Goal: Task Accomplishment & Management: Complete application form

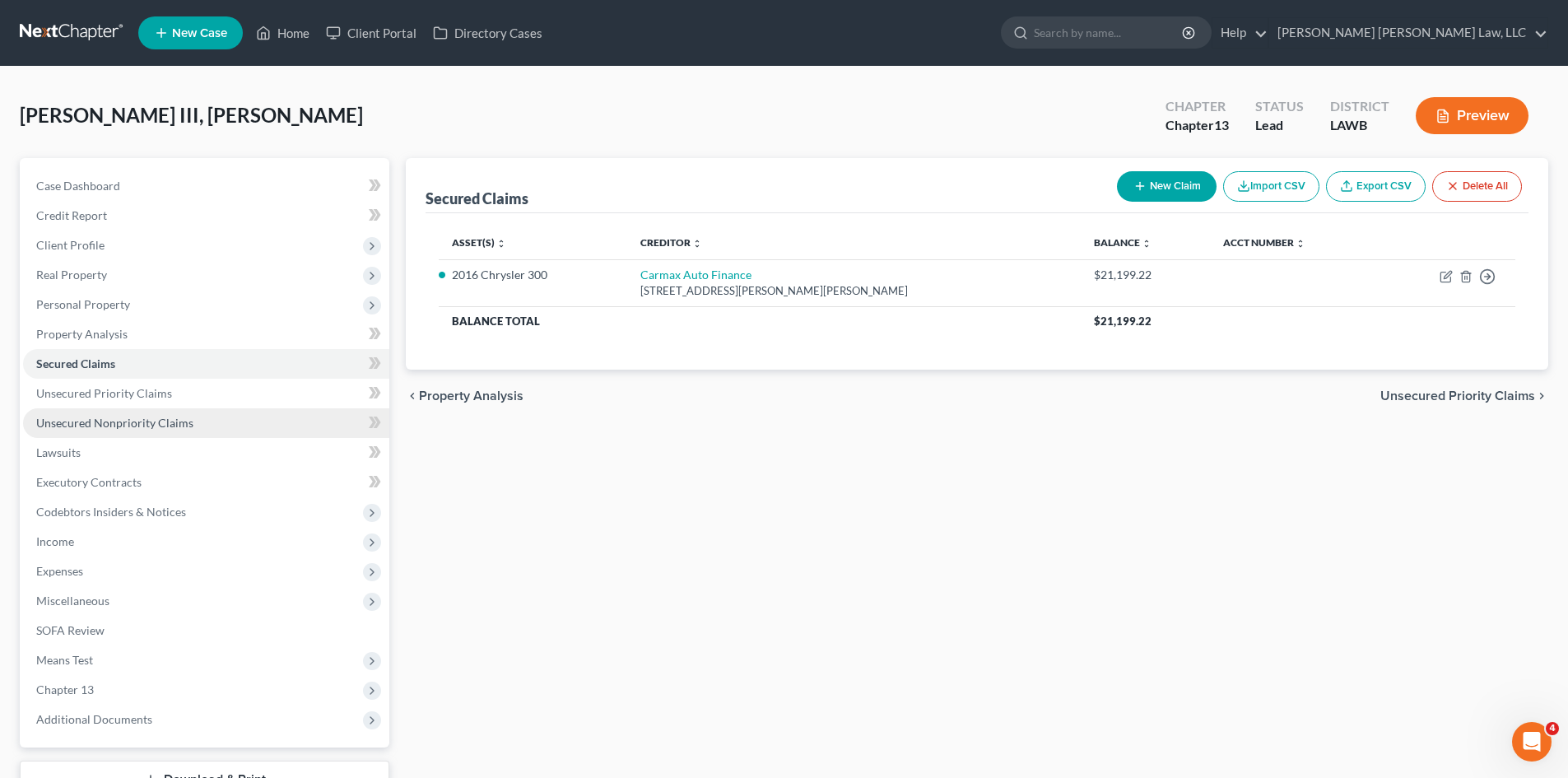
drag, startPoint x: 155, startPoint y: 429, endPoint x: 163, endPoint y: 424, distance: 9.4
click at [155, 429] on span "Unsecured Nonpriority Claims" at bounding box center [115, 423] width 157 height 14
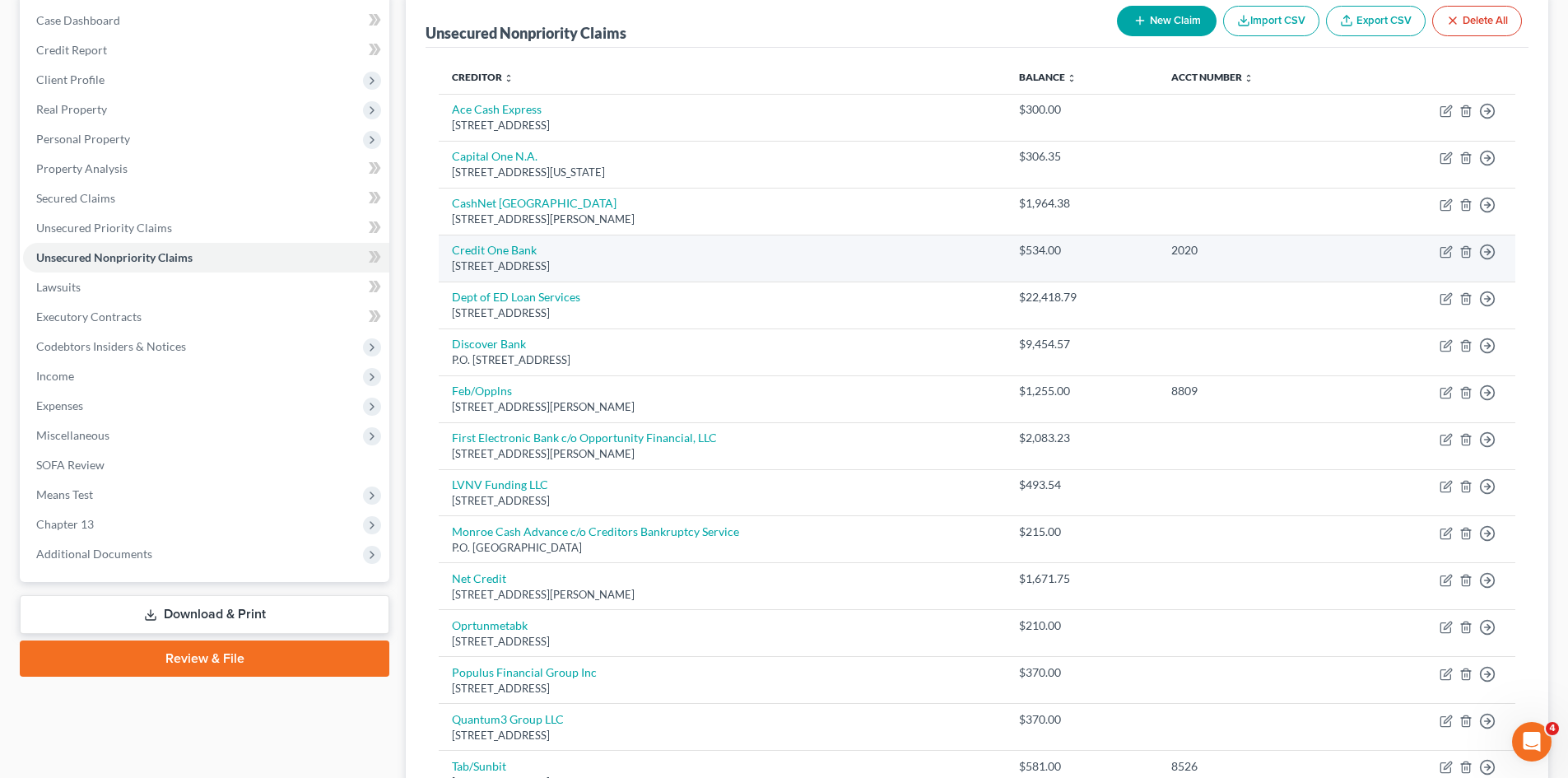
scroll to position [165, 0]
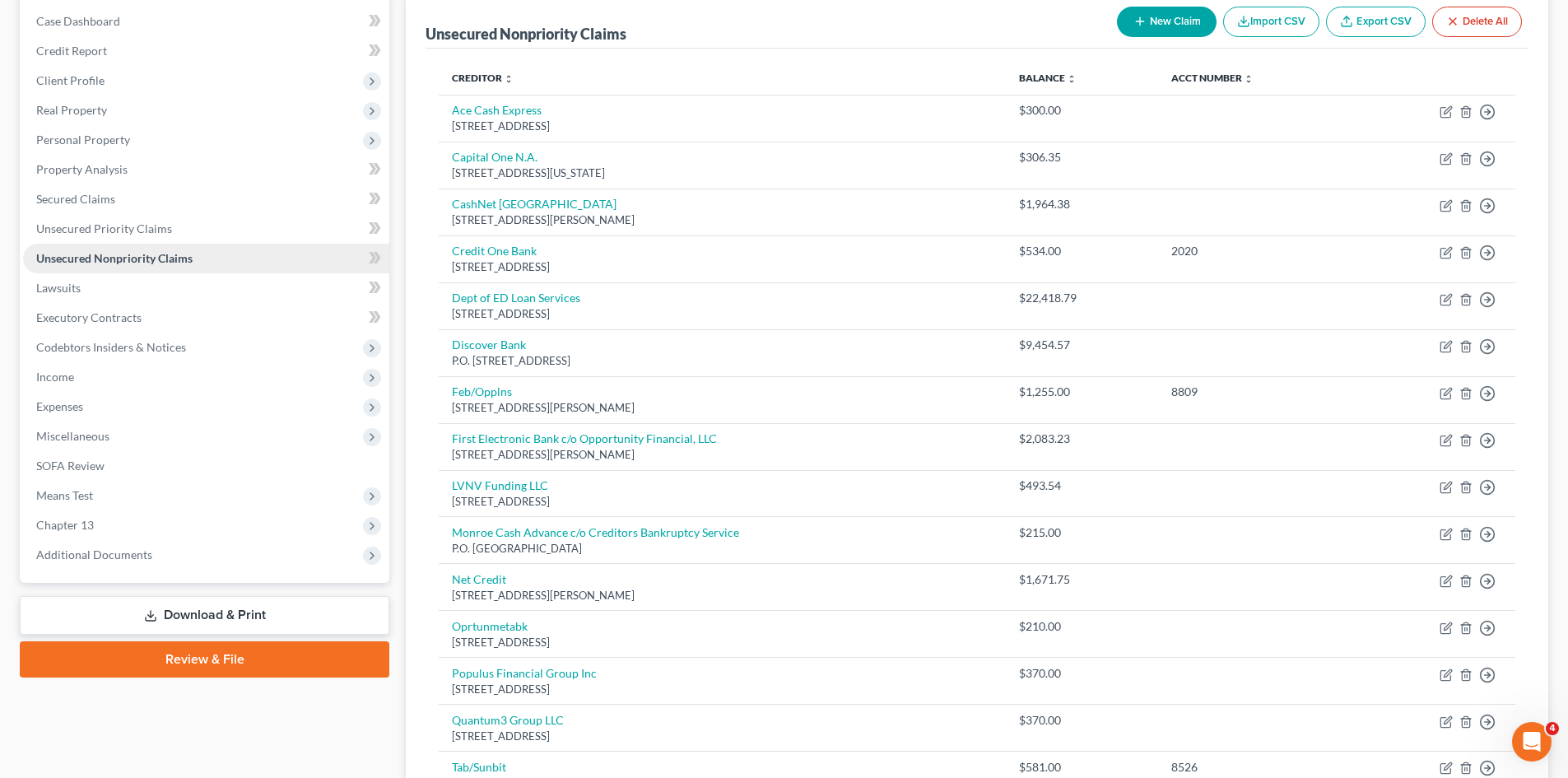
click at [152, 257] on span "Unsecured Nonpriority Claims" at bounding box center [114, 258] width 156 height 14
click at [182, 342] on span "Codebtors Insiders & Notices" at bounding box center [111, 347] width 150 height 14
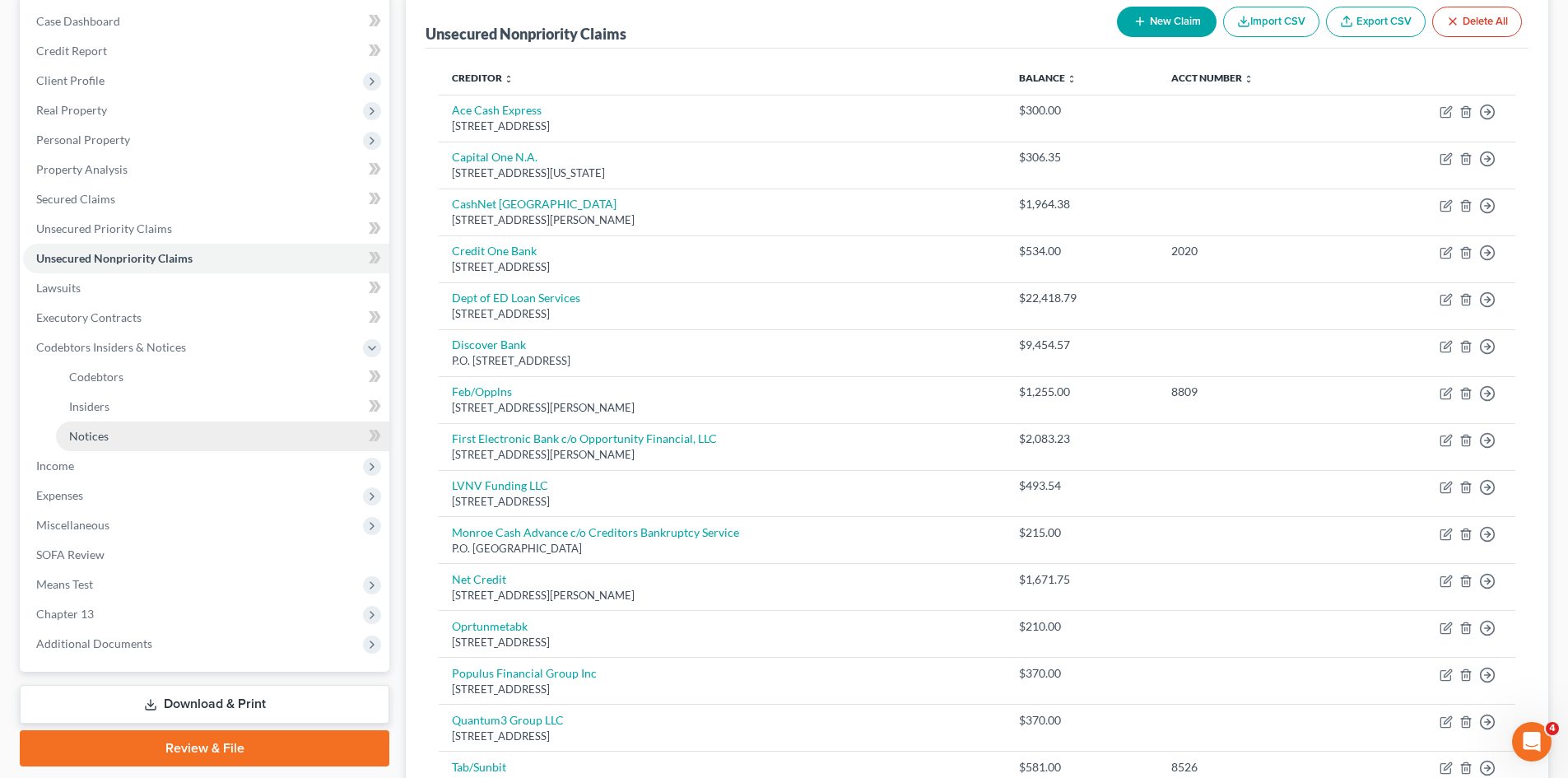
click at [175, 427] on link "Notices" at bounding box center [222, 436] width 333 height 30
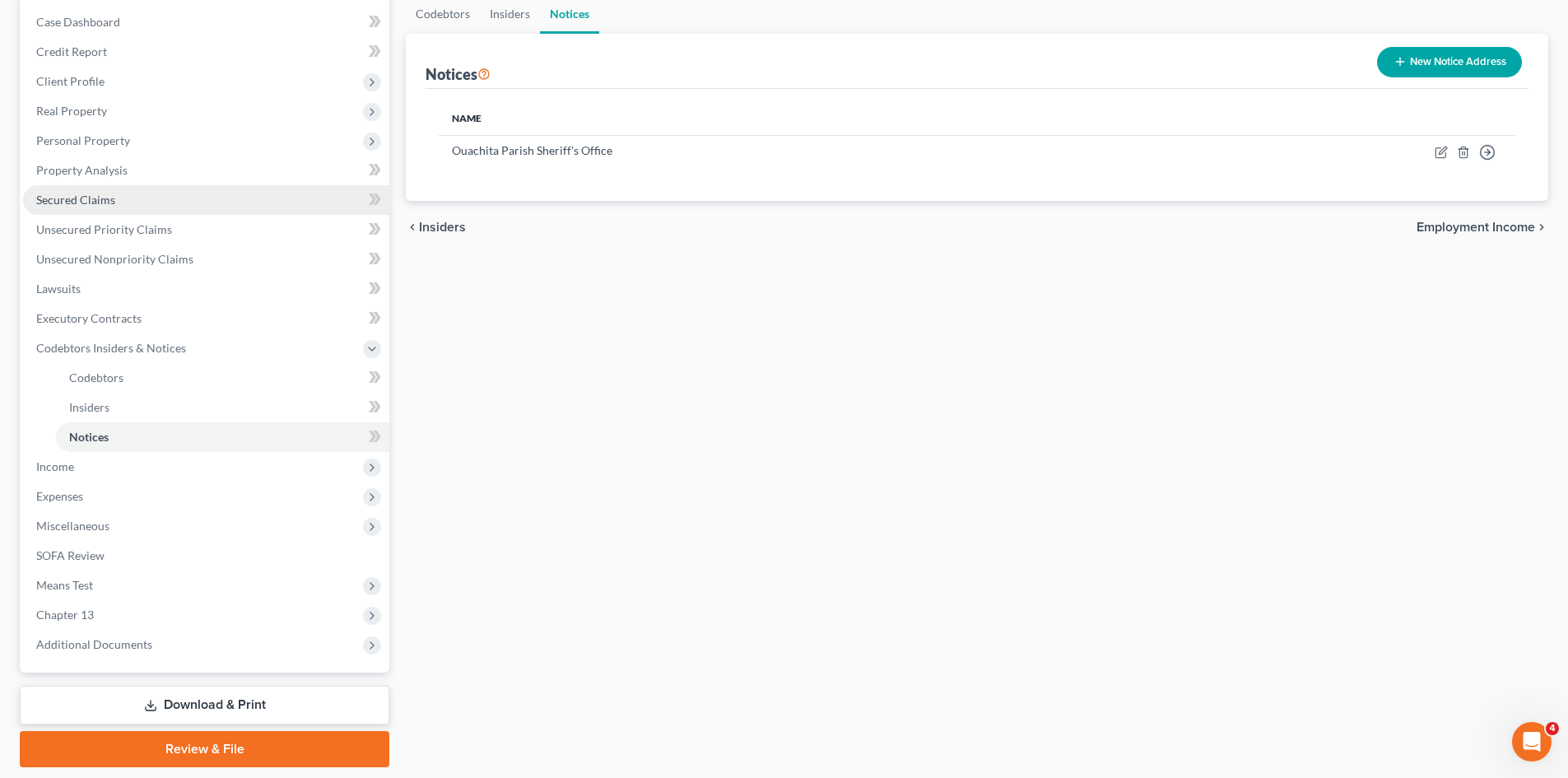
scroll to position [165, 0]
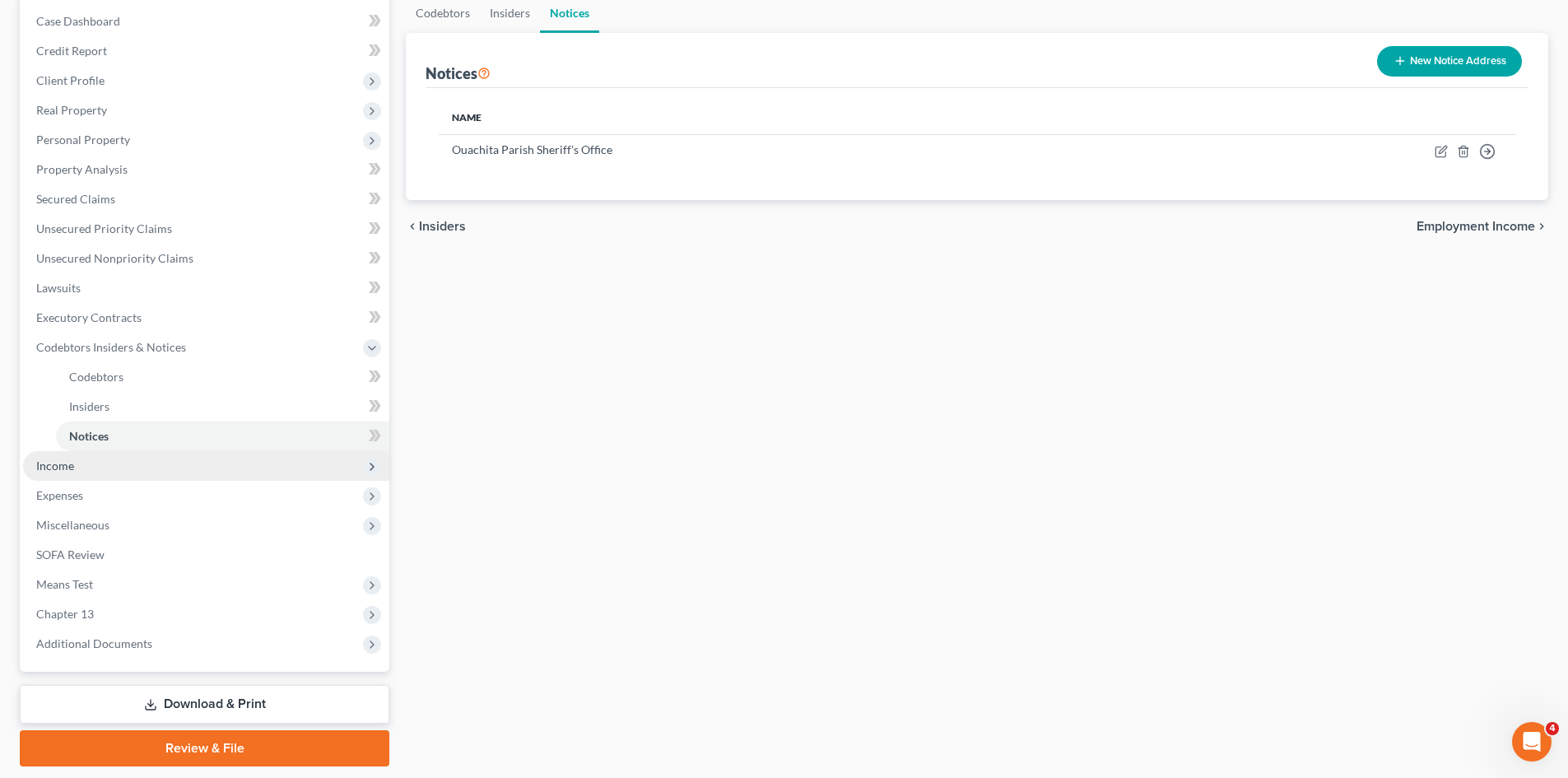
click at [141, 471] on span "Income" at bounding box center [206, 466] width 366 height 30
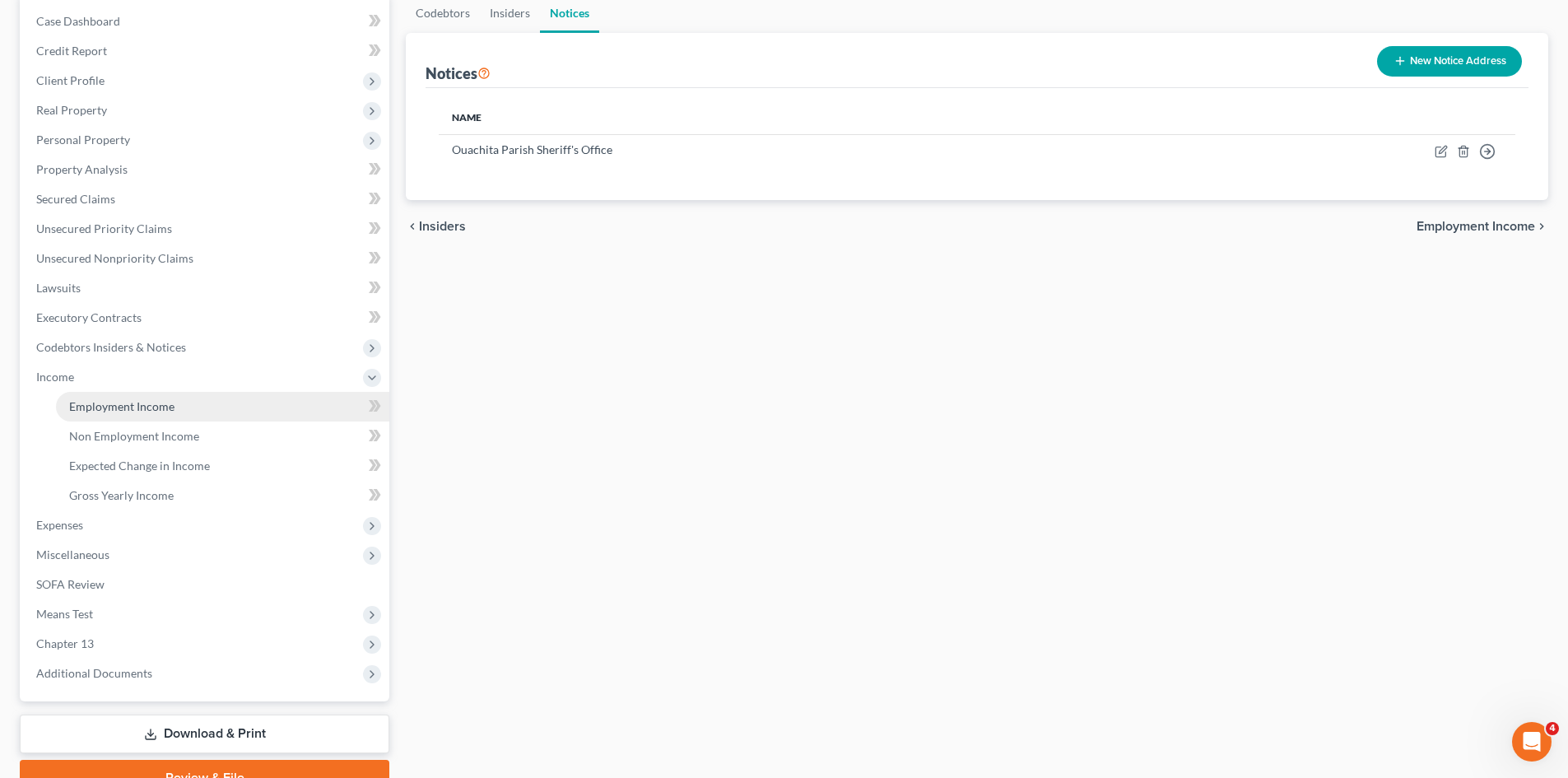
click at [227, 397] on link "Employment Income" at bounding box center [222, 407] width 333 height 30
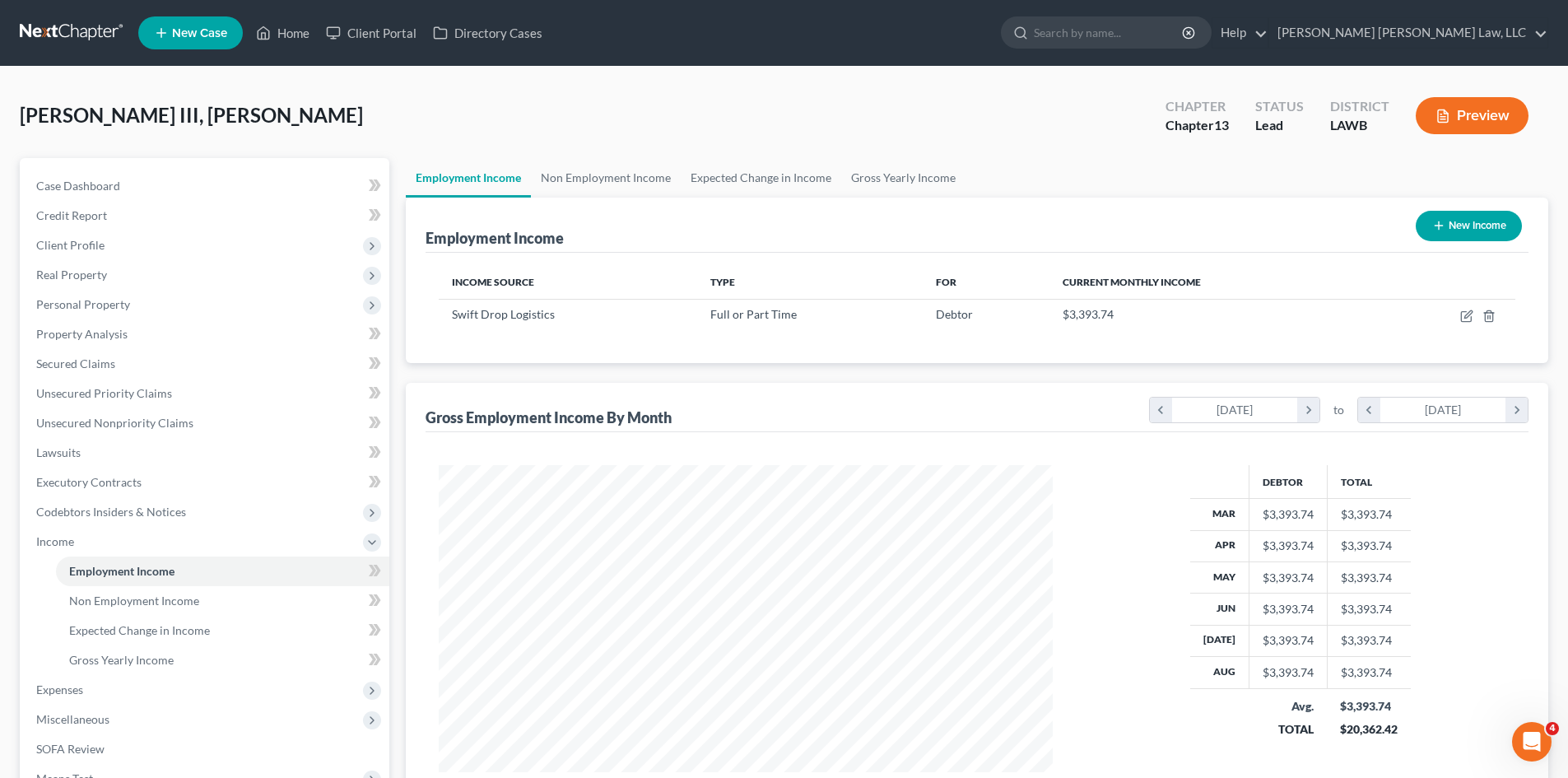
scroll to position [307, 647]
click at [920, 179] on link "Gross Yearly Income" at bounding box center [903, 177] width 124 height 40
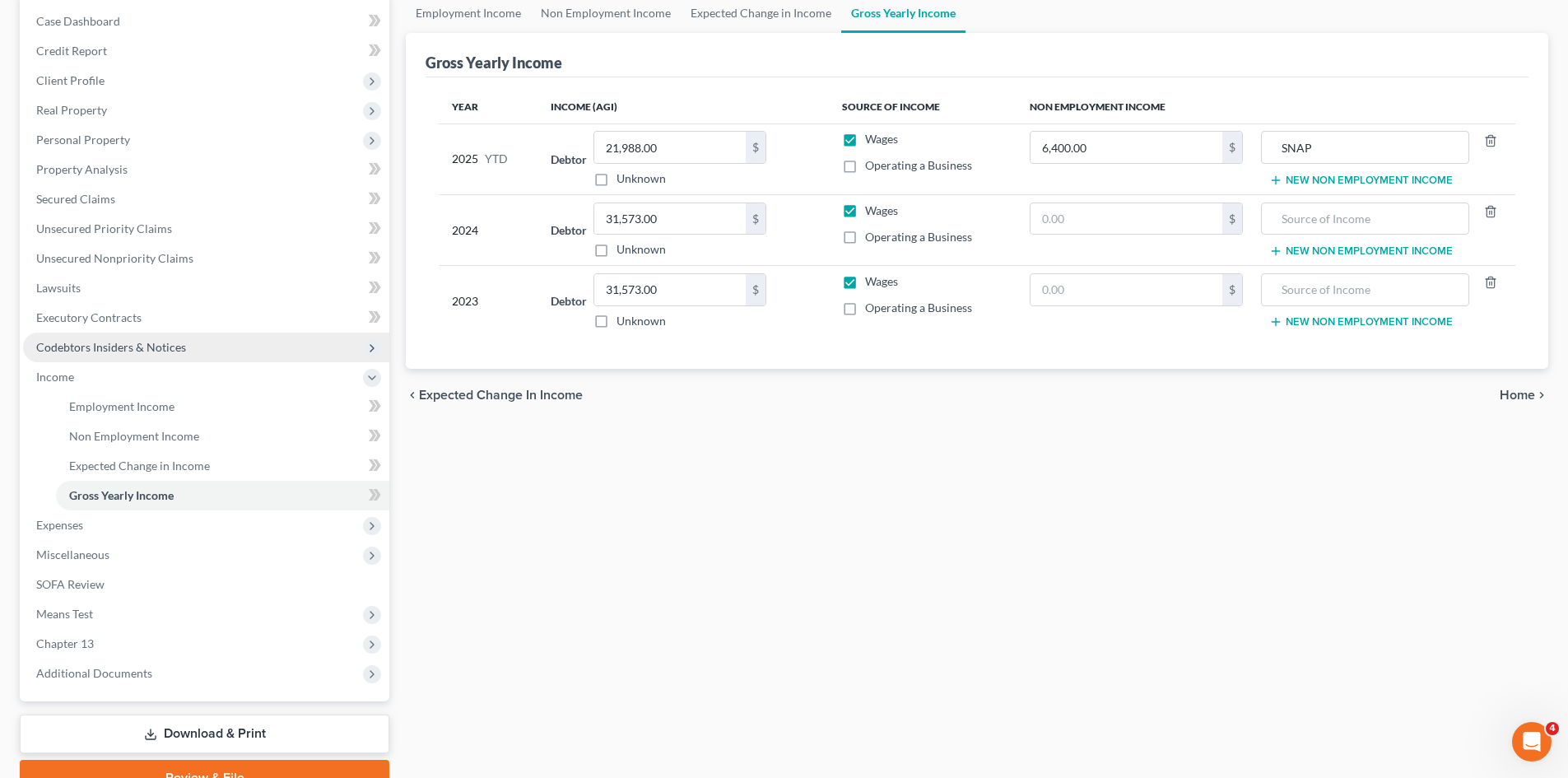
scroll to position [246, 0]
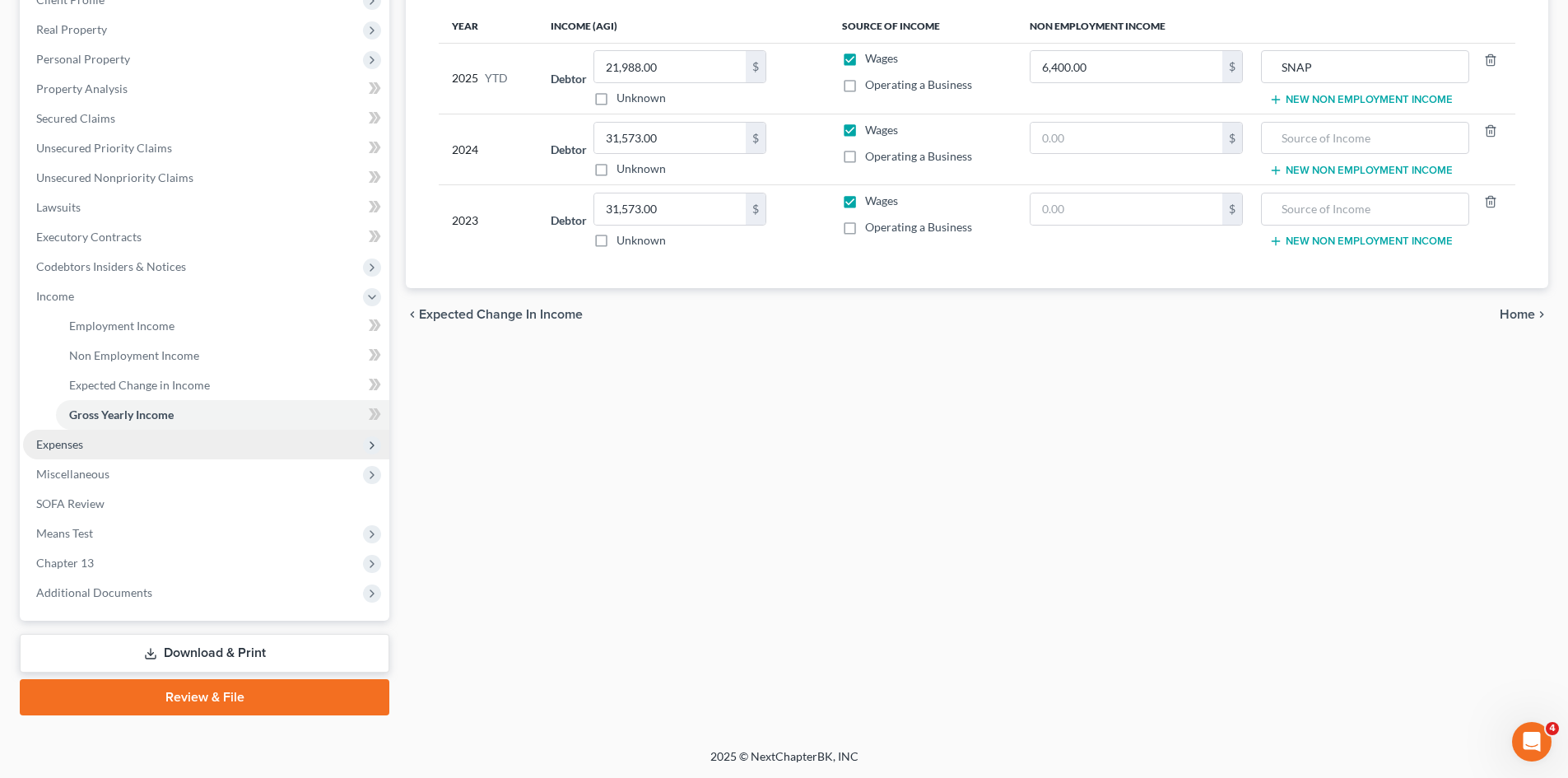
click at [216, 435] on span "Expenses" at bounding box center [206, 444] width 366 height 30
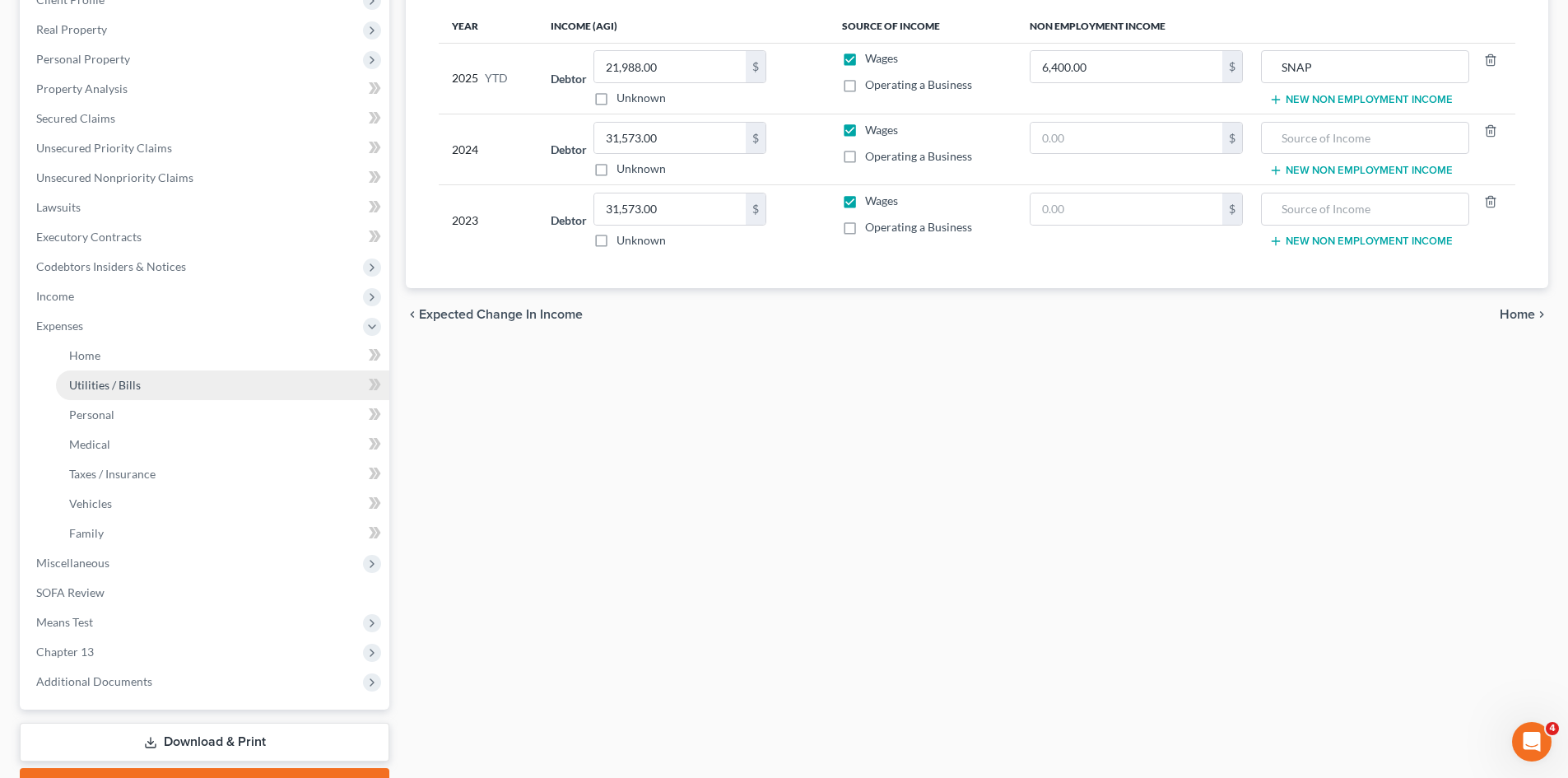
click at [194, 375] on link "Utilities / Bills" at bounding box center [222, 385] width 333 height 30
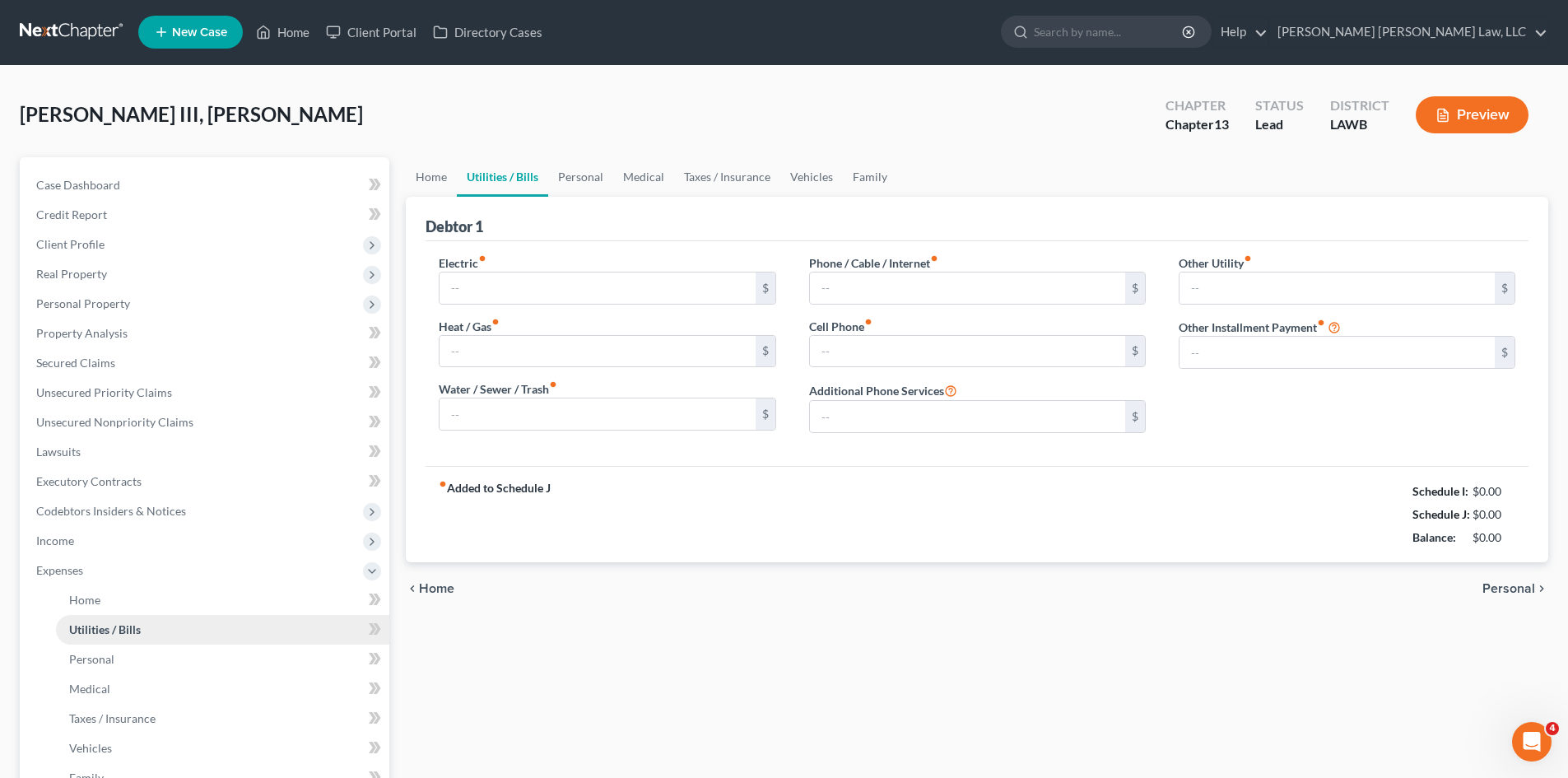
type input "250.59"
type input "40.00"
type input "50.00"
type input "35.00"
type input "50.00"
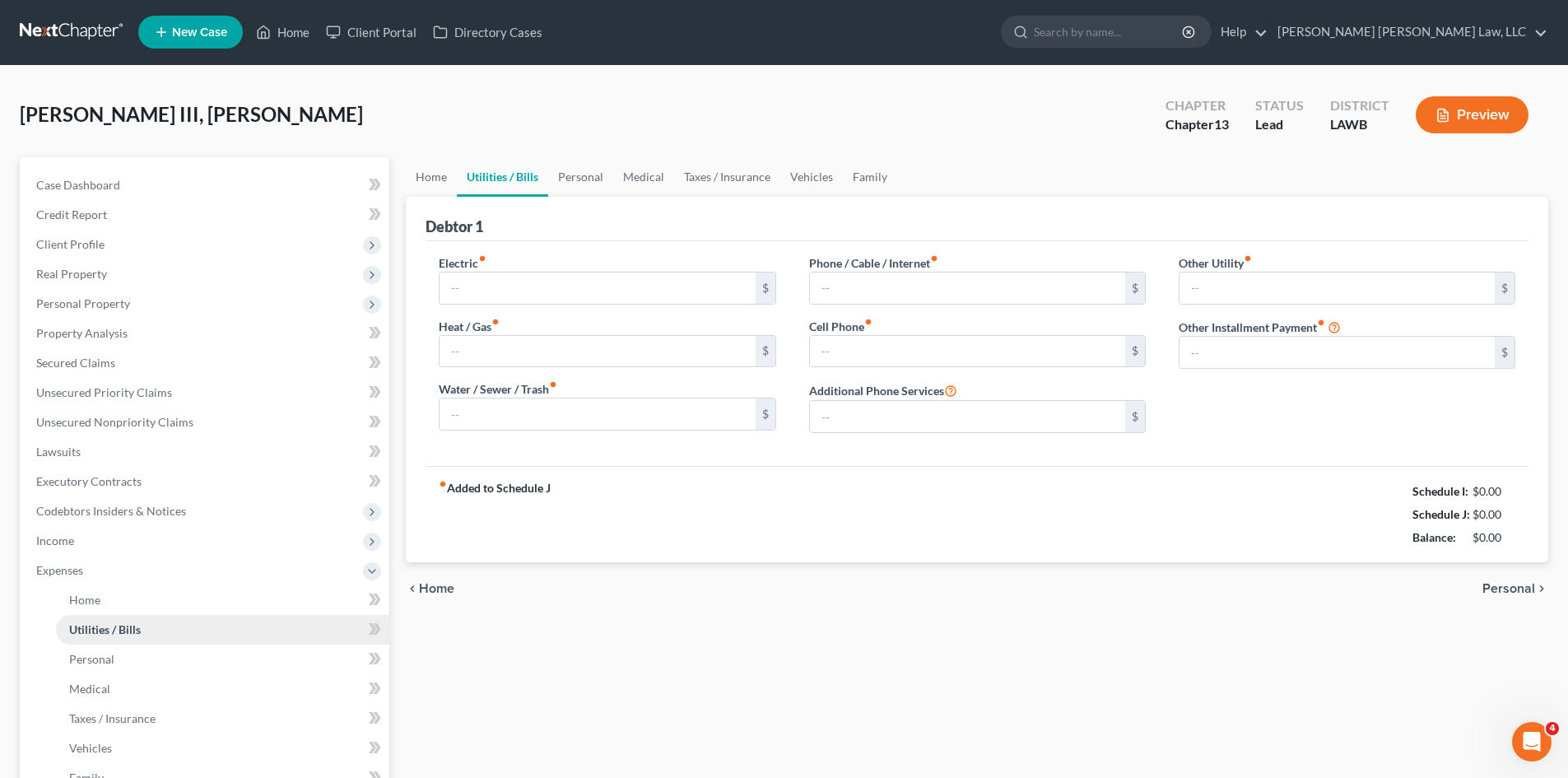
type input "0.00"
click at [661, 174] on link "Medical" at bounding box center [644, 177] width 61 height 40
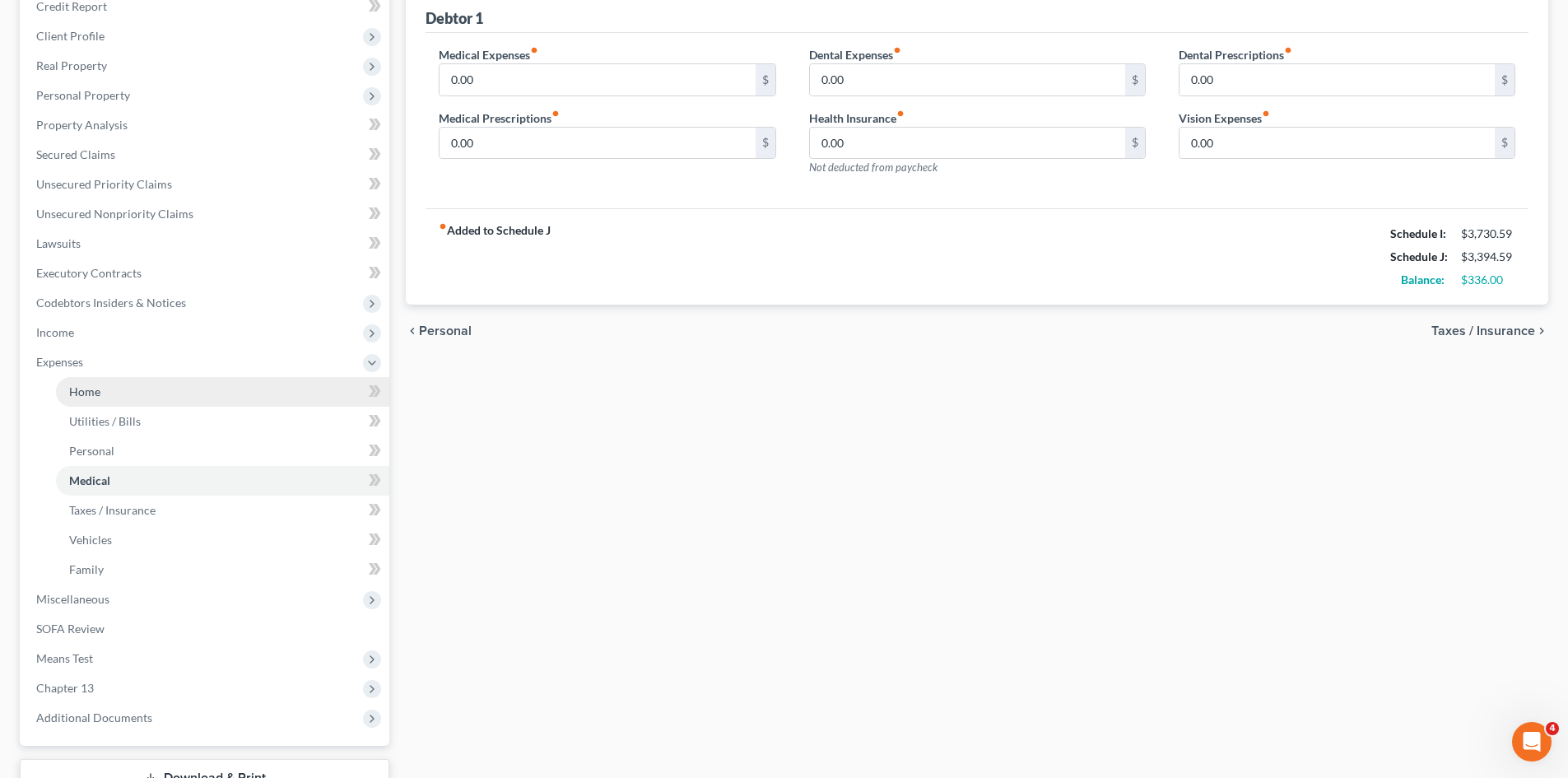
scroll to position [247, 0]
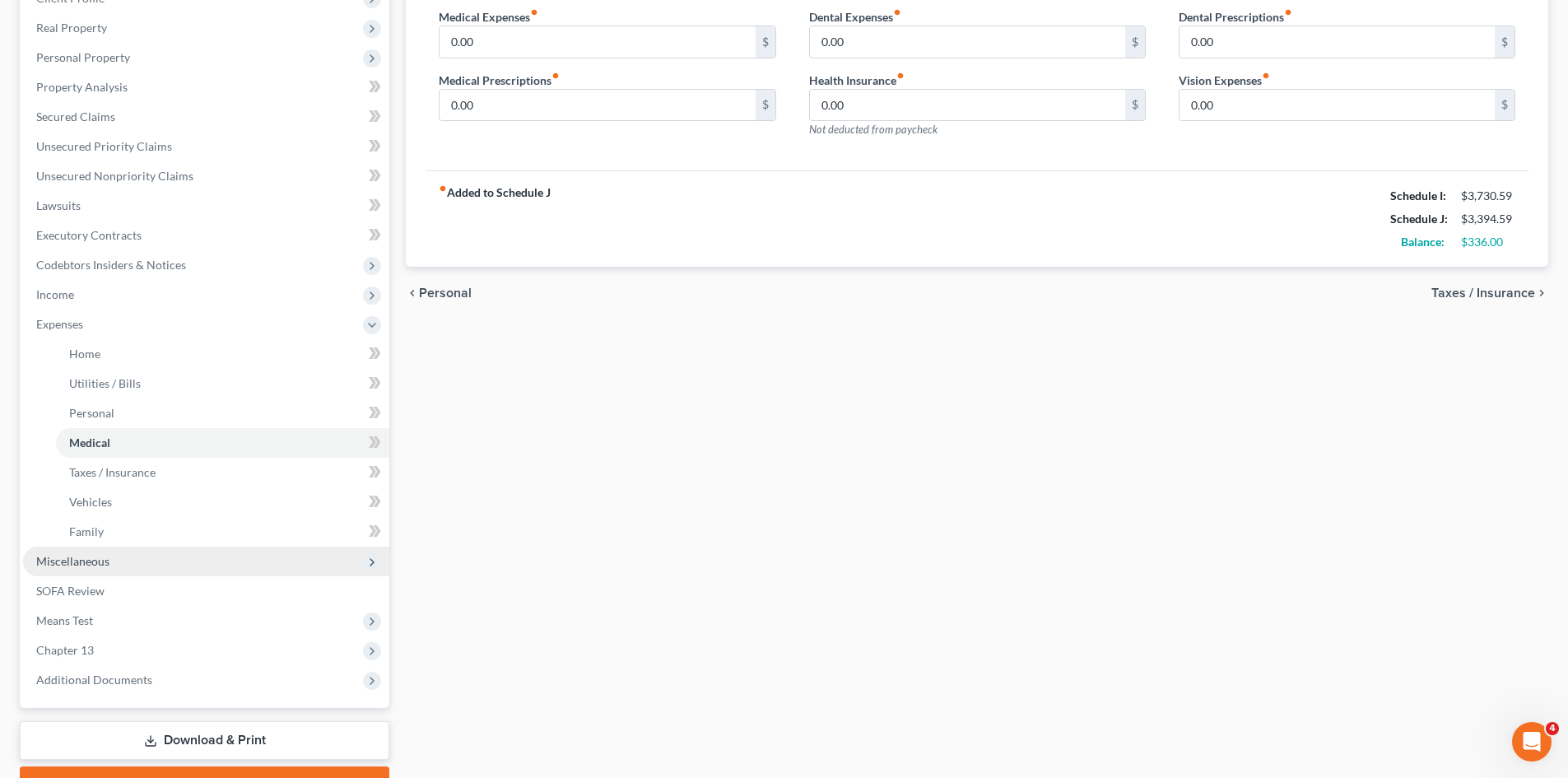
click at [116, 555] on span "Miscellaneous" at bounding box center [206, 561] width 366 height 30
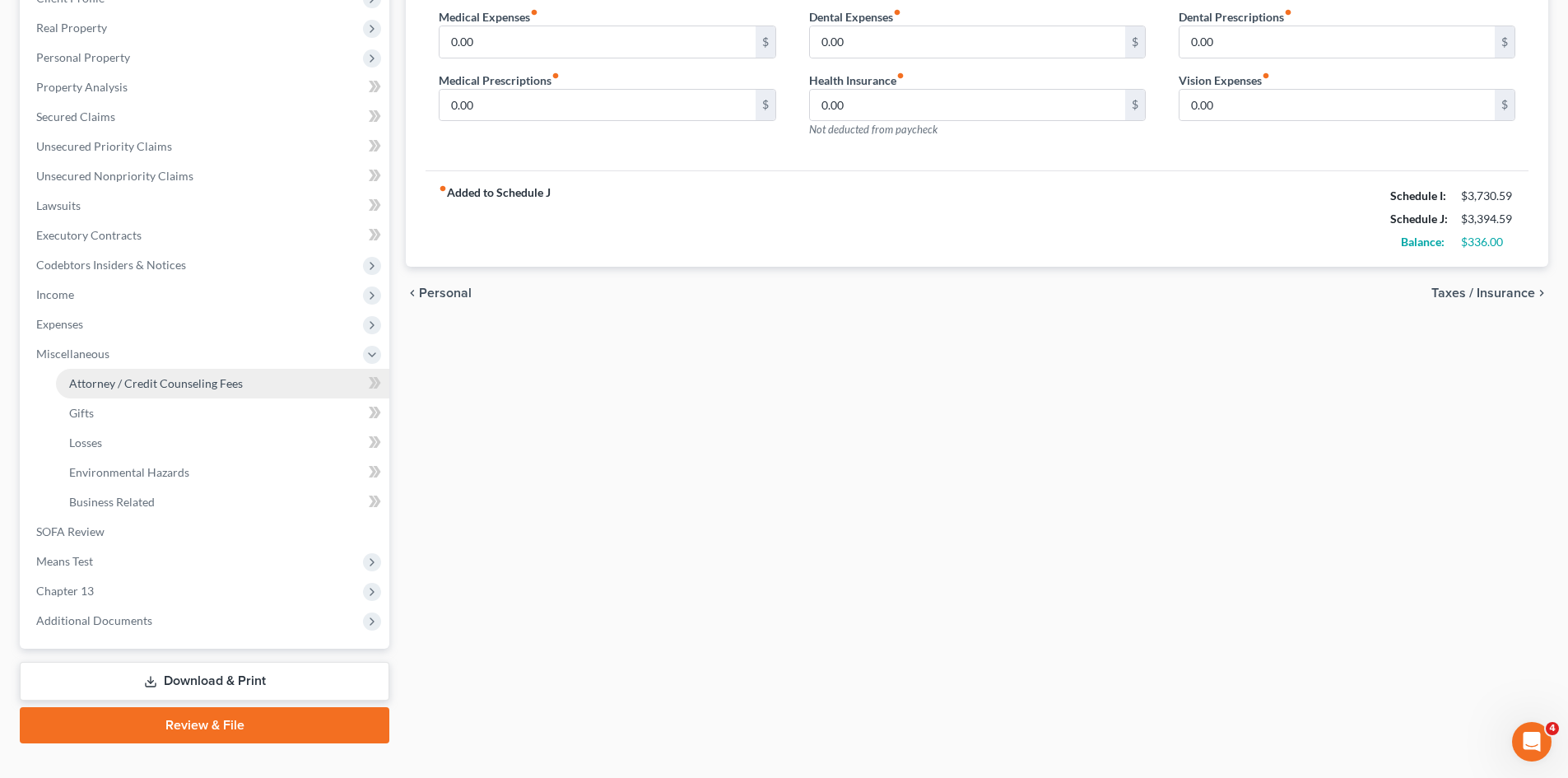
click at [147, 394] on link "Attorney / Credit Counseling Fees" at bounding box center [222, 383] width 333 height 30
select select "1"
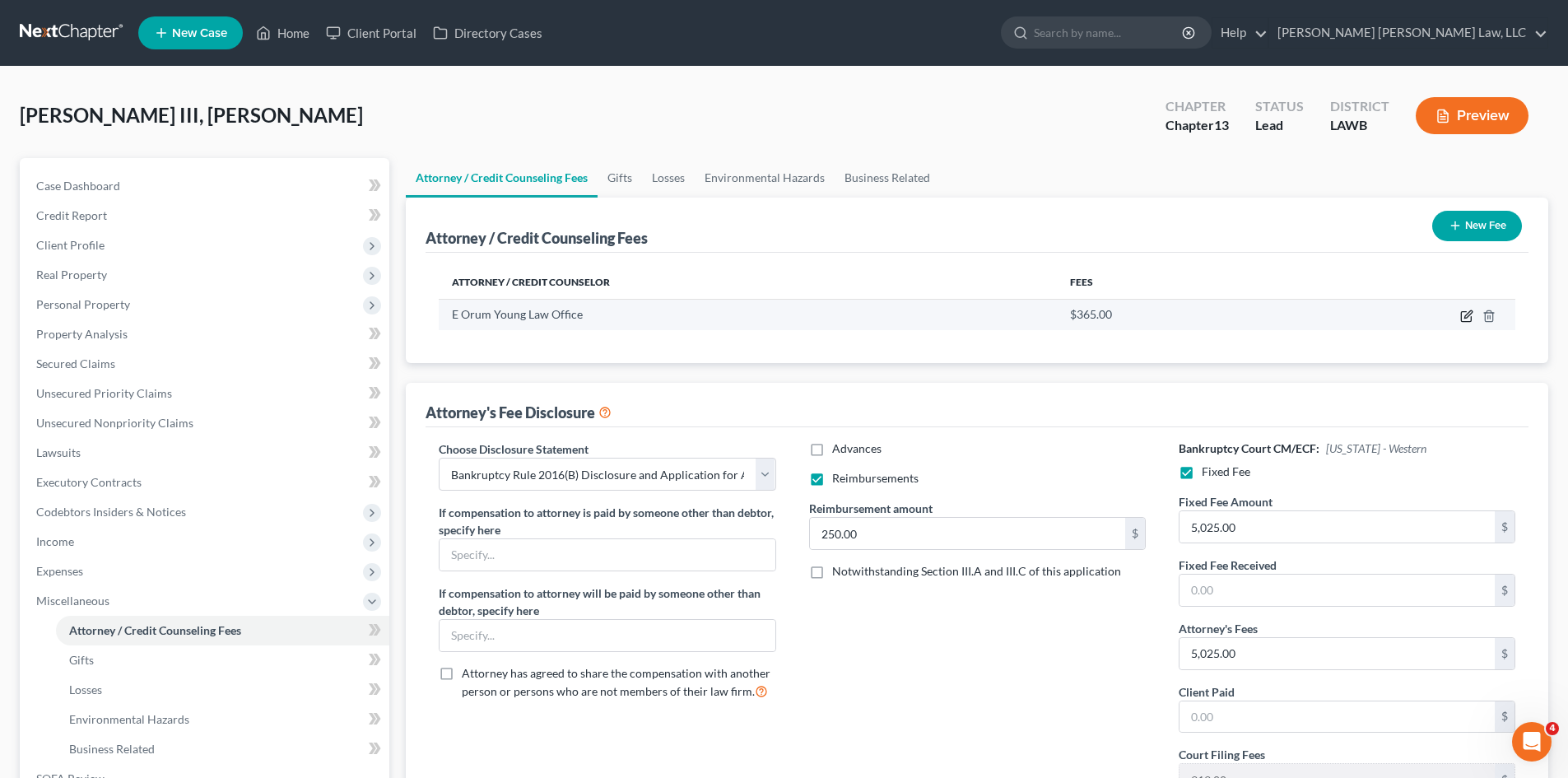
click at [1463, 317] on icon "button" at bounding box center [1467, 316] width 13 height 14
select select "19"
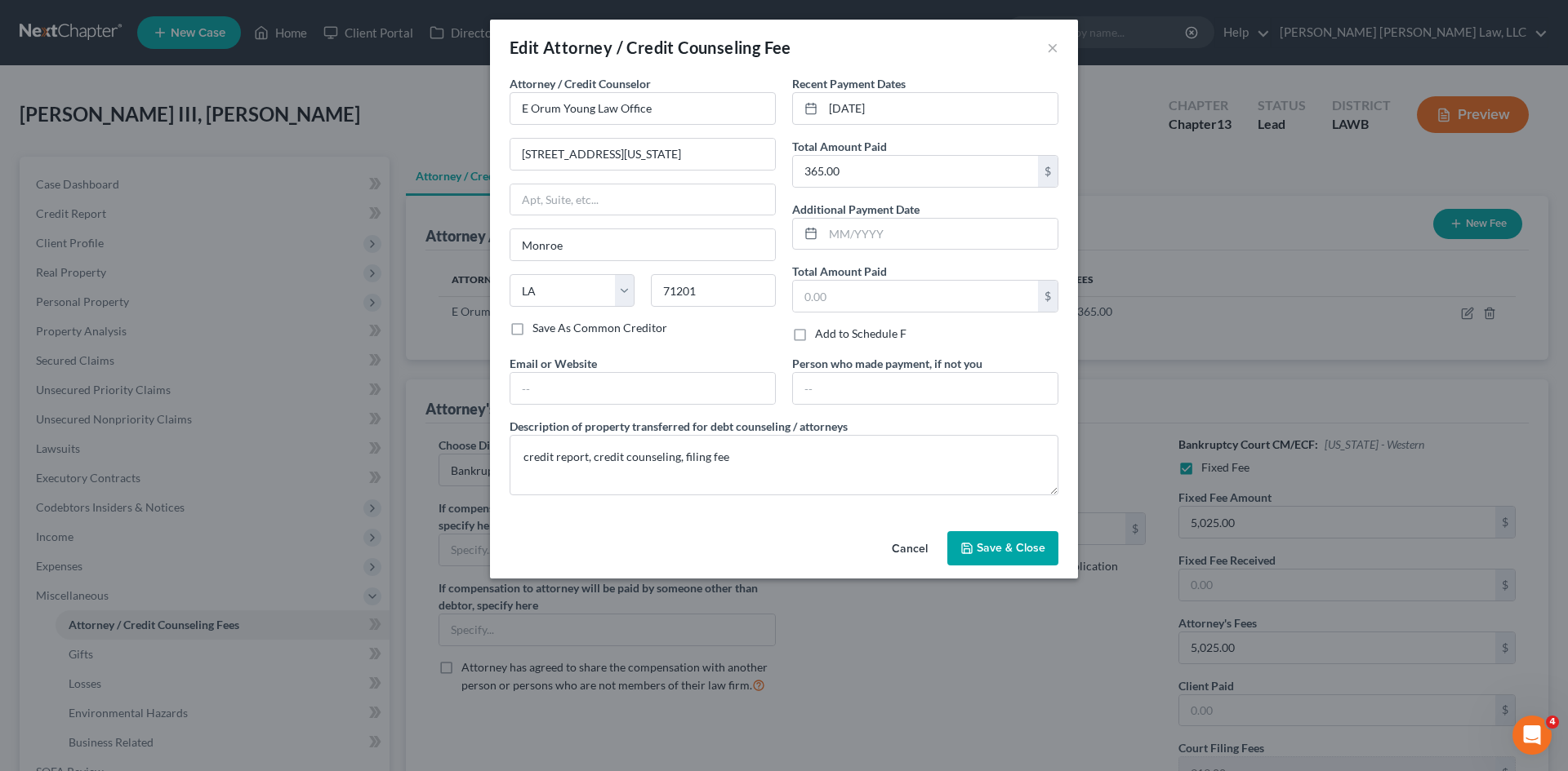
click at [1034, 542] on span "Save & Close" at bounding box center [1011, 548] width 69 height 14
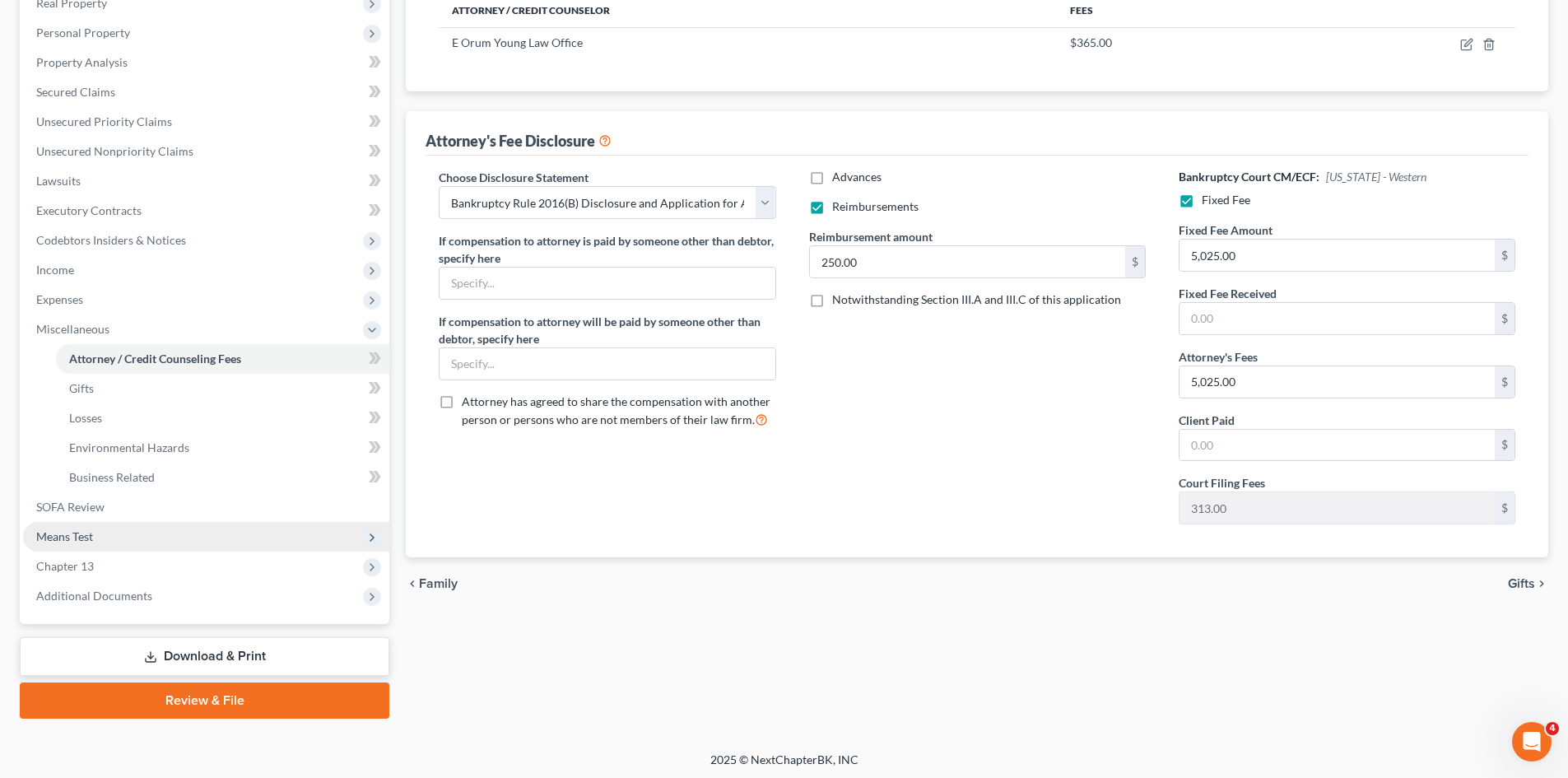
scroll to position [275, 0]
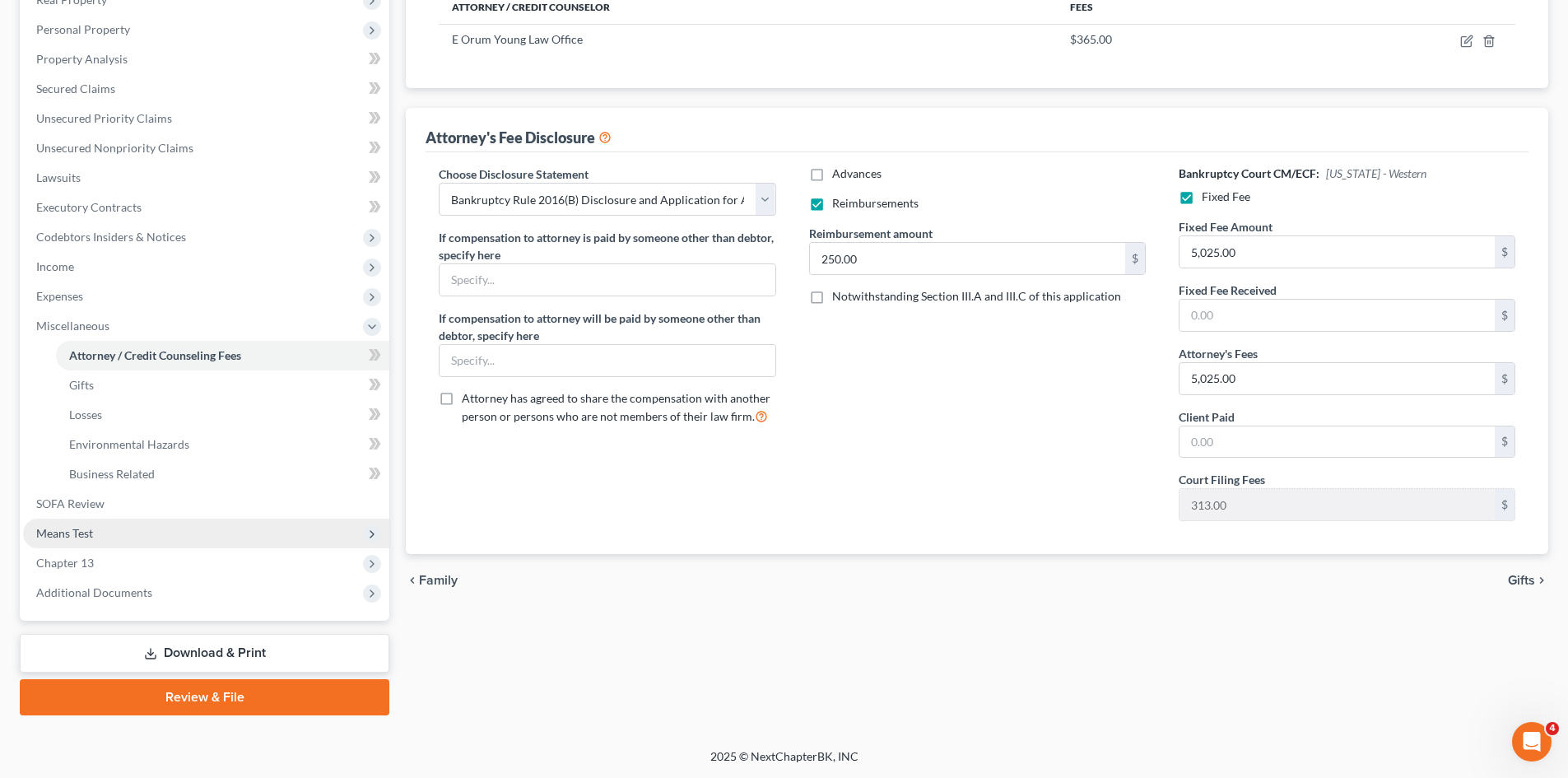
click at [139, 534] on span "Means Test" at bounding box center [206, 533] width 366 height 30
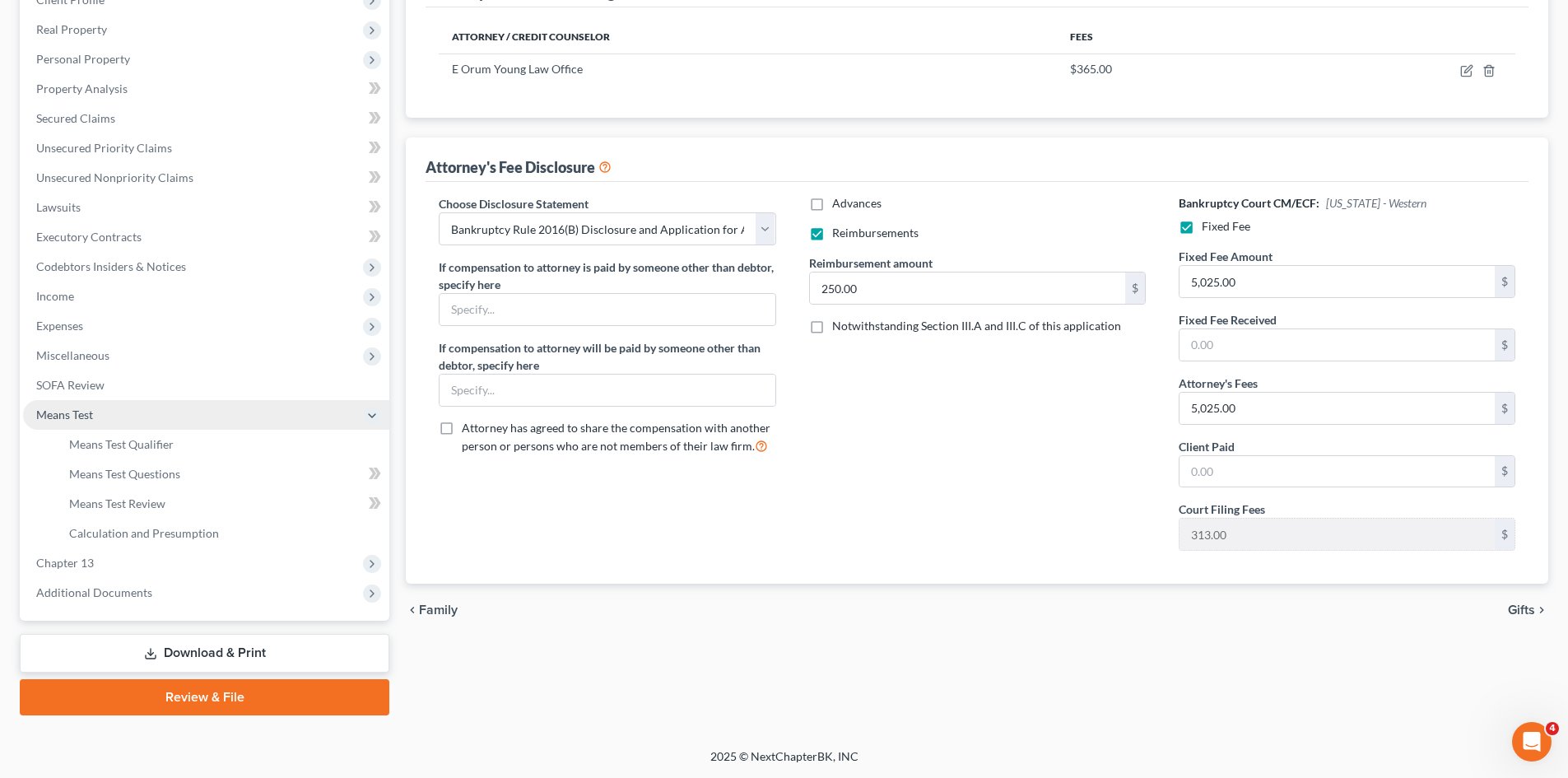
scroll to position [246, 0]
click at [164, 435] on link "Means Test Qualifier" at bounding box center [222, 444] width 333 height 30
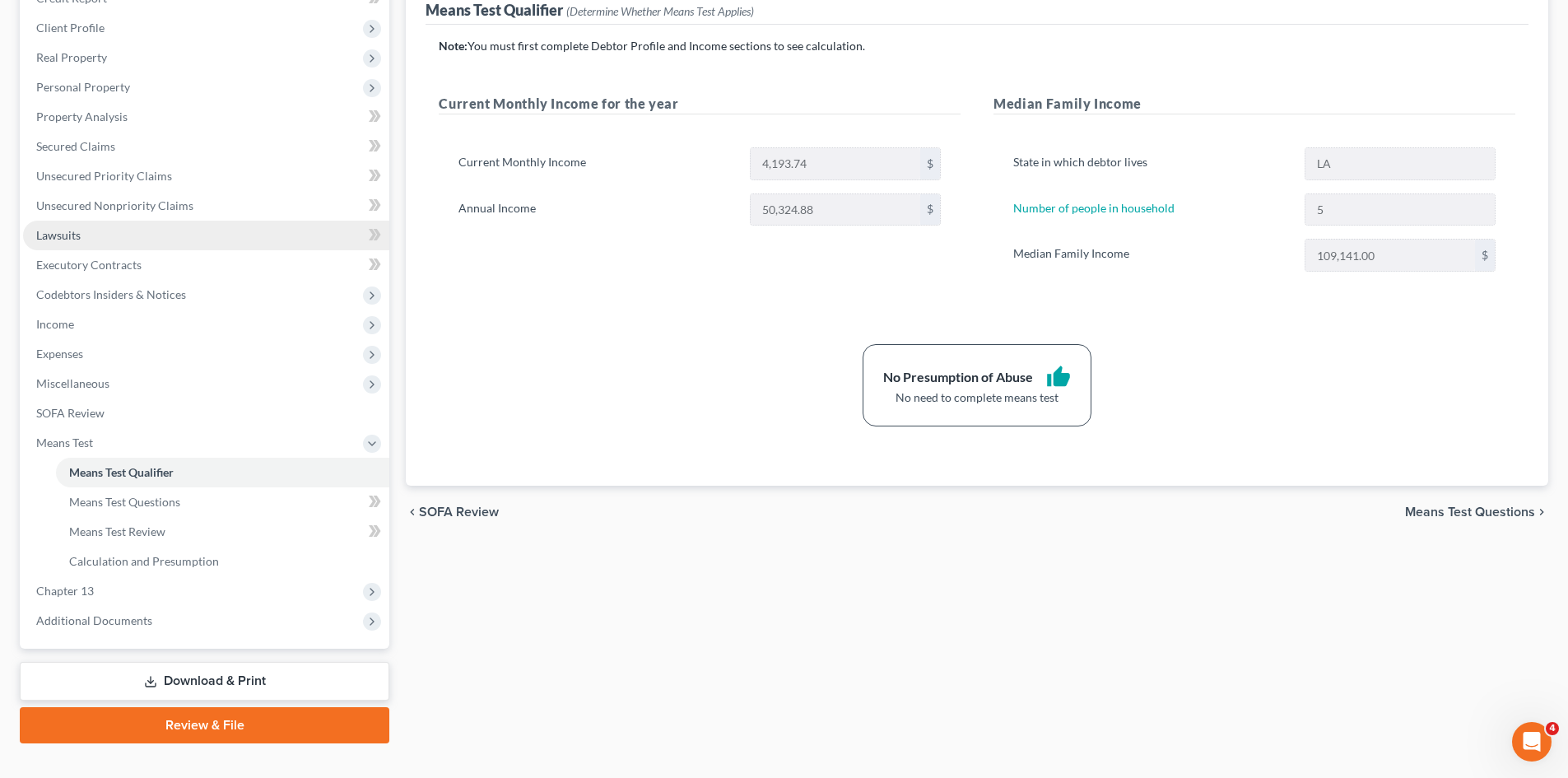
scroll to position [246, 0]
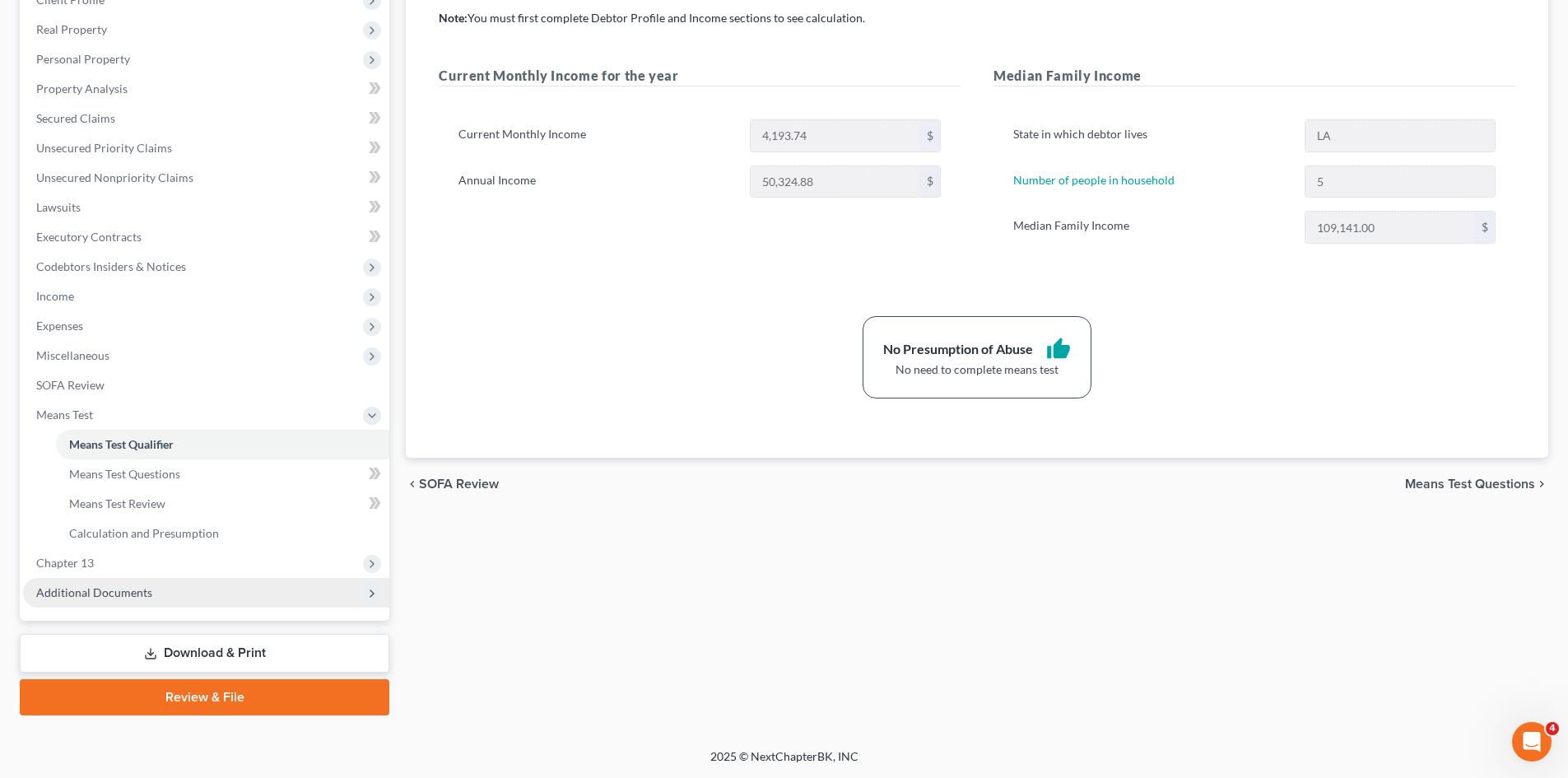
click at [188, 592] on span "Additional Documents" at bounding box center [206, 592] width 366 height 30
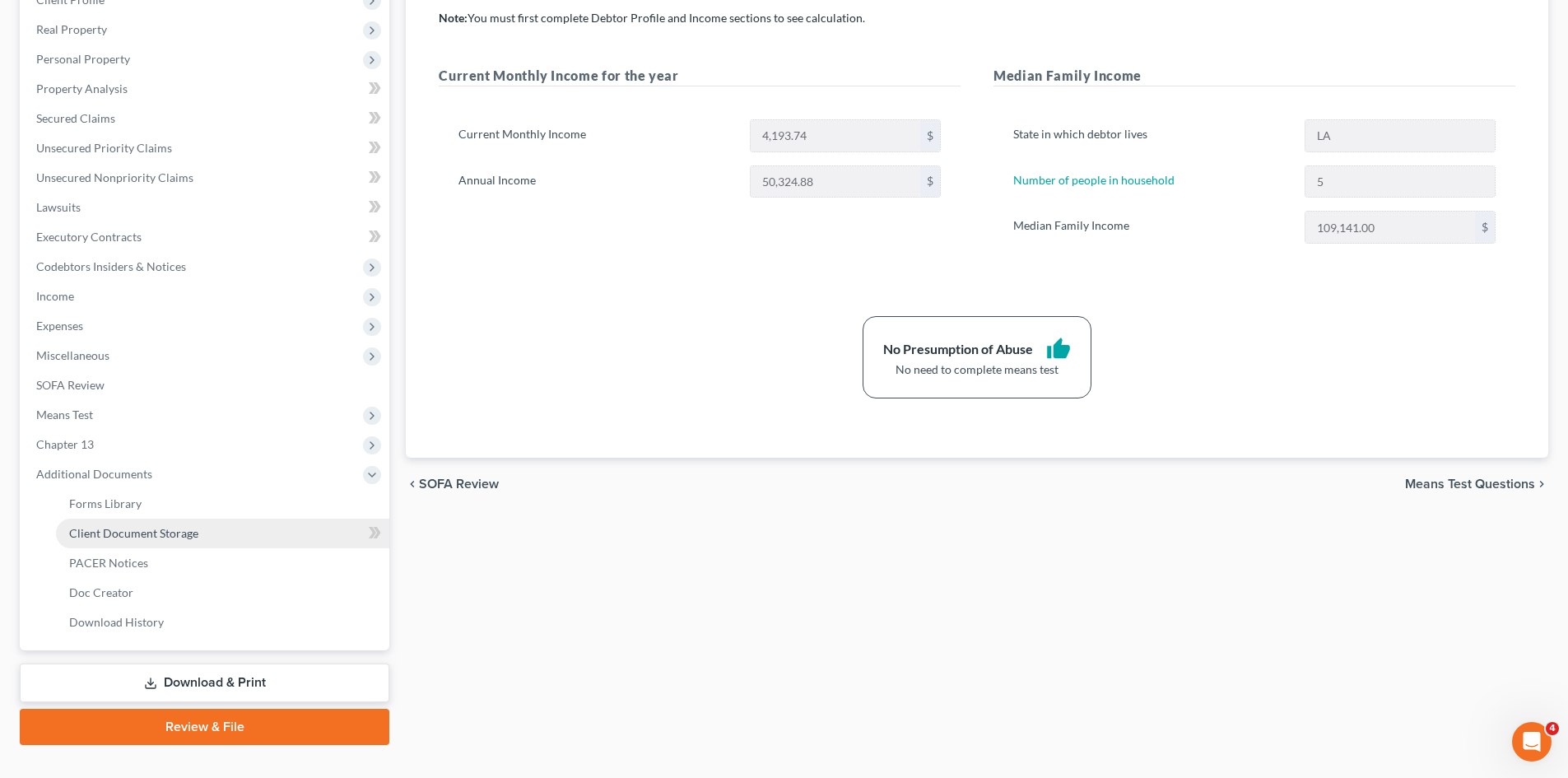
click at [174, 527] on span "Client Document Storage" at bounding box center [133, 533] width 129 height 14
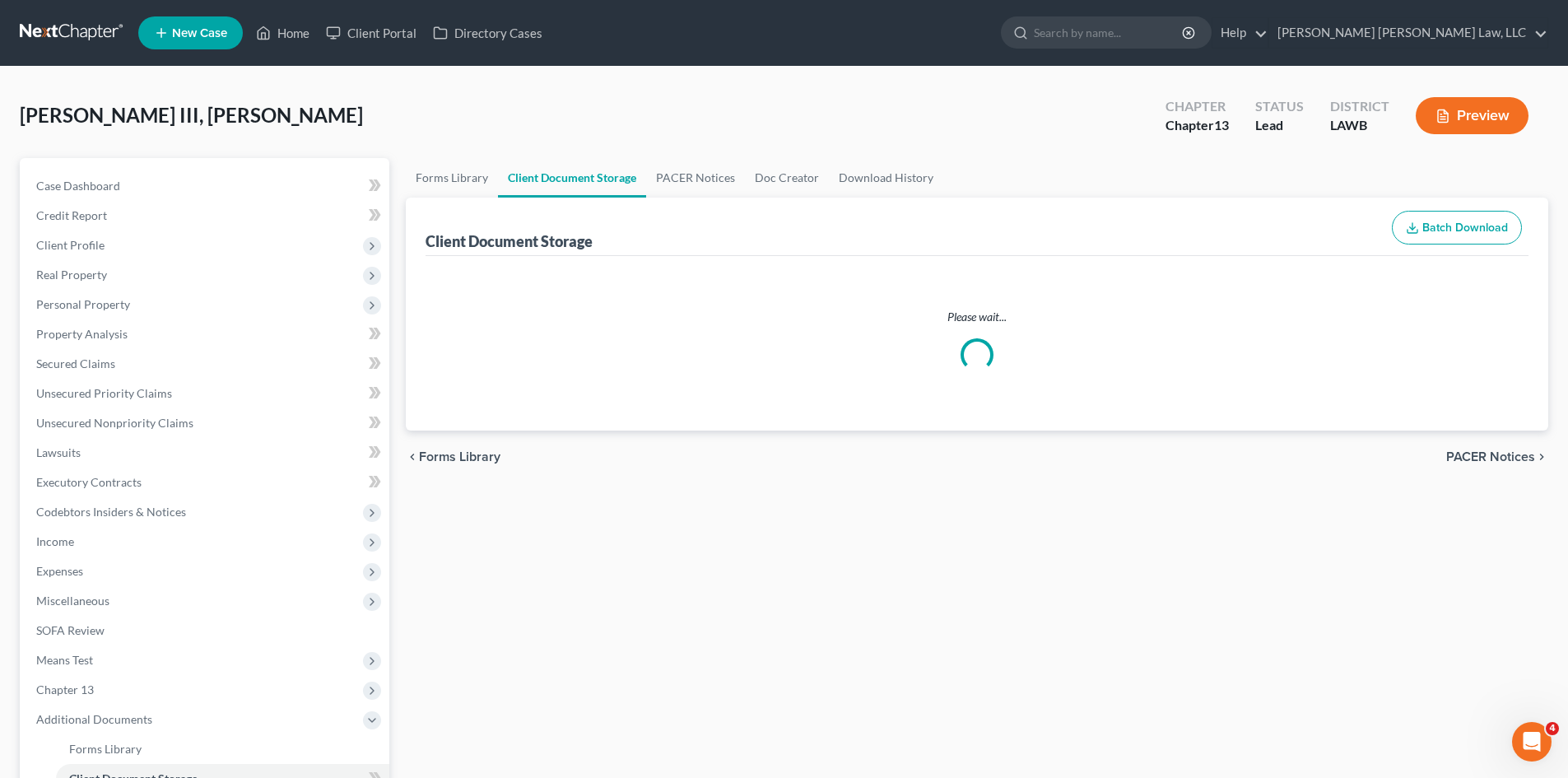
select select "9"
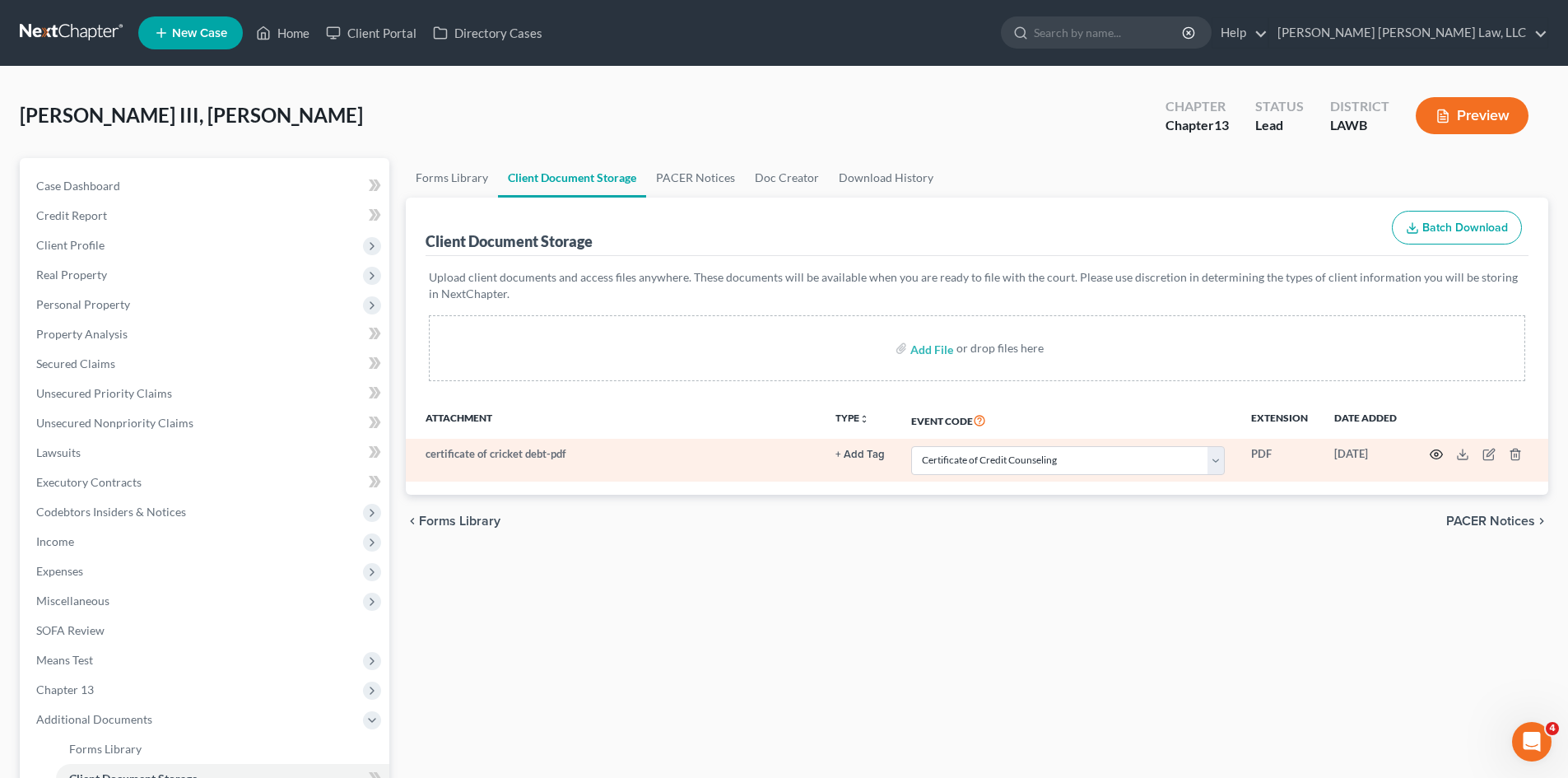
click at [1441, 456] on icon "button" at bounding box center [1436, 455] width 13 height 14
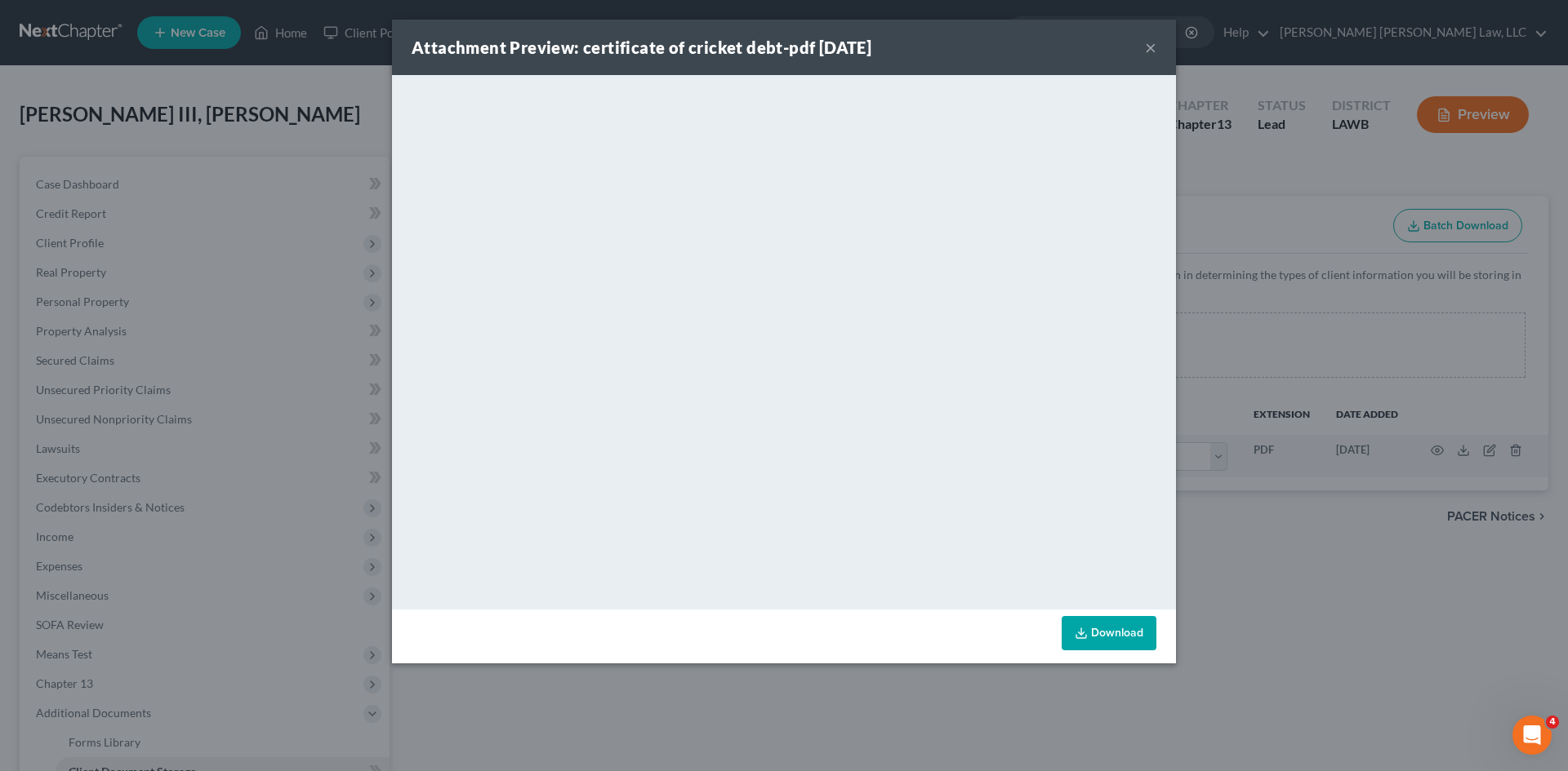
click at [1354, 534] on div "Attachment Preview: certificate of cricket debt-pdf [DATE] × <object ng-attr-da…" at bounding box center [784, 386] width 1568 height 771
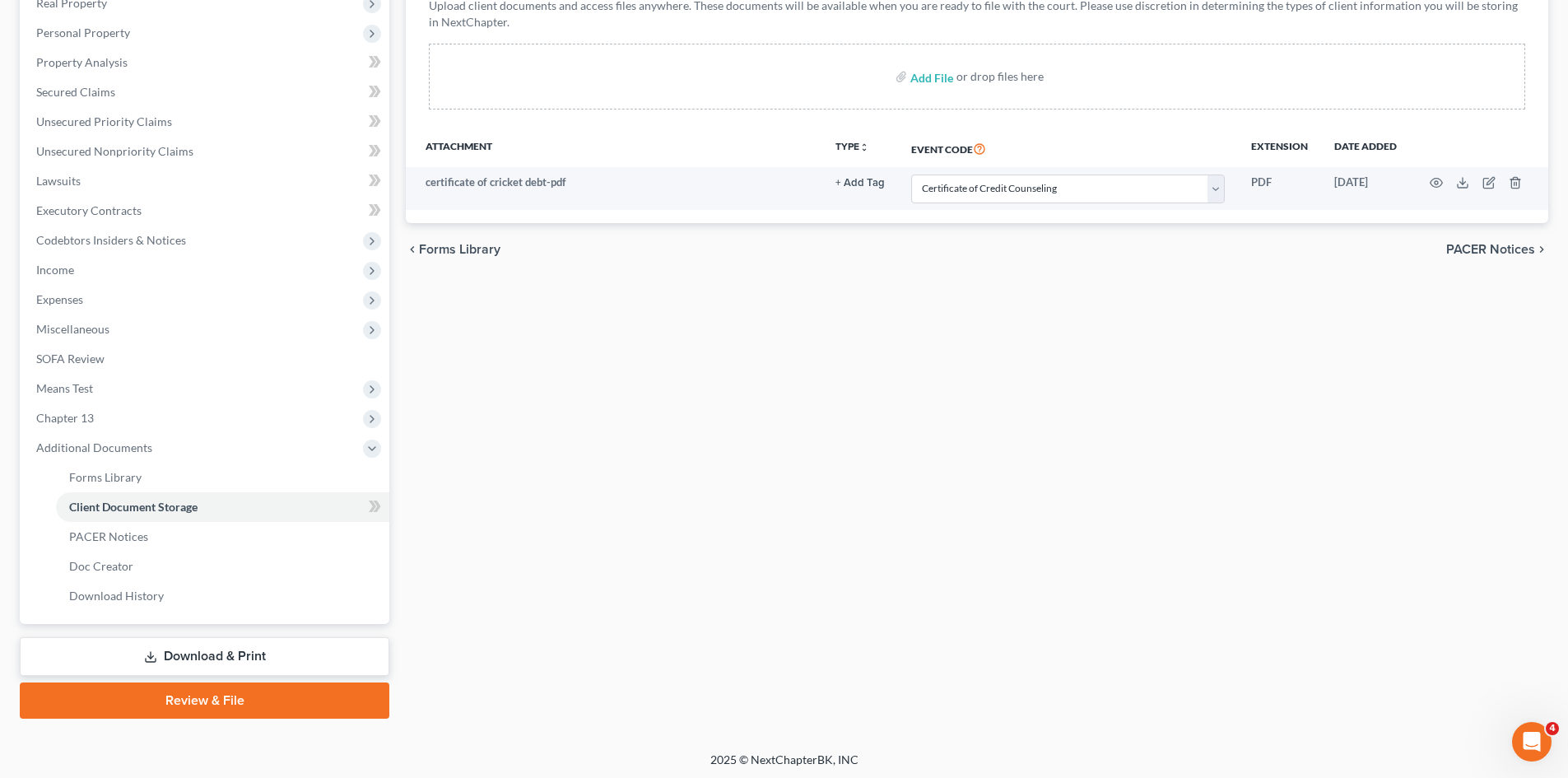
scroll to position [275, 0]
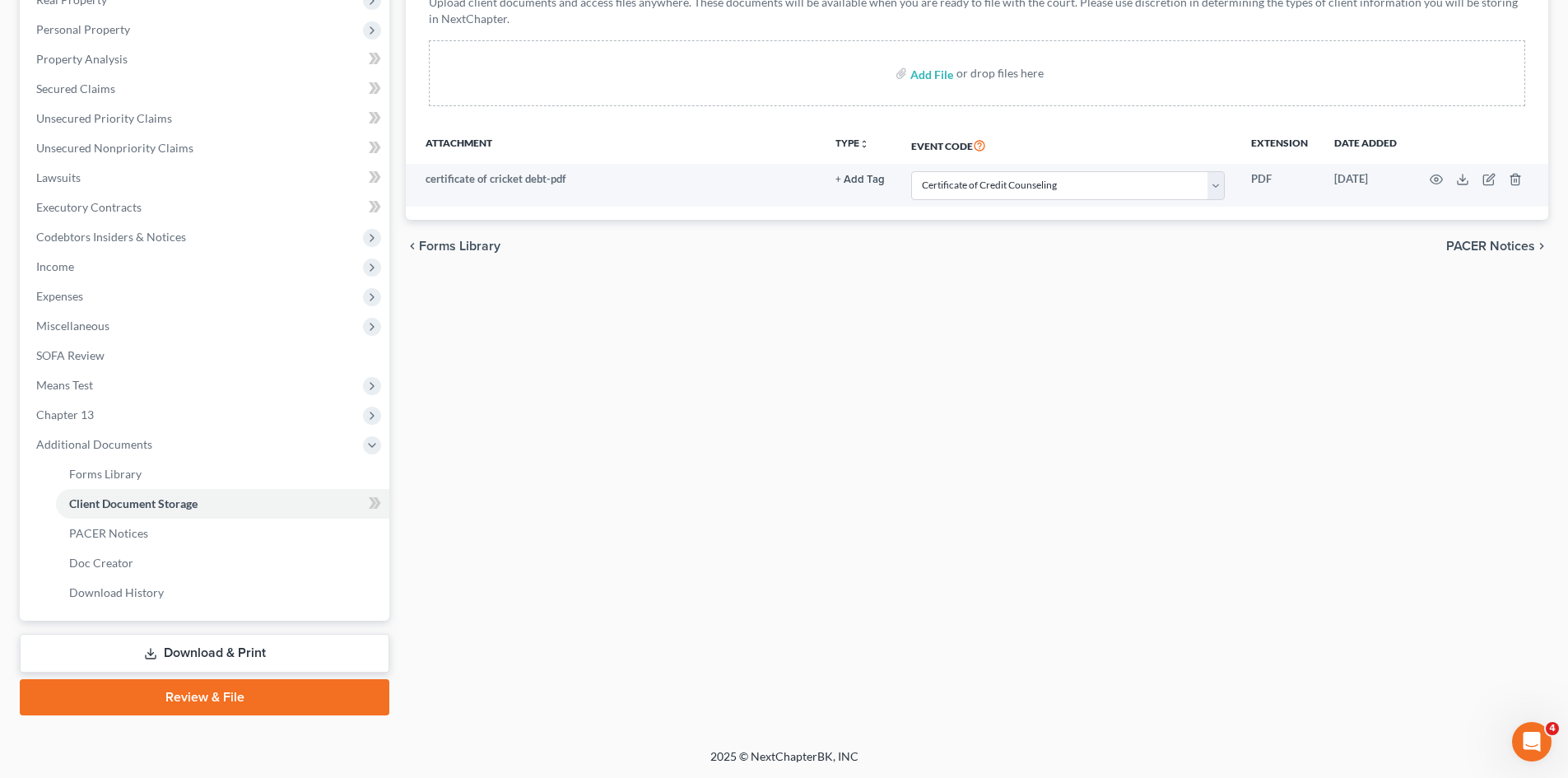
drag, startPoint x: 193, startPoint y: 695, endPoint x: 773, endPoint y: 251, distance: 730.4
click at [193, 695] on link "Review & File" at bounding box center [204, 697] width 369 height 36
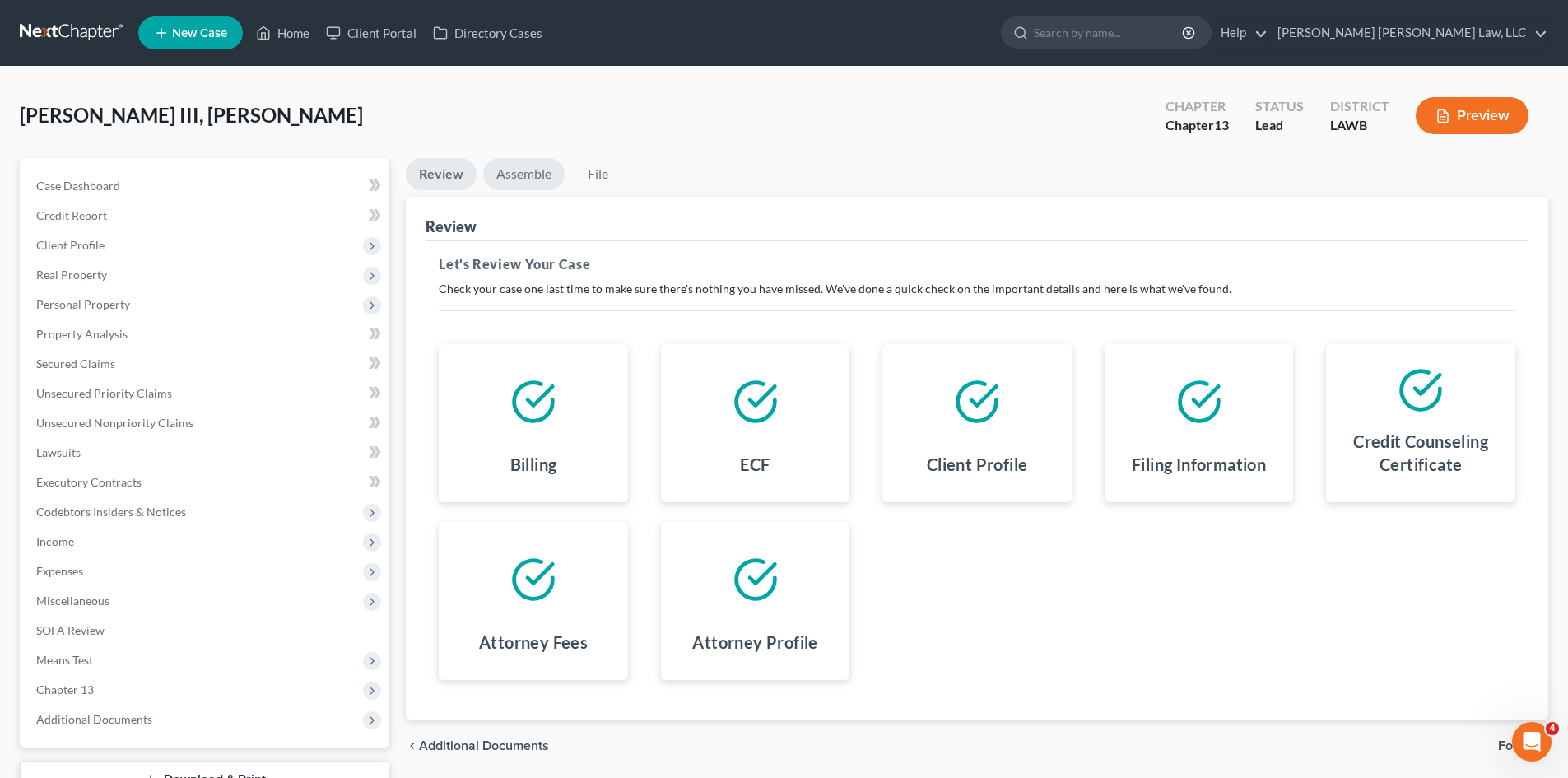
click at [507, 160] on link "Assemble" at bounding box center [524, 174] width 82 height 32
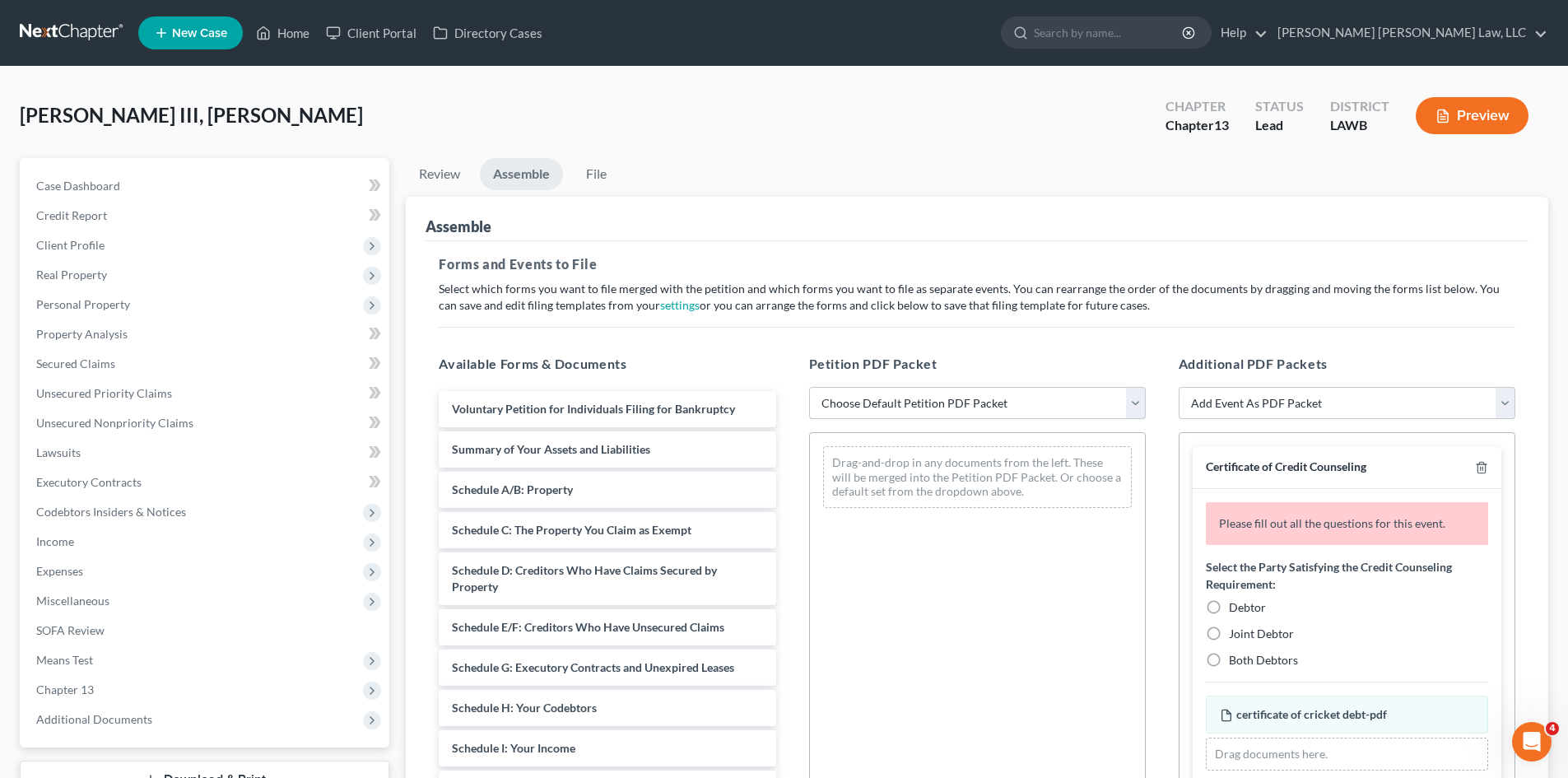
drag, startPoint x: 983, startPoint y: 396, endPoint x: 968, endPoint y: 419, distance: 27.5
click at [983, 396] on select "Choose Default Petition PDF Packet Complete Bankruptcy Petition (all forms and …" at bounding box center [977, 403] width 337 height 33
select select "0"
click at [809, 387] on select "Choose Default Petition PDF Packet Complete Bankruptcy Petition (all forms and …" at bounding box center [977, 403] width 337 height 33
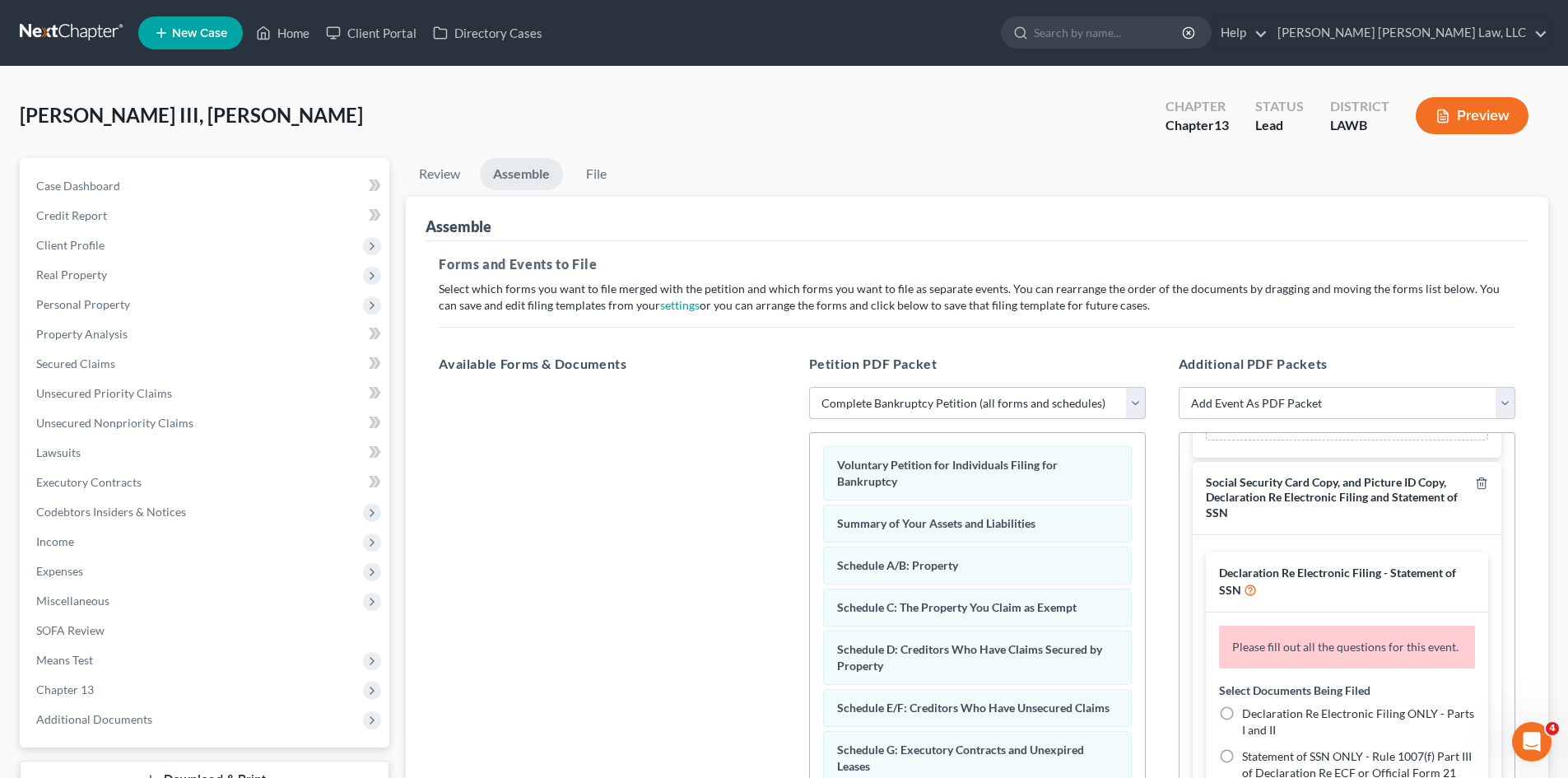
scroll to position [329, 0]
click at [1483, 484] on line "button" at bounding box center [1483, 485] width 0 height 3
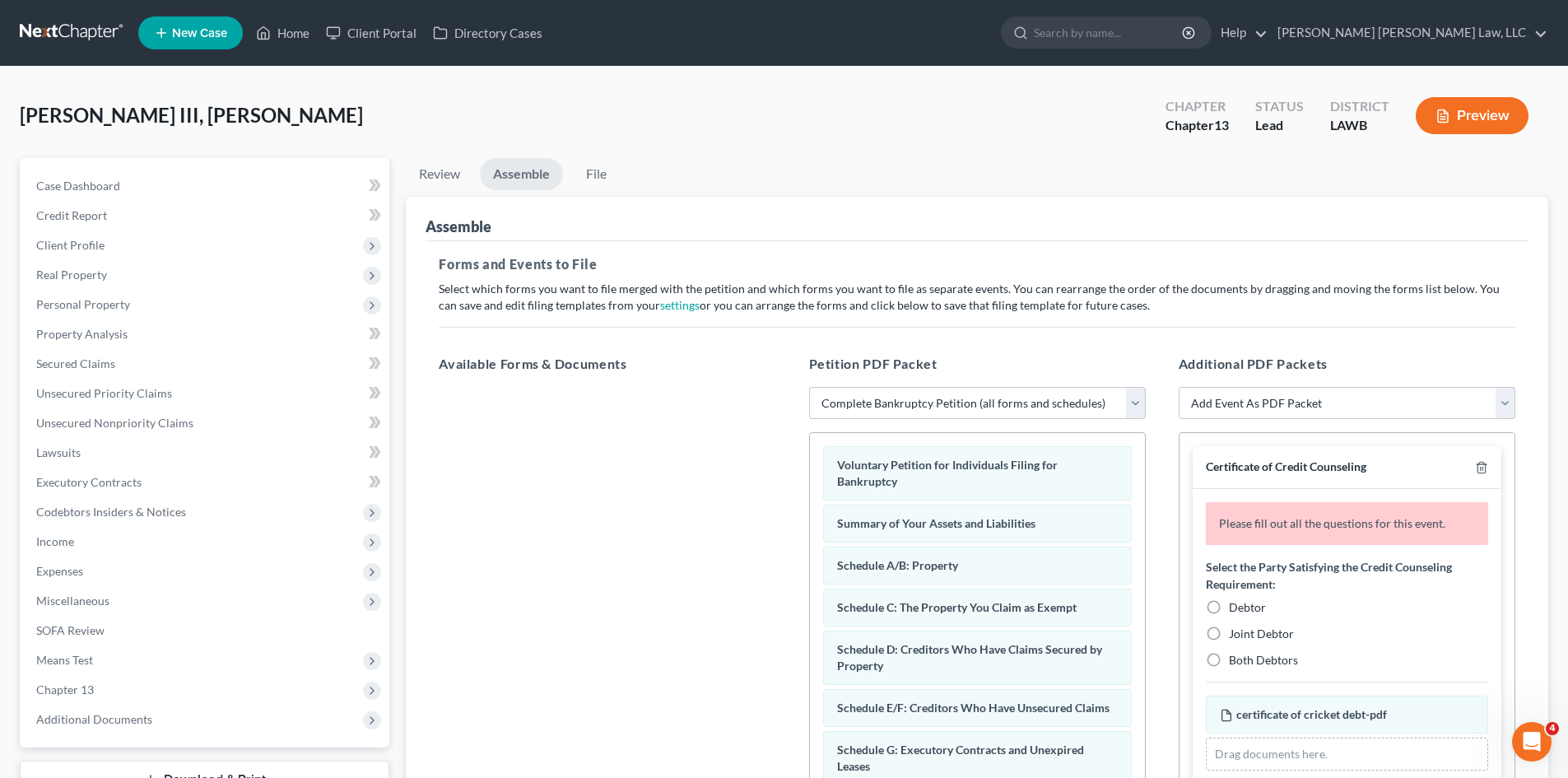
scroll to position [0, 0]
click at [1484, 473] on icon "button" at bounding box center [1481, 467] width 8 height 11
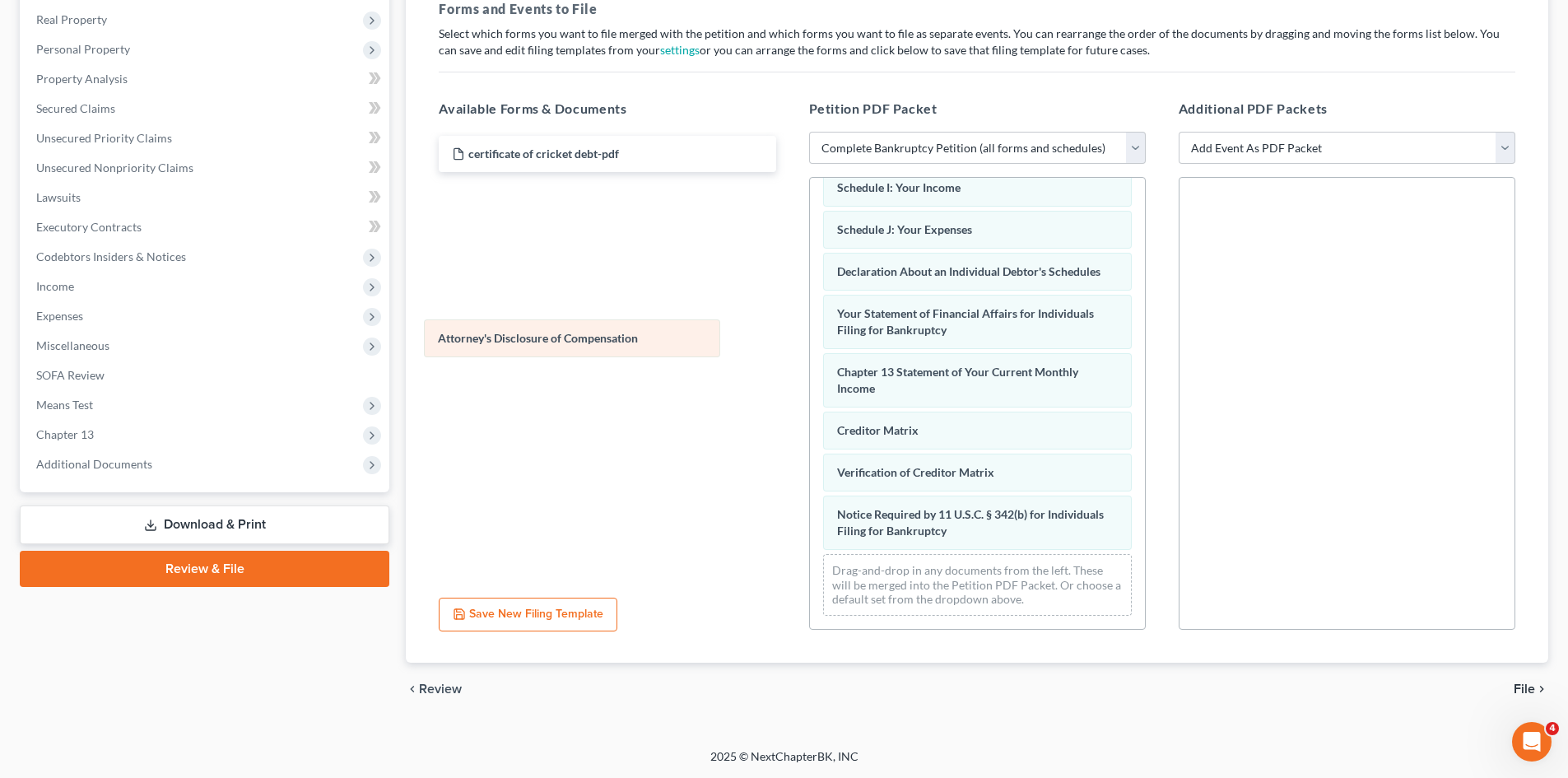
scroll to position [424, 0]
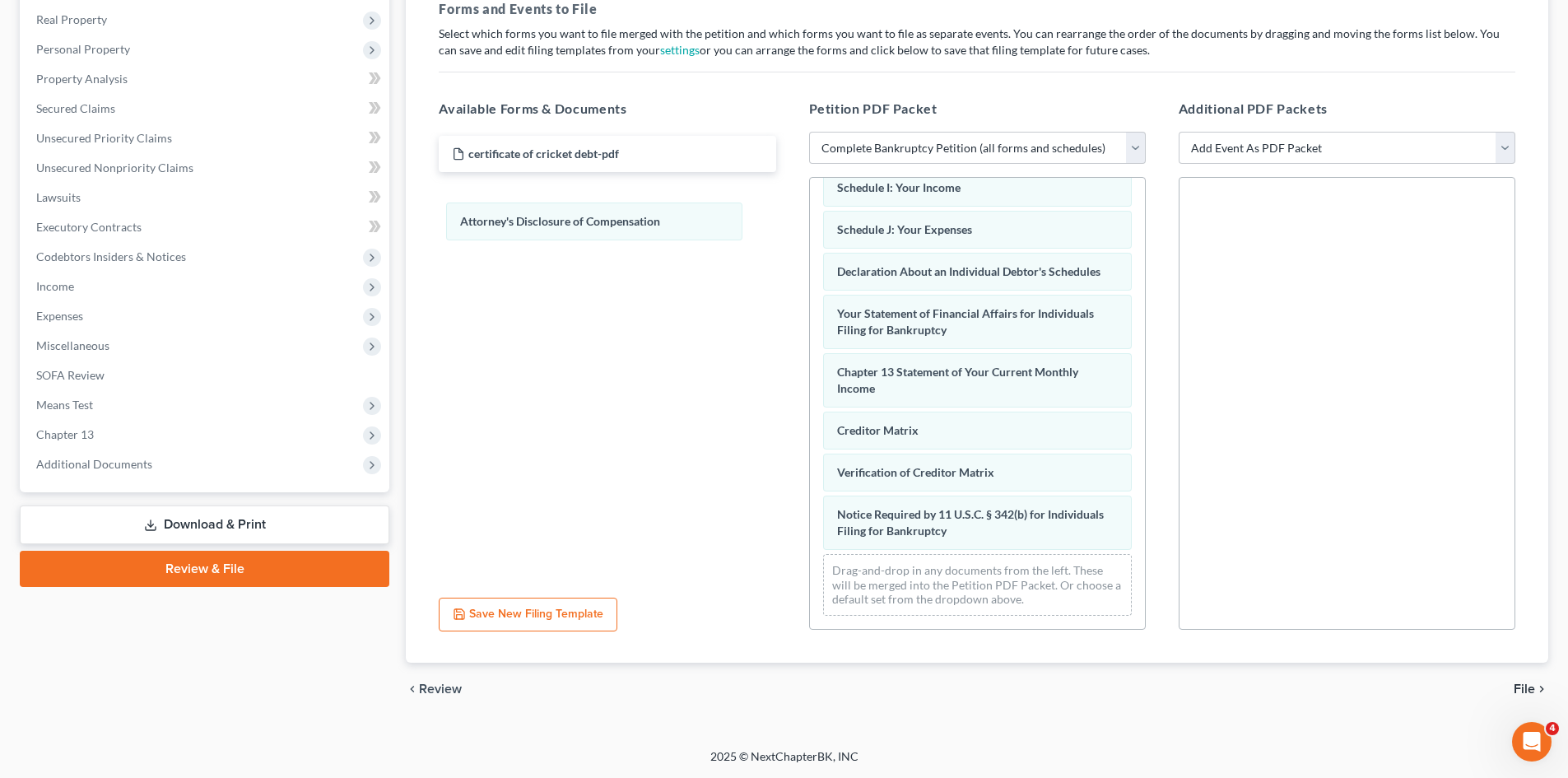
drag, startPoint x: 1078, startPoint y: 530, endPoint x: 884, endPoint y: 291, distance: 307.8
click at [810, 217] on div "Attorney's Disclosure of Compensation Voluntary Petition for Individuals Filing…" at bounding box center [977, 200] width 335 height 859
click at [1518, 689] on span "File" at bounding box center [1524, 689] width 21 height 14
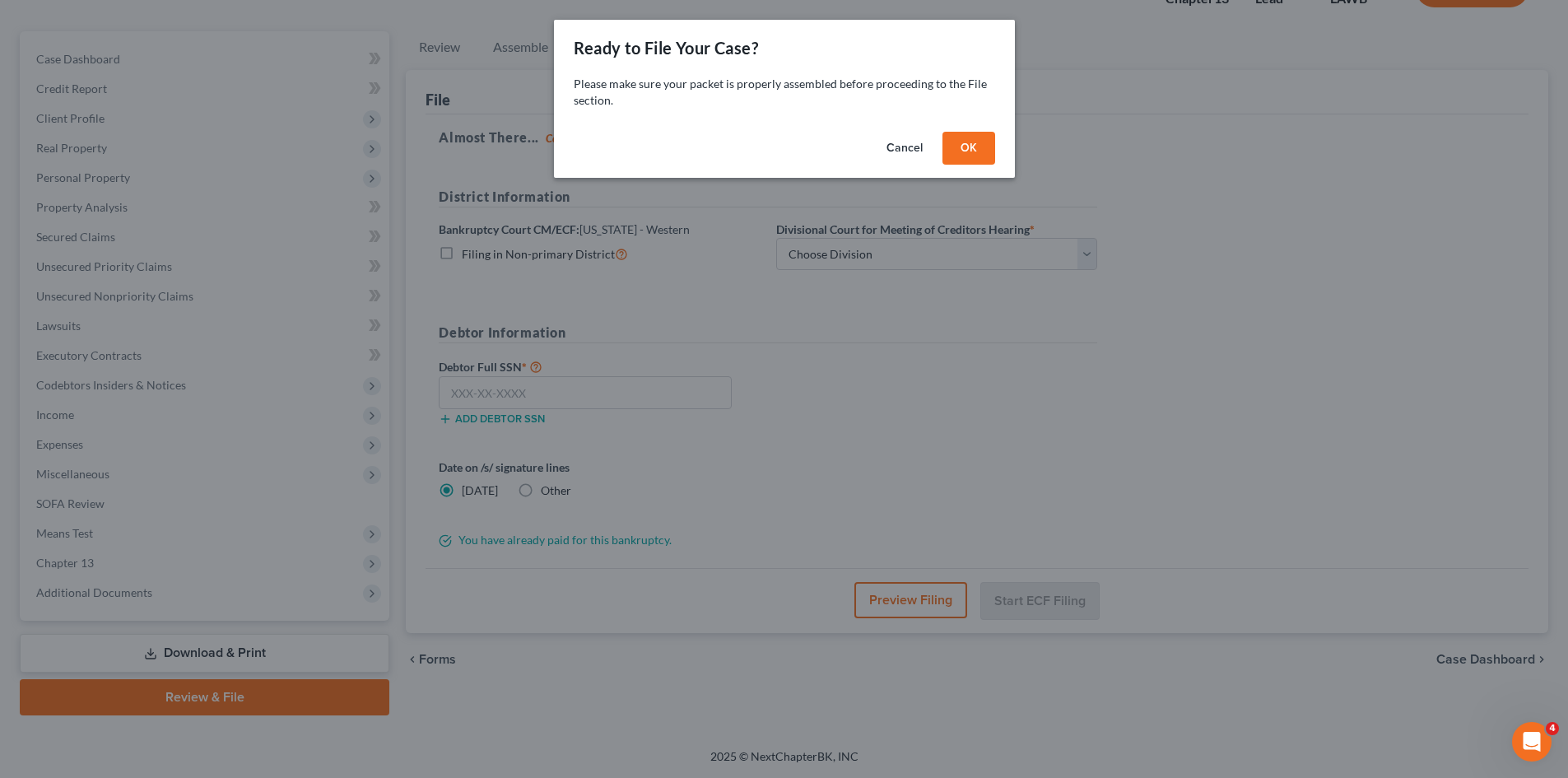
scroll to position [127, 0]
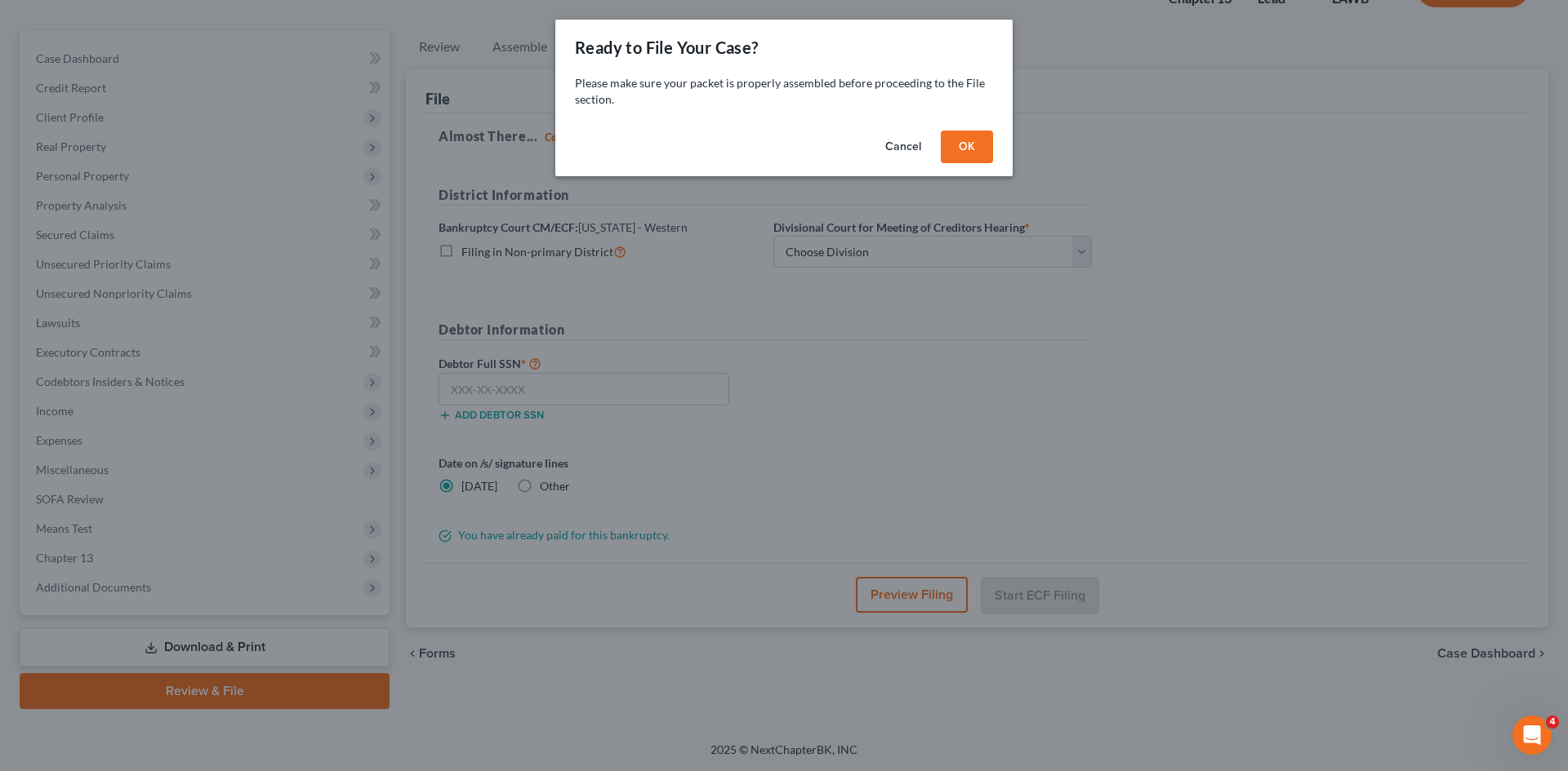
click at [956, 148] on button "OK" at bounding box center [966, 146] width 52 height 33
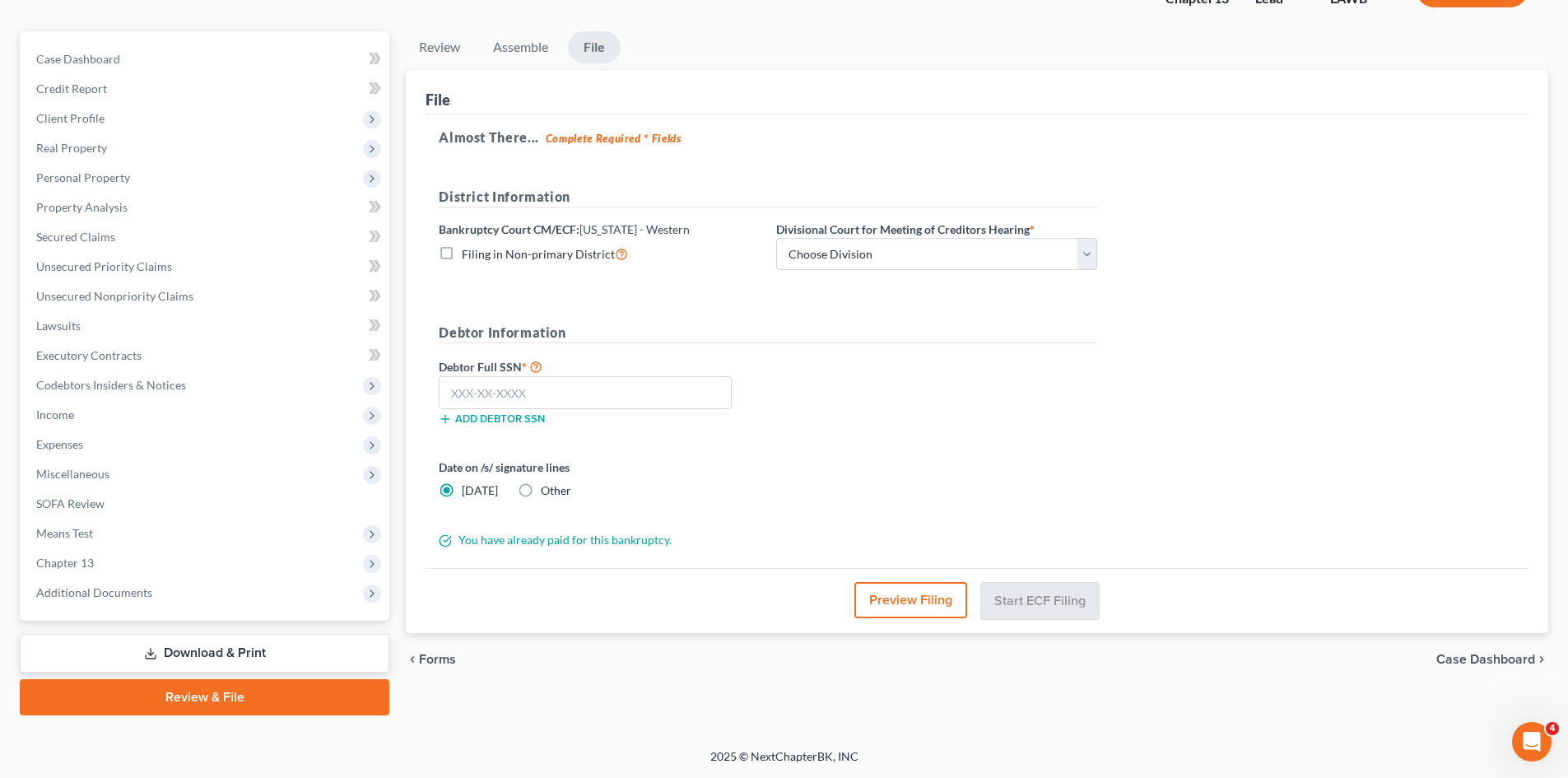
click at [577, 251] on span "Filing in Non-primary District" at bounding box center [538, 254] width 154 height 14
click at [479, 251] on input "Filing in Non-primary District" at bounding box center [473, 250] width 11 height 11
checkbox input "true"
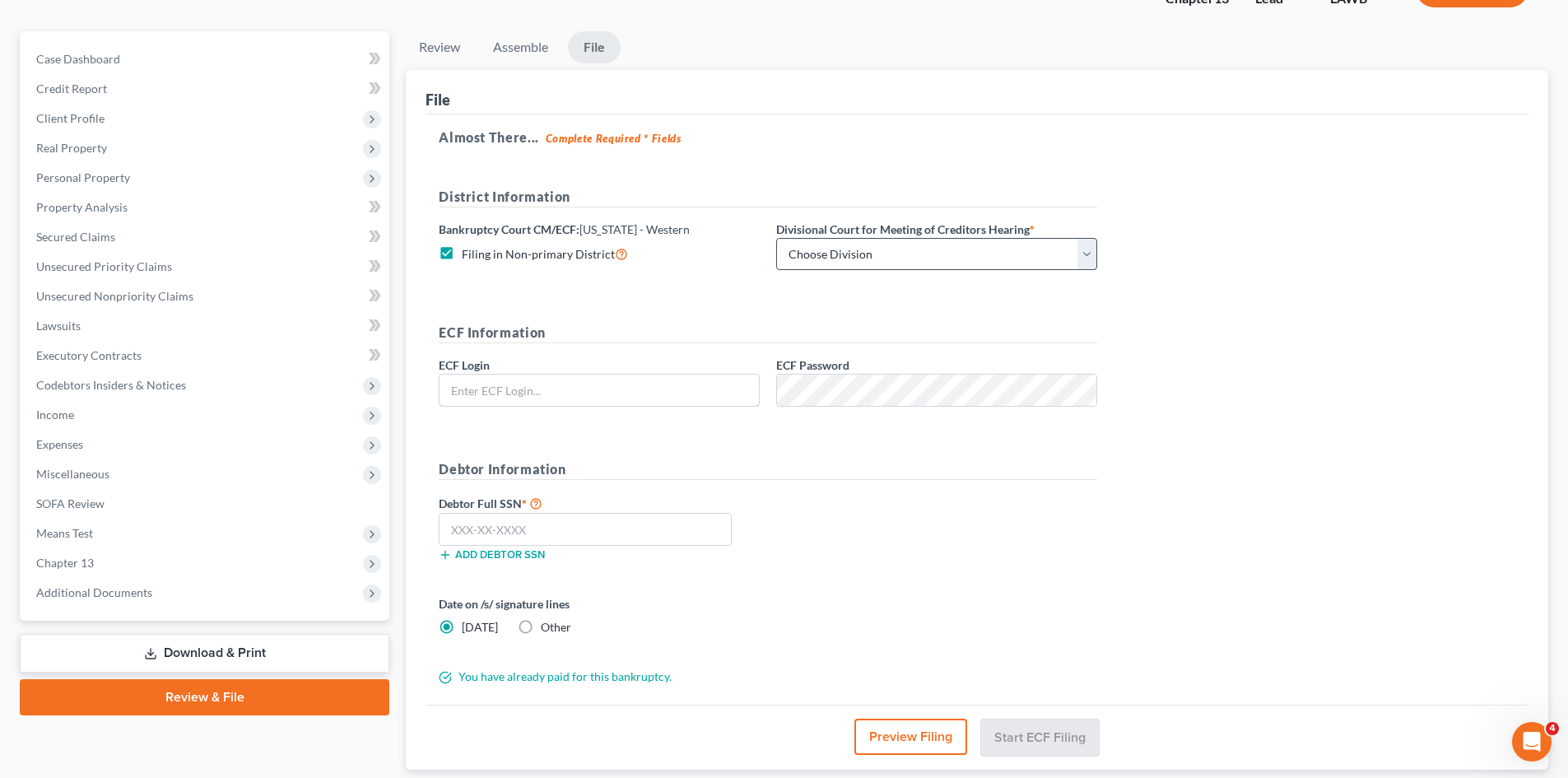
type input "eoyoung3p"
drag, startPoint x: 884, startPoint y: 258, endPoint x: 884, endPoint y: 268, distance: 10.0
click at [884, 258] on select "Choose Division [GEOGRAPHIC_DATA] [GEOGRAPHIC_DATA]-[GEOGRAPHIC_DATA] Lake [PER…" at bounding box center [936, 254] width 321 height 33
select select "3"
click at [776, 238] on select "Choose Division [GEOGRAPHIC_DATA] [GEOGRAPHIC_DATA]-[GEOGRAPHIC_DATA] Lake [PER…" at bounding box center [936, 254] width 321 height 33
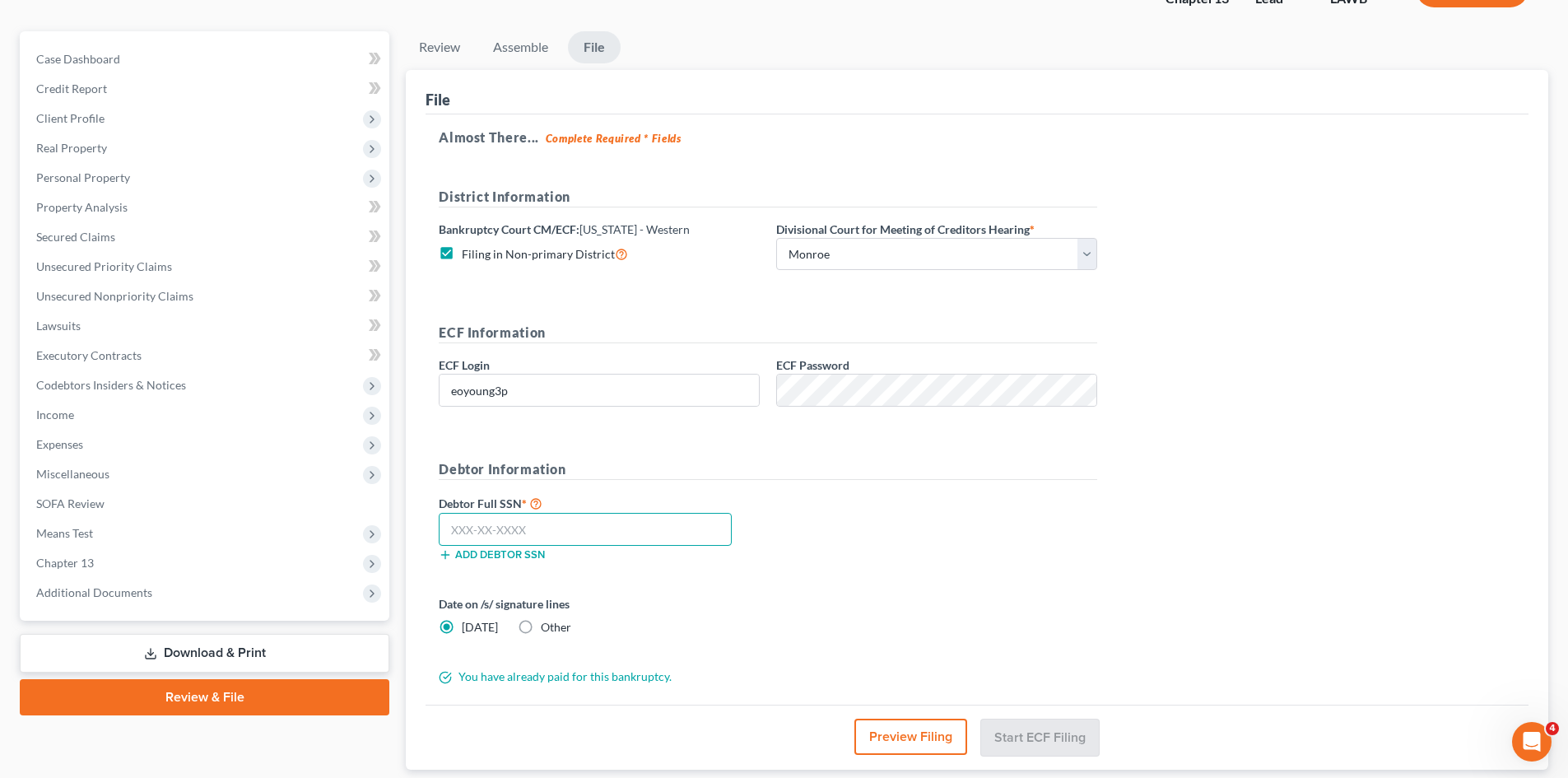
click at [617, 529] on input "text" at bounding box center [585, 529] width 293 height 33
click at [633, 520] on input "text" at bounding box center [585, 529] width 293 height 33
type input "433-97-6613"
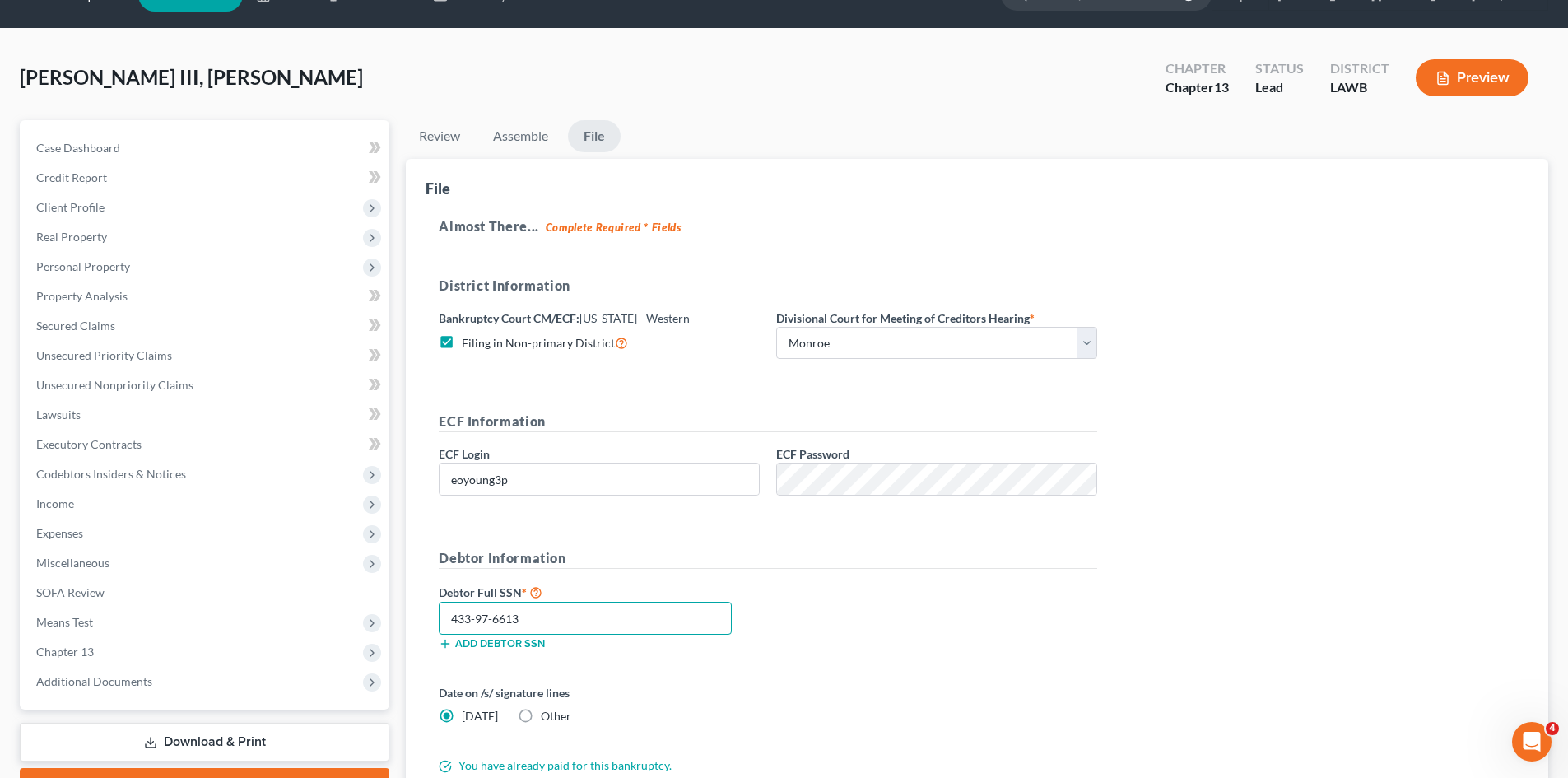
scroll to position [0, 0]
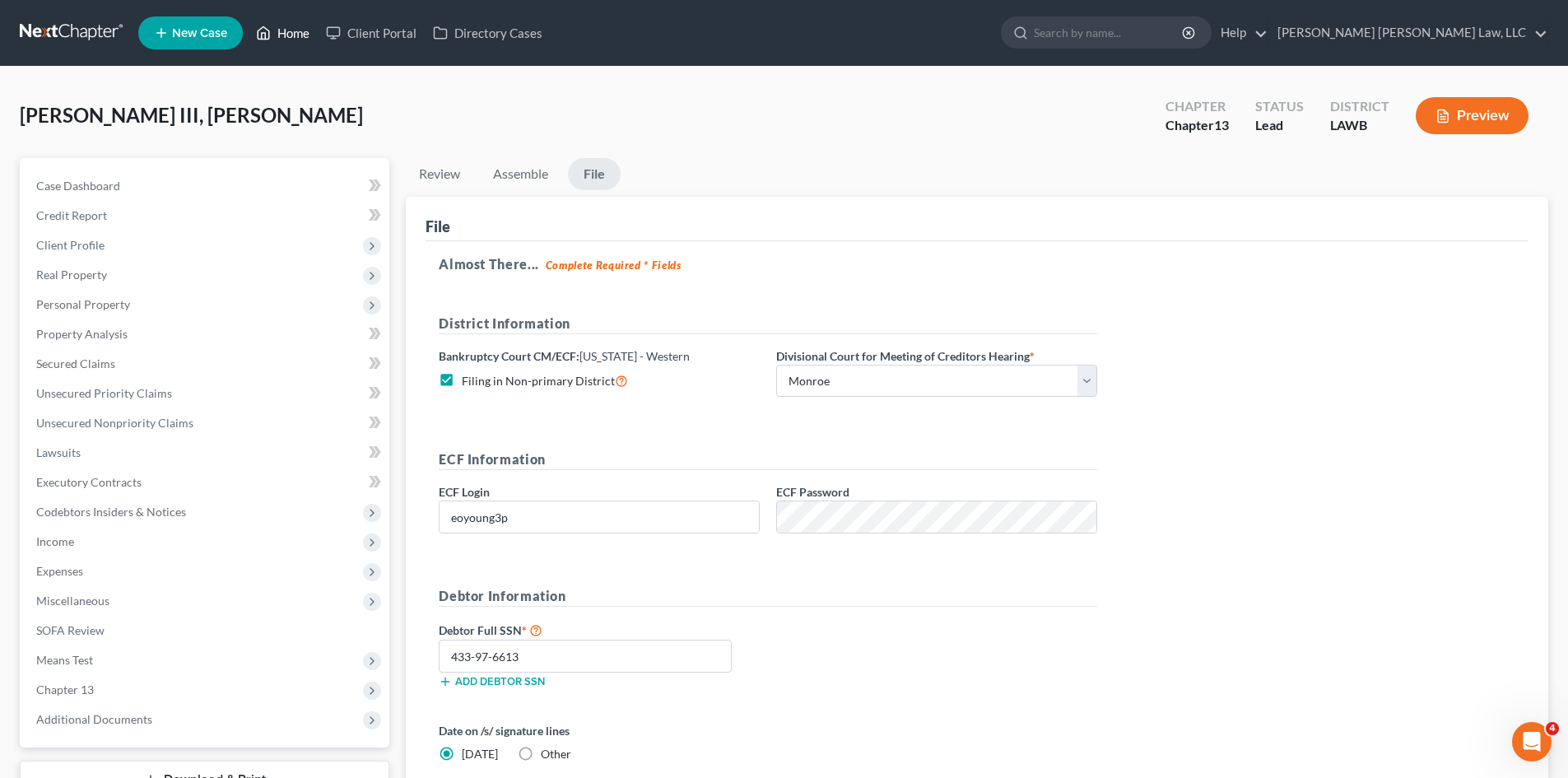
click at [295, 31] on link "Home" at bounding box center [283, 32] width 70 height 30
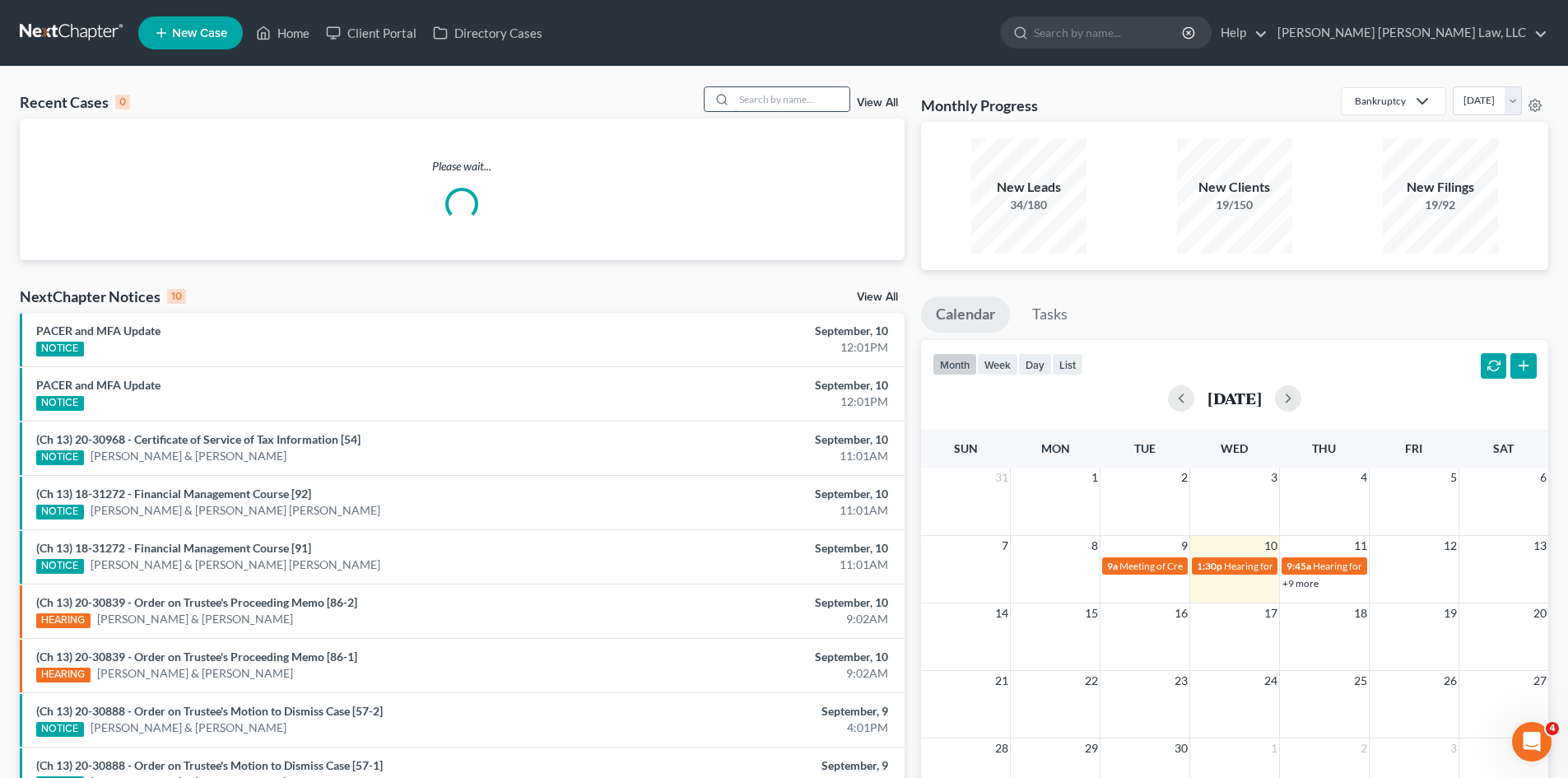
click at [757, 104] on input "search" at bounding box center [792, 99] width 116 height 24
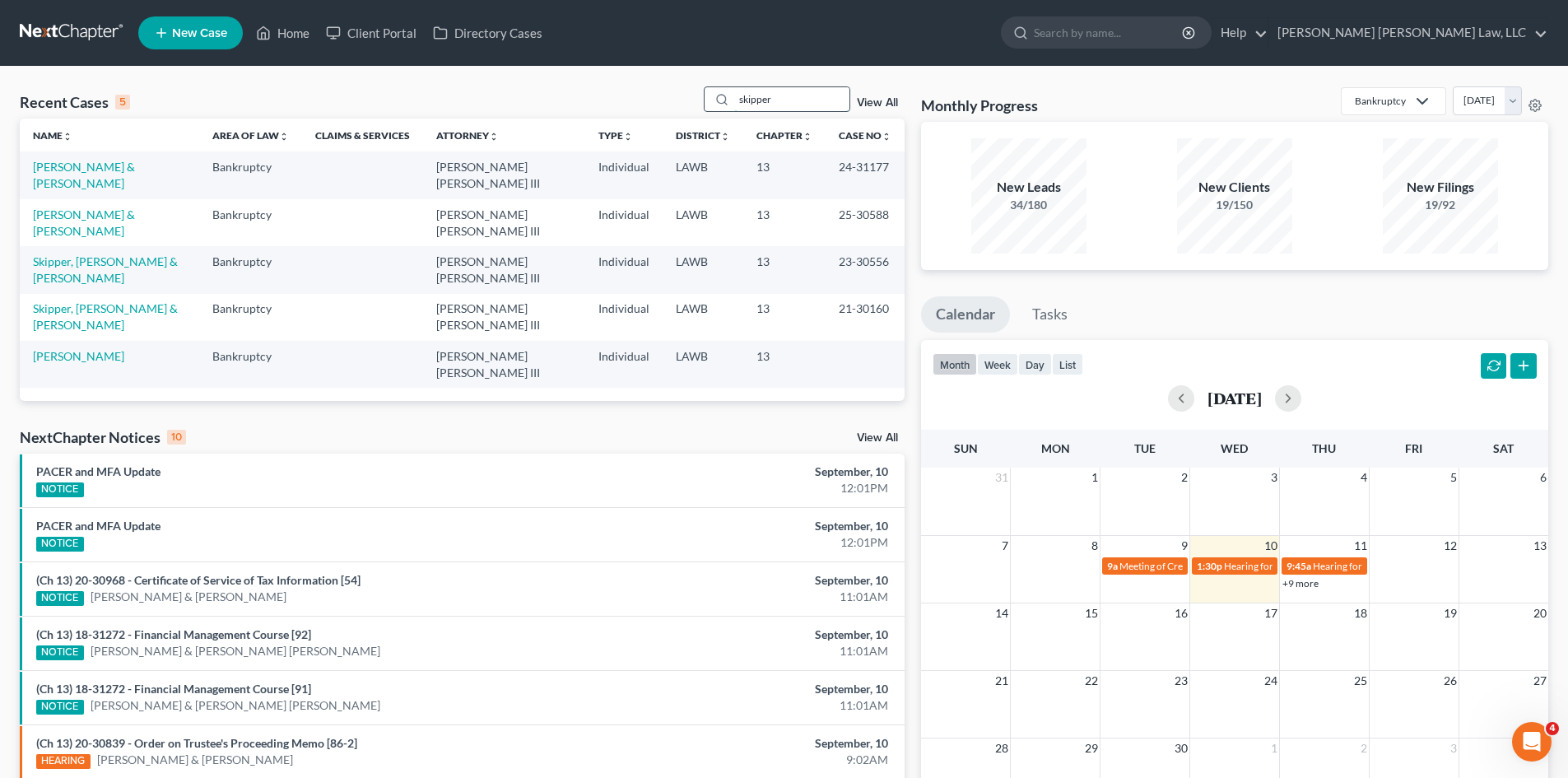
type input "skipper"
drag, startPoint x: 758, startPoint y: 110, endPoint x: 132, endPoint y: 167, distance: 628.6
click at [132, 167] on link "[PERSON_NAME] & [PERSON_NAME]" at bounding box center [84, 175] width 102 height 30
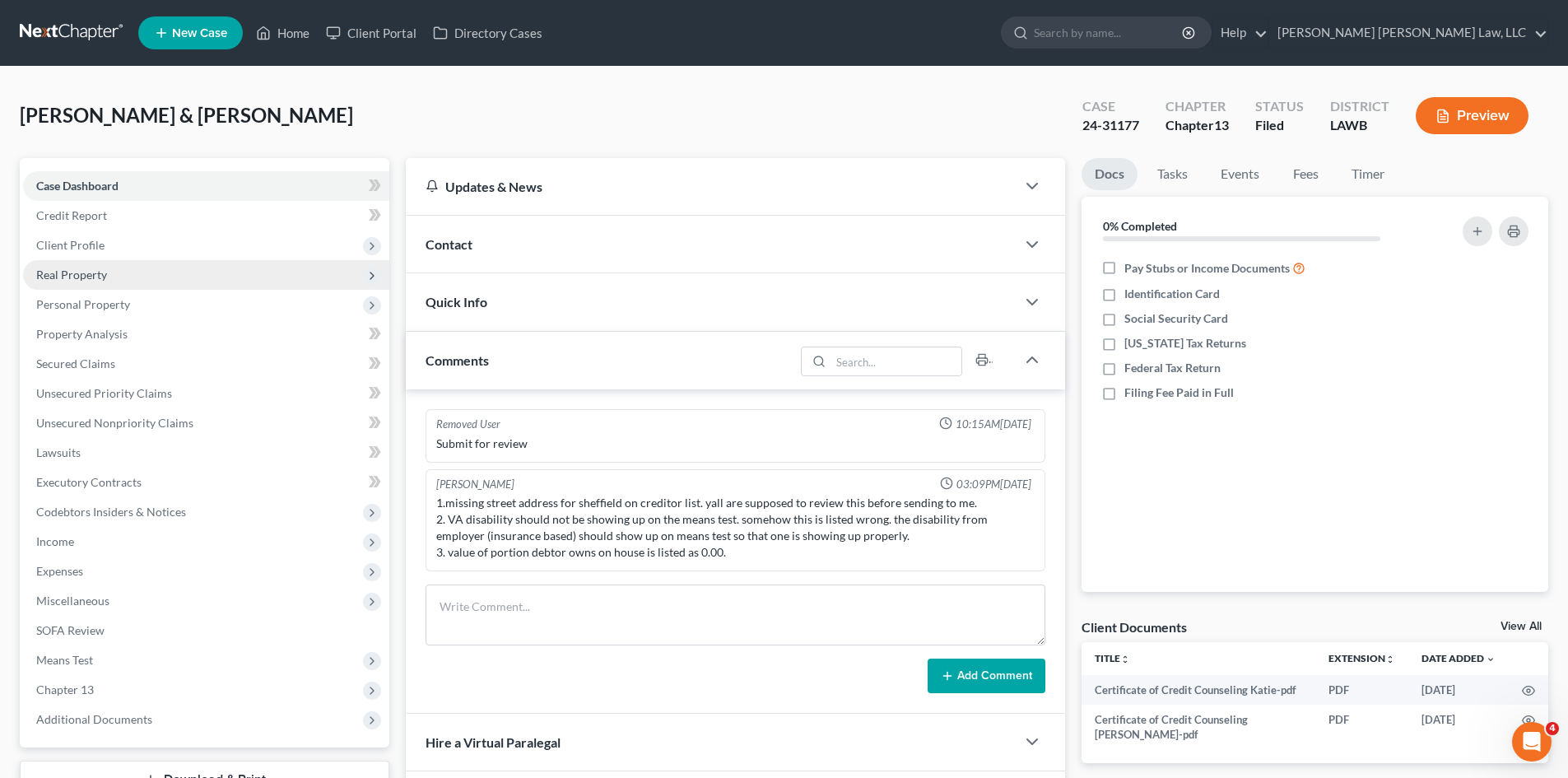
drag, startPoint x: 257, startPoint y: 237, endPoint x: 240, endPoint y: 269, distance: 36.2
click at [257, 237] on span "Client Profile" at bounding box center [206, 245] width 366 height 30
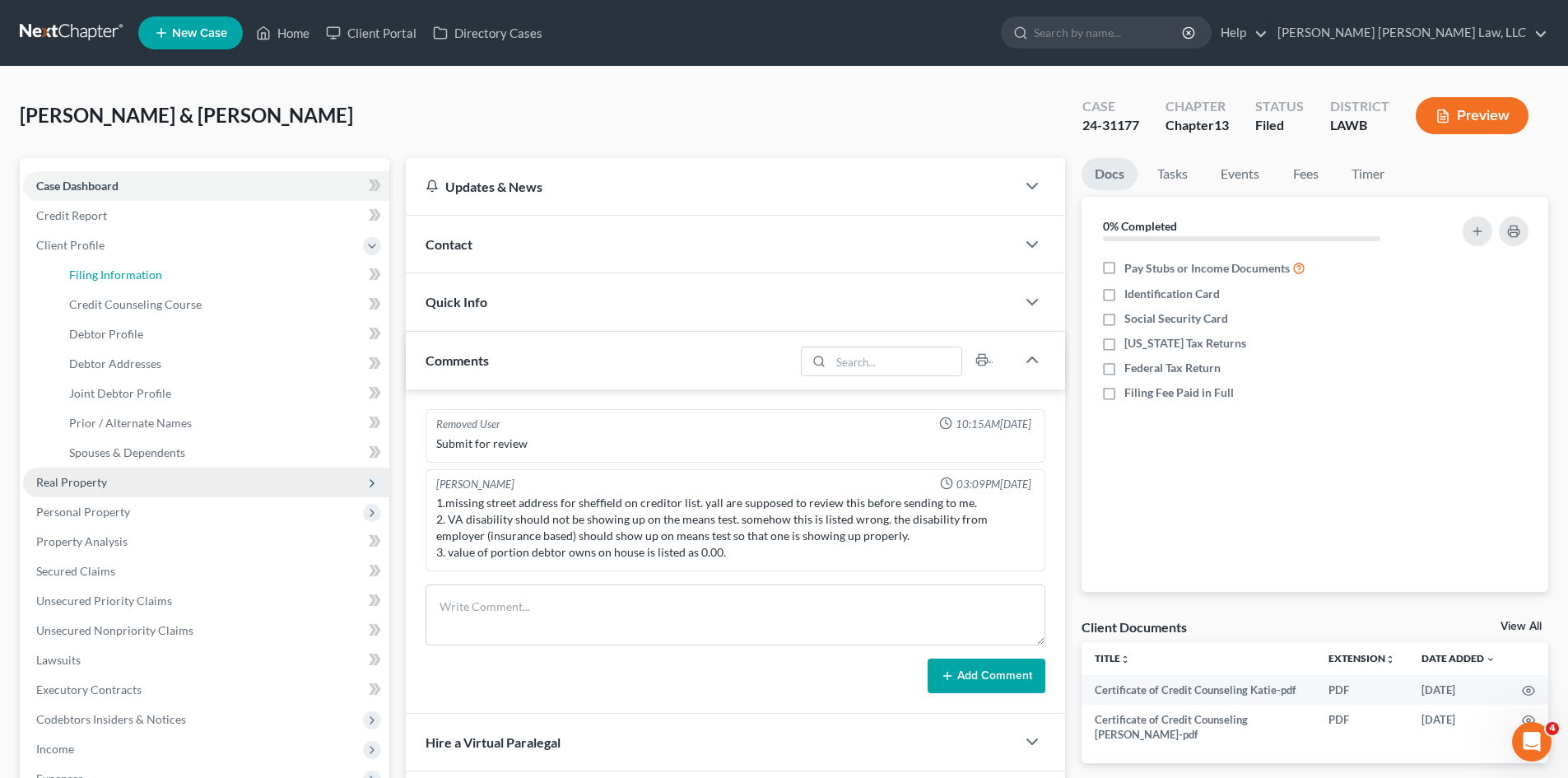
click at [240, 269] on link "Filing Information" at bounding box center [222, 274] width 333 height 30
select select "1"
select select "3"
select select "19"
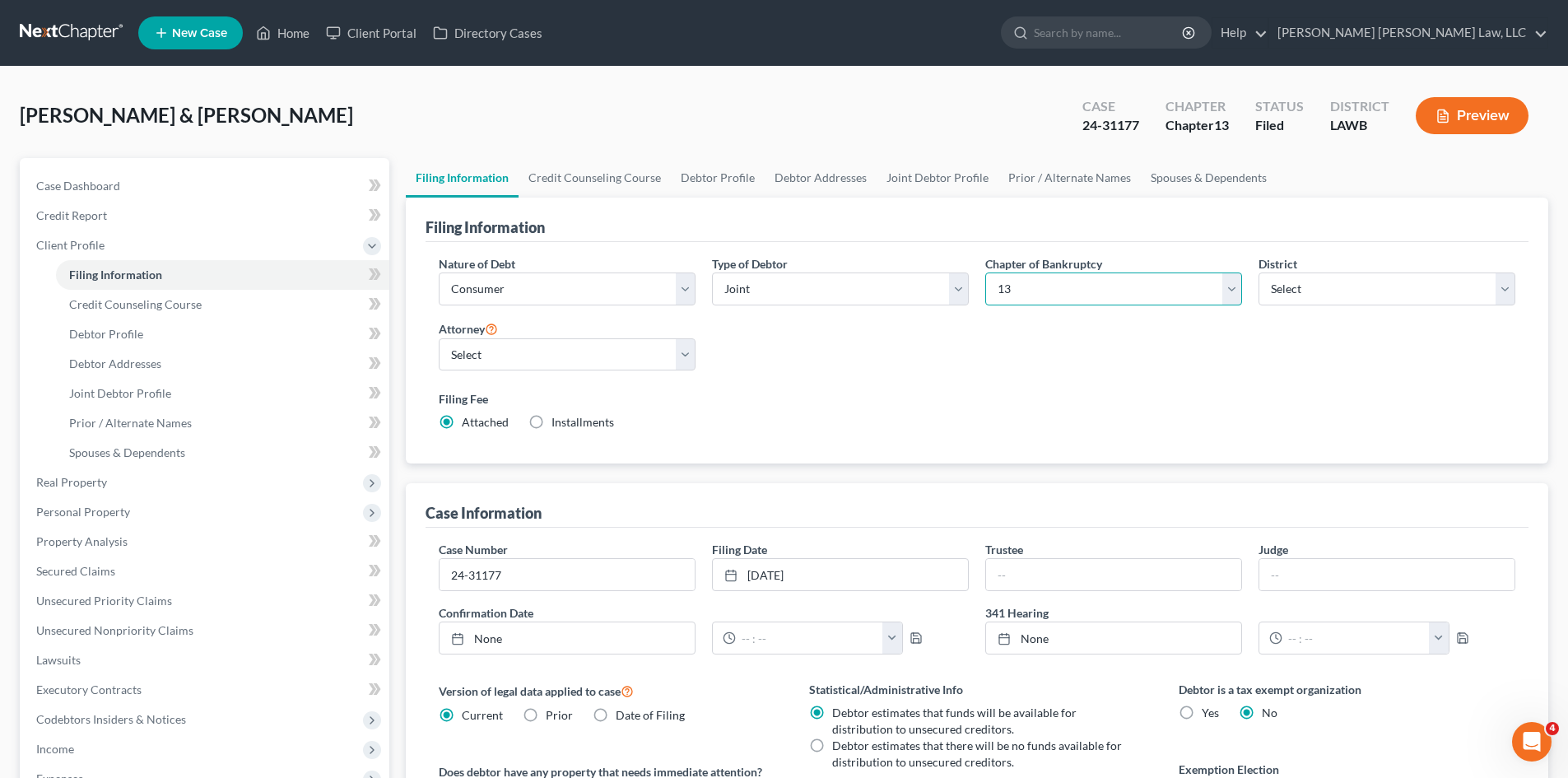
click at [1018, 286] on select "Select 7 11 12 13" at bounding box center [1113, 289] width 256 height 33
select select "0"
click at [985, 273] on select "Select 7 11 12 13" at bounding box center [1113, 289] width 256 height 33
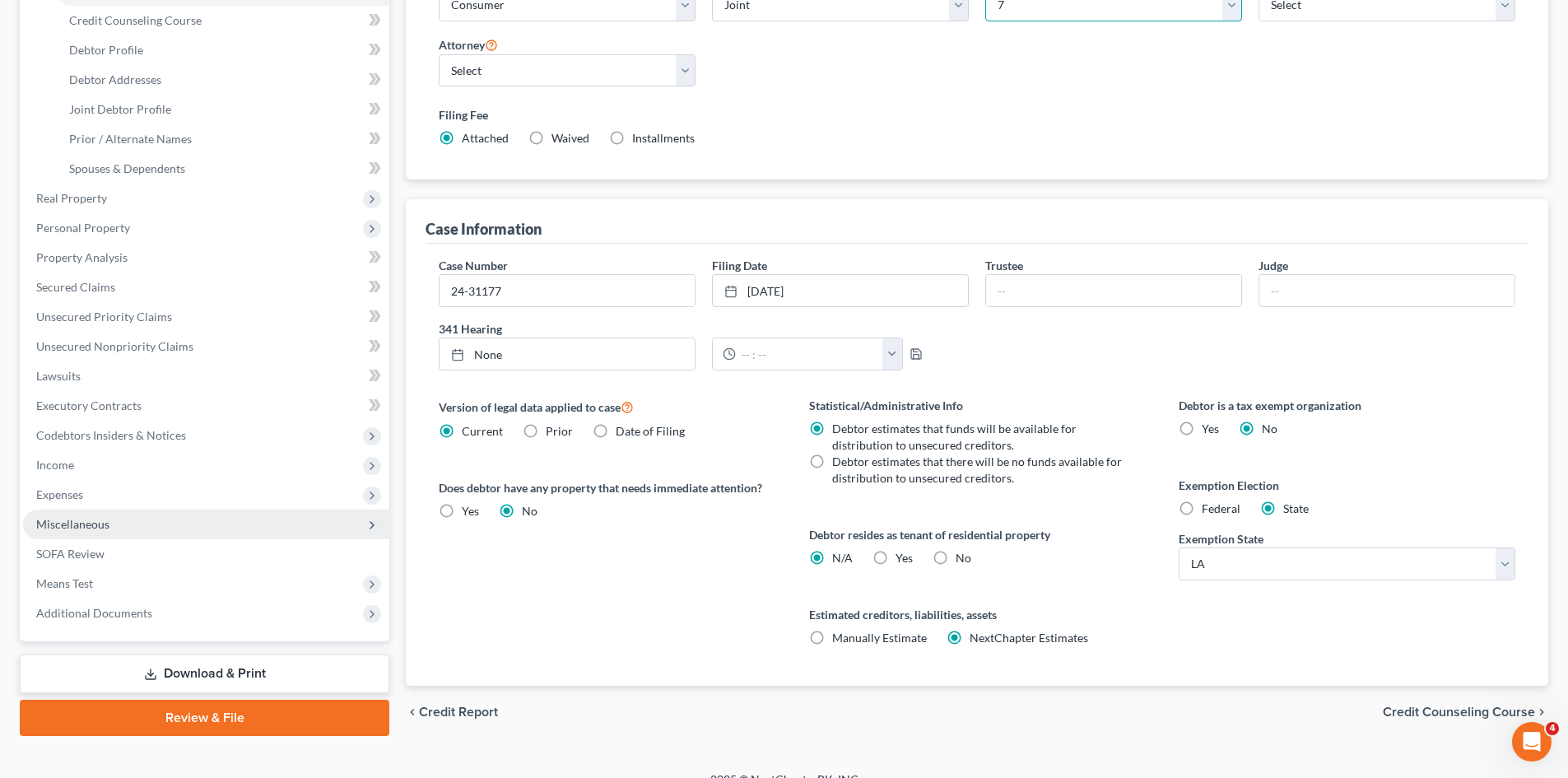
scroll to position [307, 0]
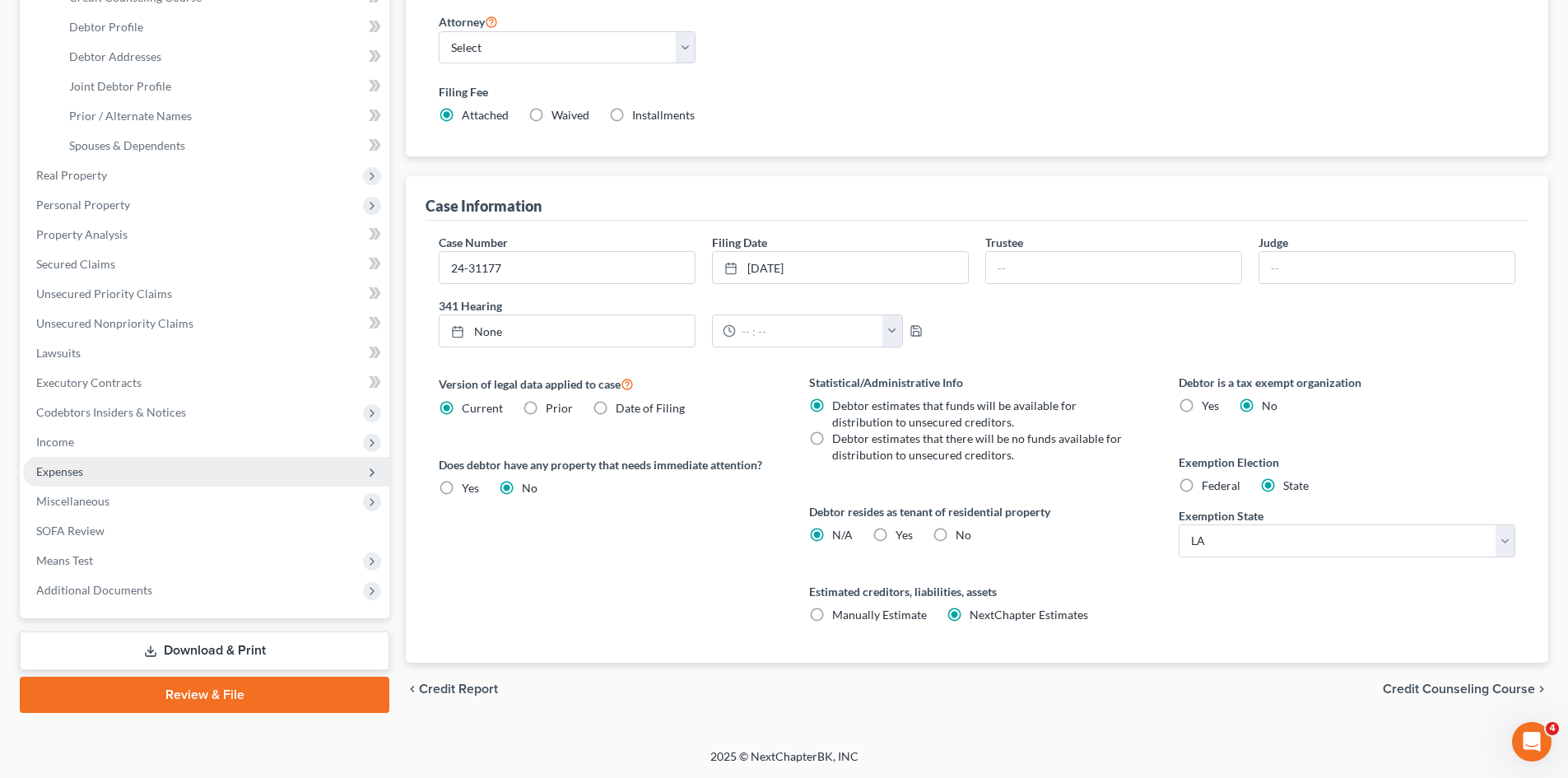
click at [149, 485] on span "Expenses" at bounding box center [206, 472] width 366 height 30
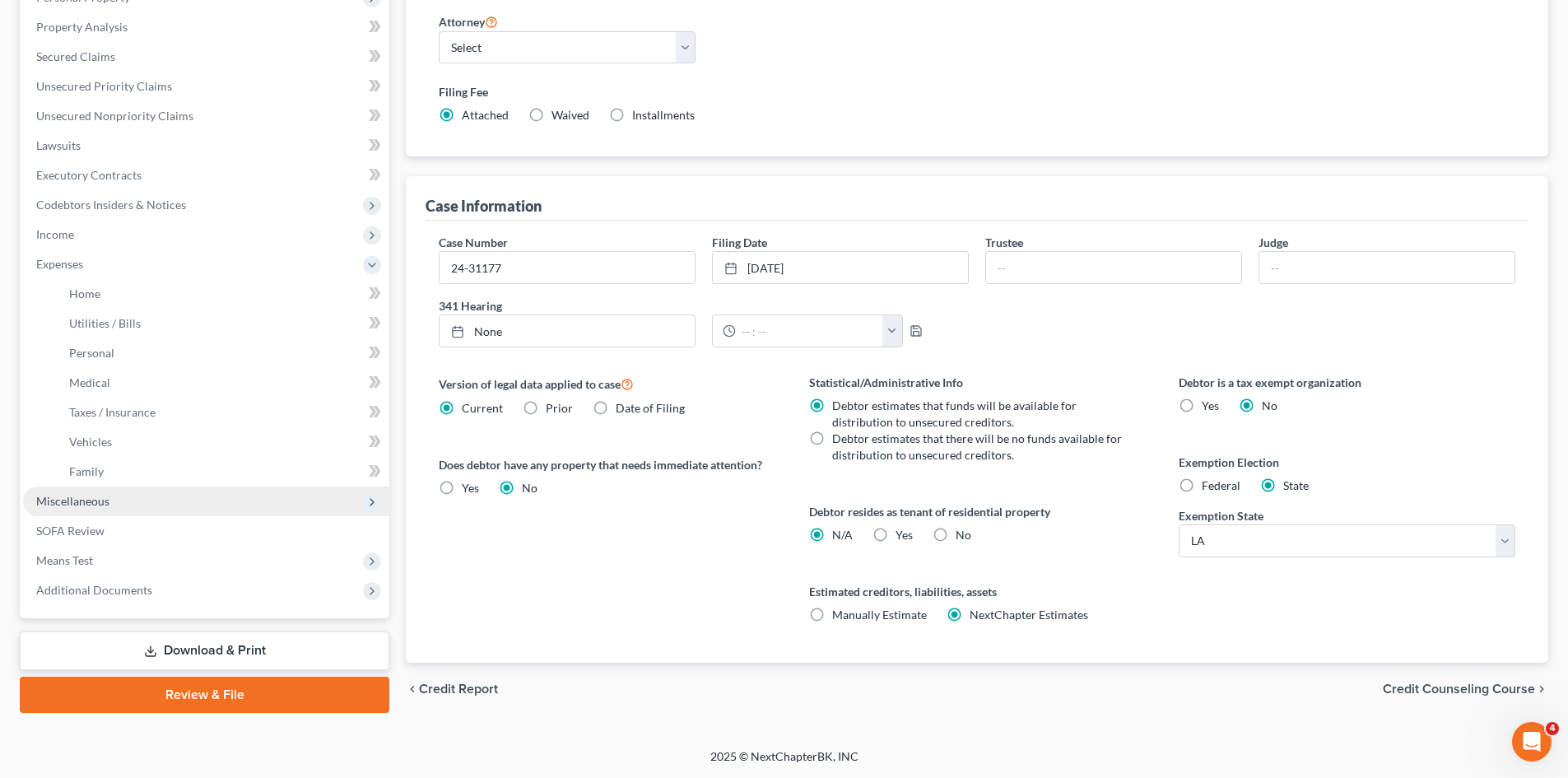
click at [137, 505] on span "Miscellaneous" at bounding box center [206, 501] width 366 height 30
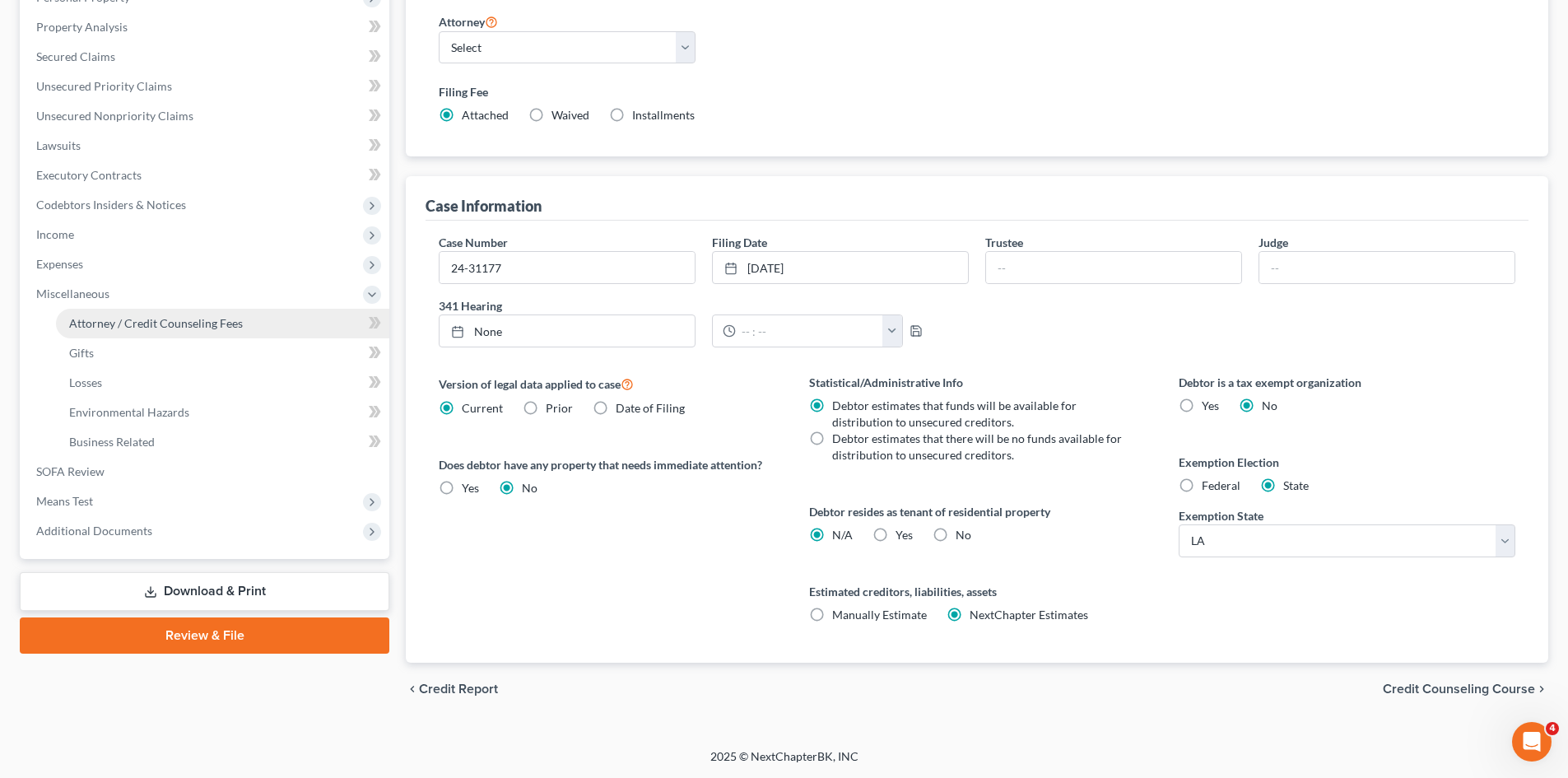
click at [162, 329] on span "Attorney / Credit Counseling Fees" at bounding box center [156, 323] width 174 height 14
select select "1"
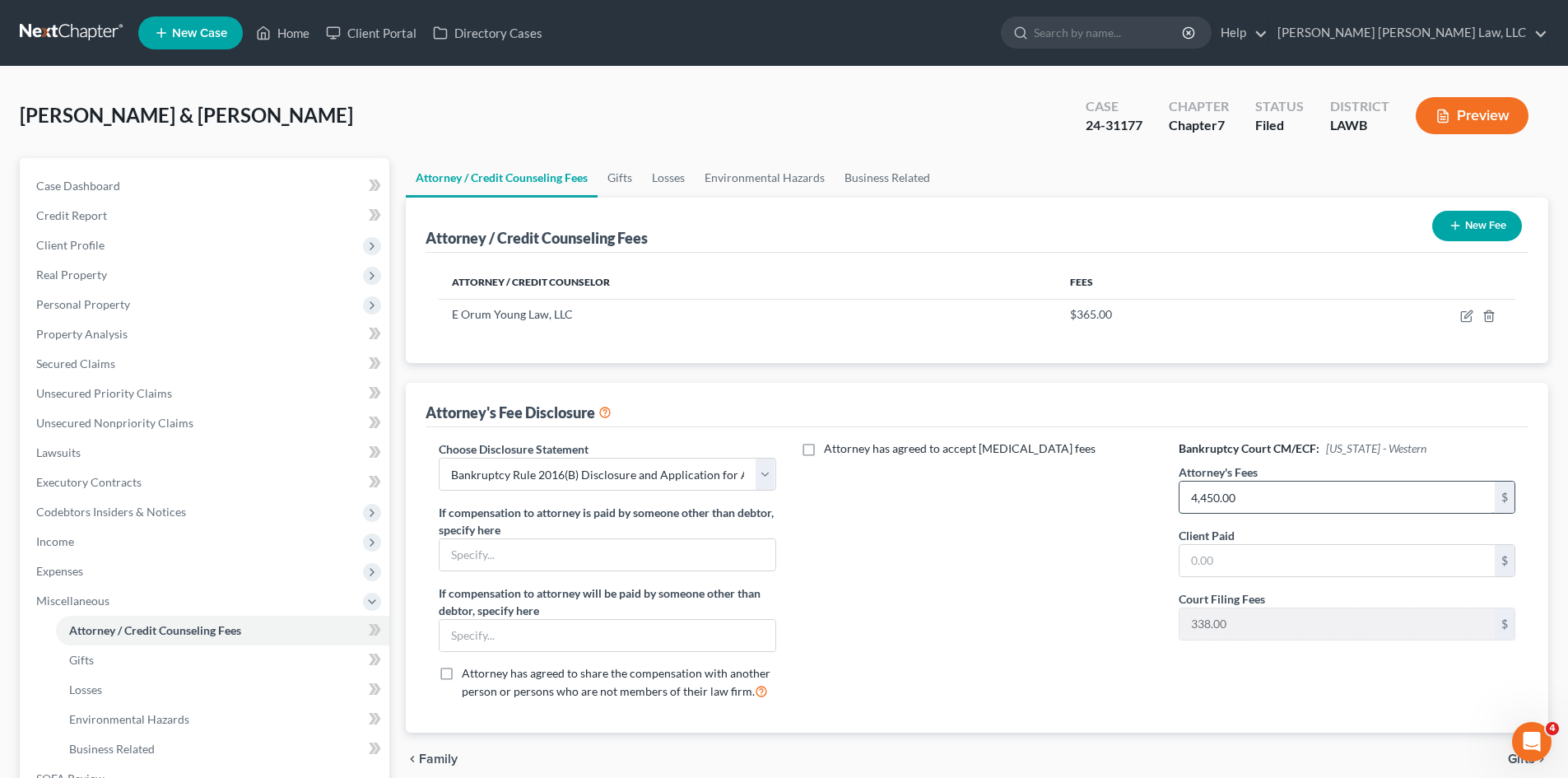
click at [1328, 499] on input "4,450.00" at bounding box center [1338, 497] width 315 height 31
type input "695.00"
click at [1295, 582] on div "Bankruptcy Court CM/ECF: [US_STATE] - Western Attorney's Fees 695.00 $ Client P…" at bounding box center [1347, 576] width 369 height 273
click at [1303, 565] on input "text" at bounding box center [1338, 560] width 315 height 31
type input "695.00"
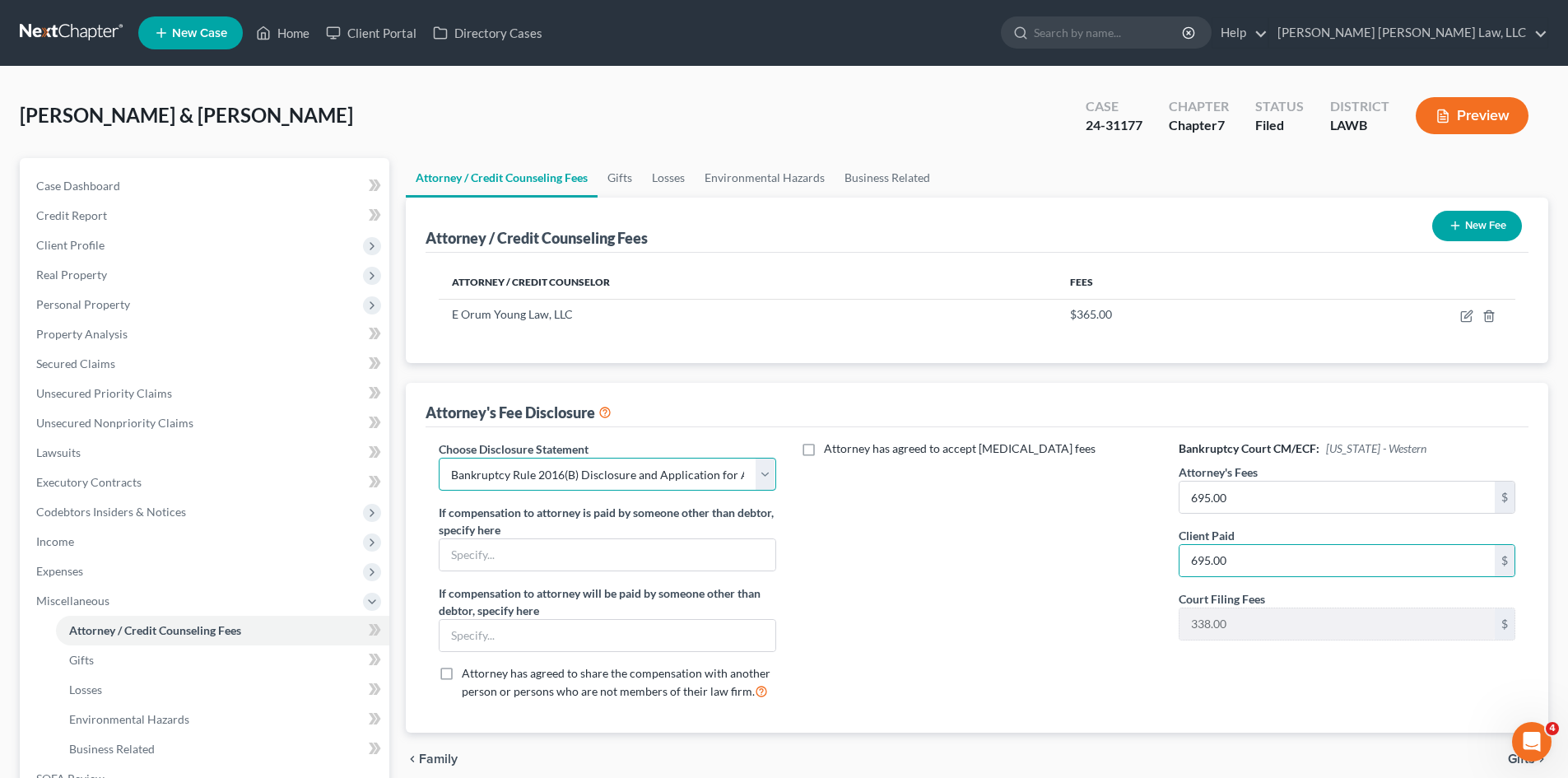
click at [682, 489] on select "Select LAEB 2016 Bankruptcy Rule 2016(B) Disclosure and Application for Approva…" at bounding box center [606, 474] width 337 height 33
select select "2"
click at [439, 458] on select "Select LAEB 2016 Bankruptcy Rule 2016(B) Disclosure and Application for Approva…" at bounding box center [606, 474] width 337 height 33
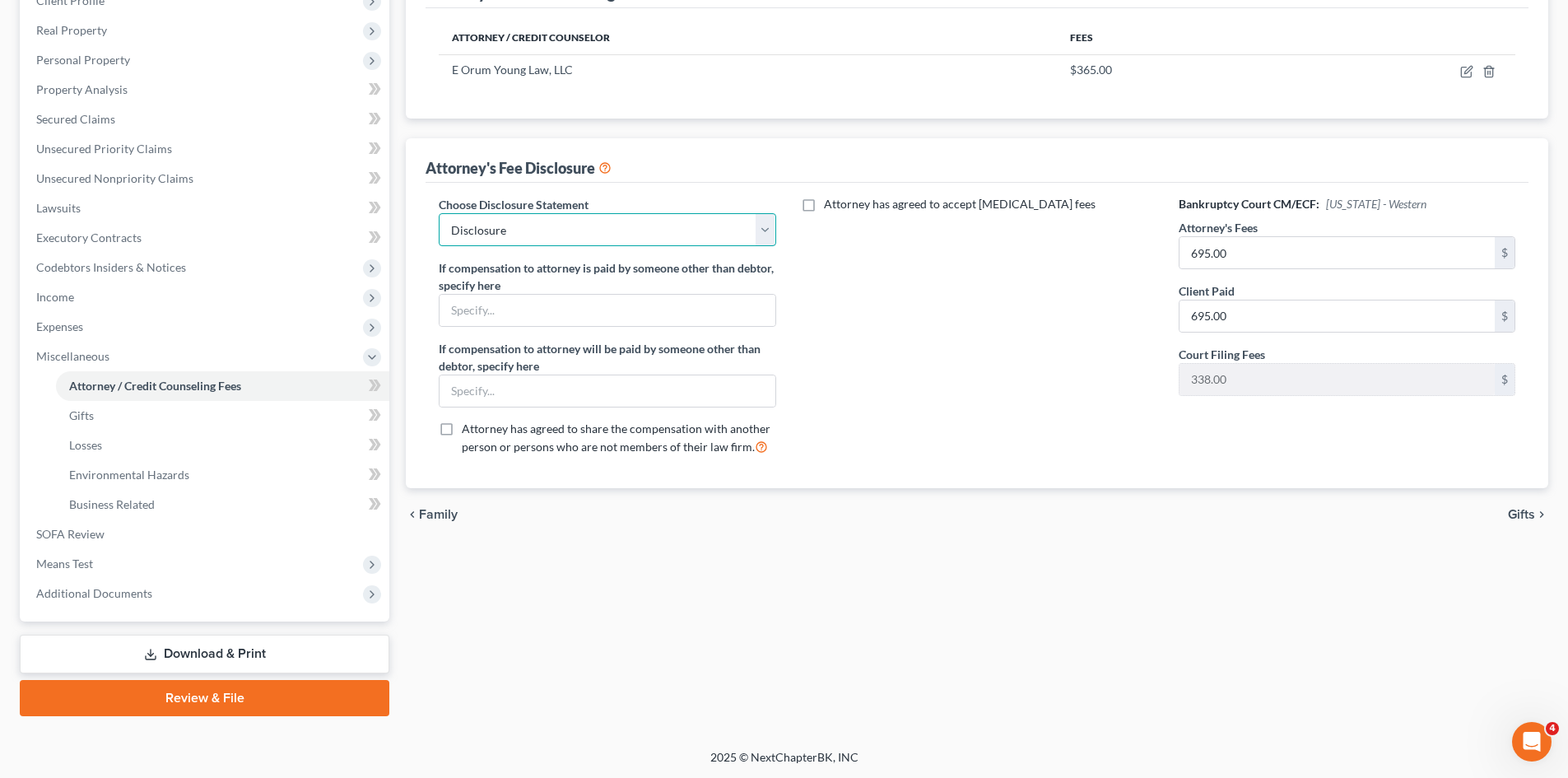
scroll to position [246, 0]
drag, startPoint x: 102, startPoint y: 654, endPoint x: 454, endPoint y: 608, distance: 355.0
click at [100, 655] on link "Download & Print" at bounding box center [204, 653] width 369 height 39
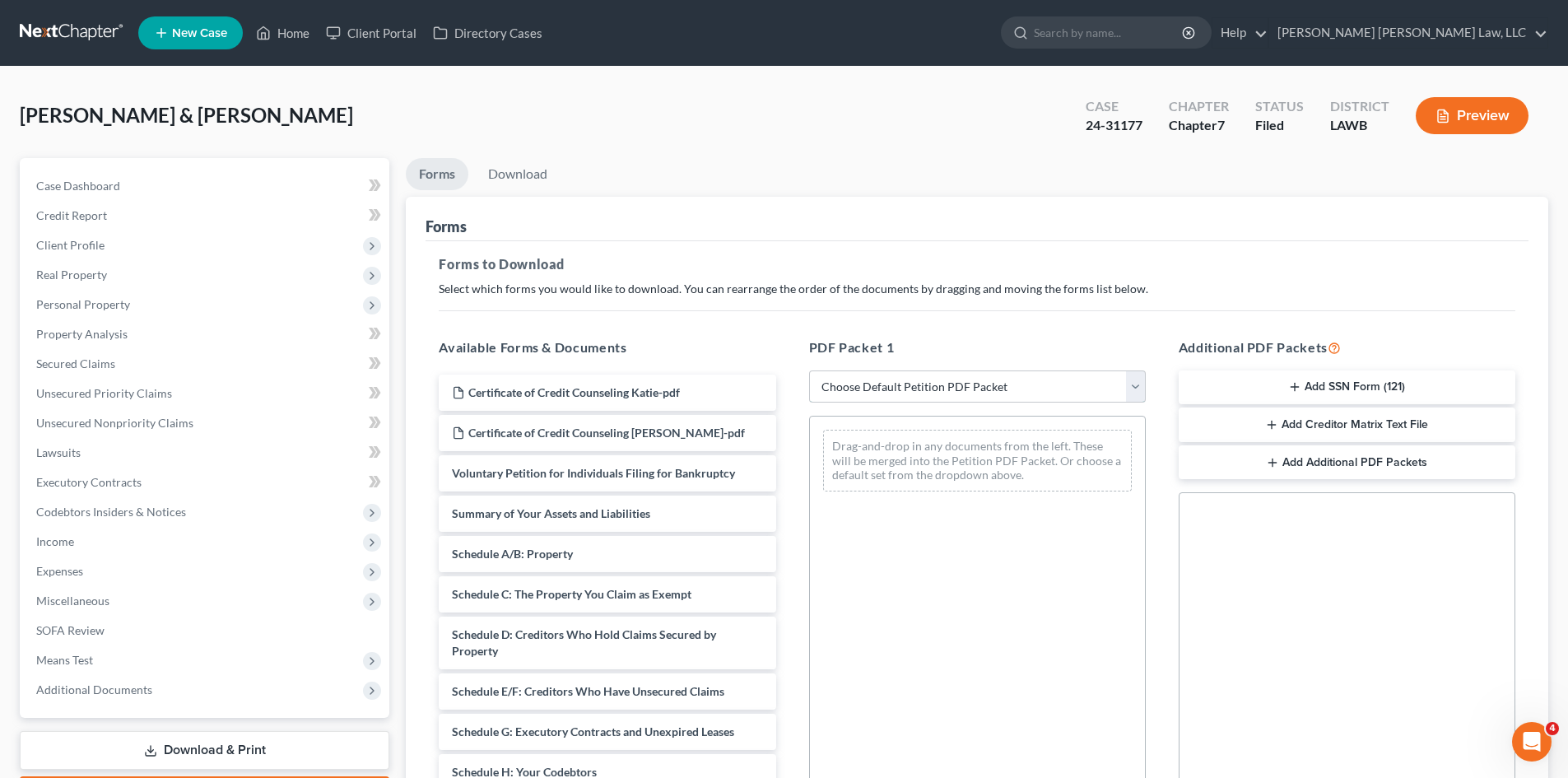
click at [903, 389] on select "Choose Default Petition PDF Packet Complete Bankruptcy Petition (all forms and …" at bounding box center [977, 386] width 337 height 33
select select "3"
click at [809, 370] on select "Choose Default Petition PDF Packet Complete Bankruptcy Petition (all forms and …" at bounding box center [977, 386] width 337 height 33
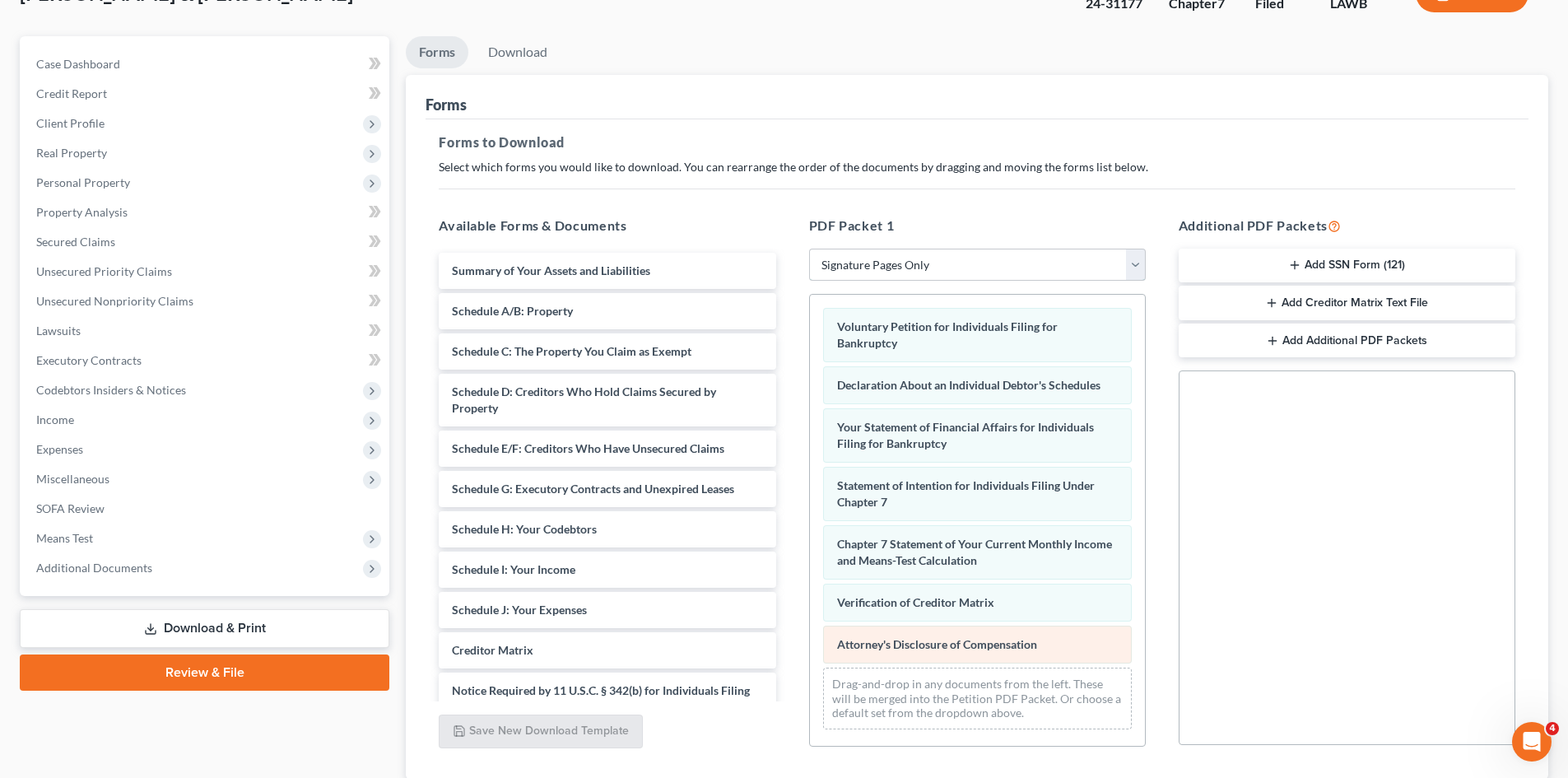
scroll to position [239, 0]
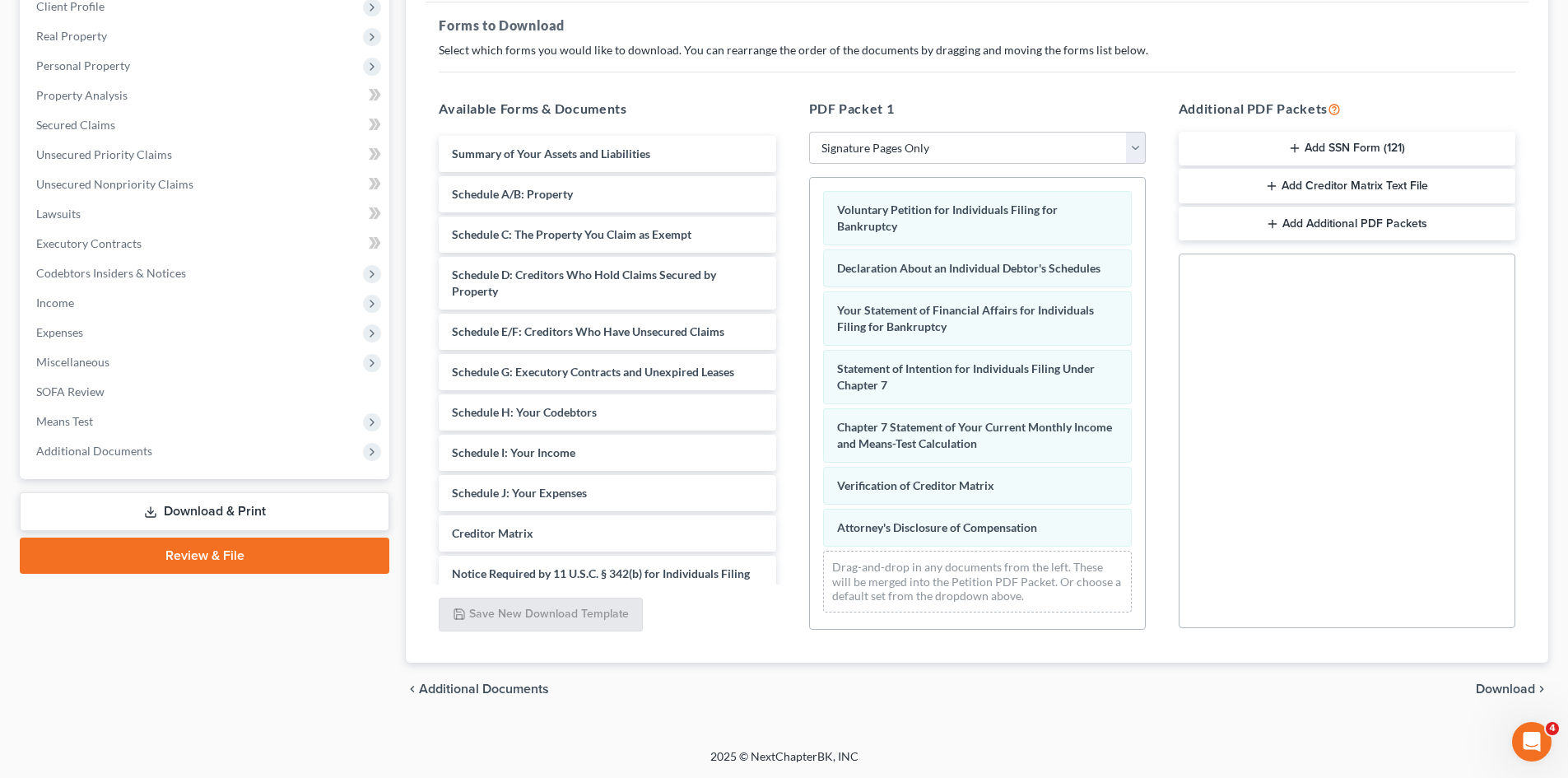
click at [1487, 680] on div "chevron_left Additional Documents Download chevron_right" at bounding box center [977, 689] width 1143 height 52
click at [1494, 699] on div "chevron_left Additional Documents Download chevron_right" at bounding box center [977, 689] width 1143 height 52
click at [1494, 693] on span "Download" at bounding box center [1506, 689] width 59 height 14
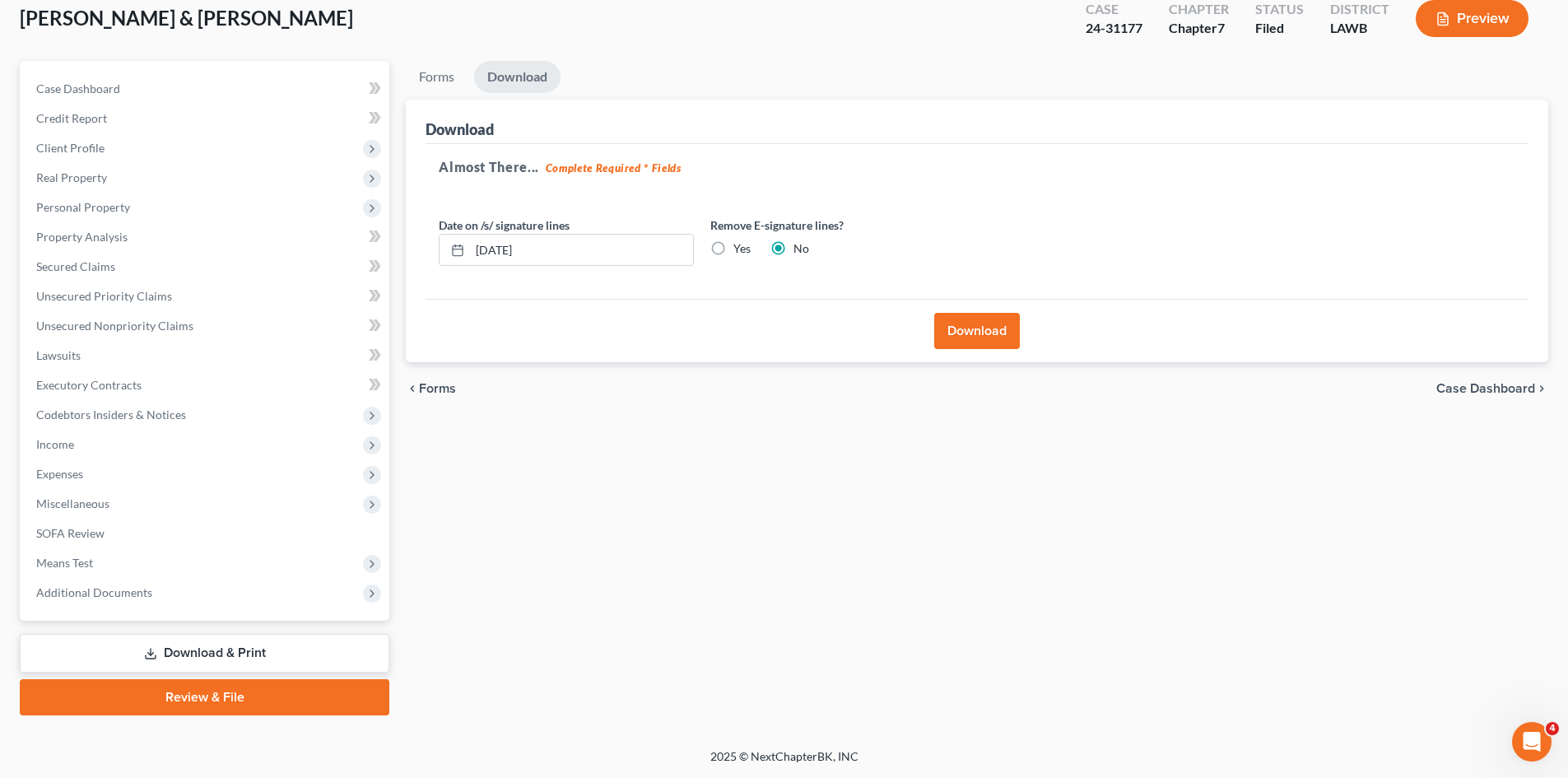
scroll to position [97, 0]
click at [944, 336] on button "Download" at bounding box center [977, 331] width 85 height 36
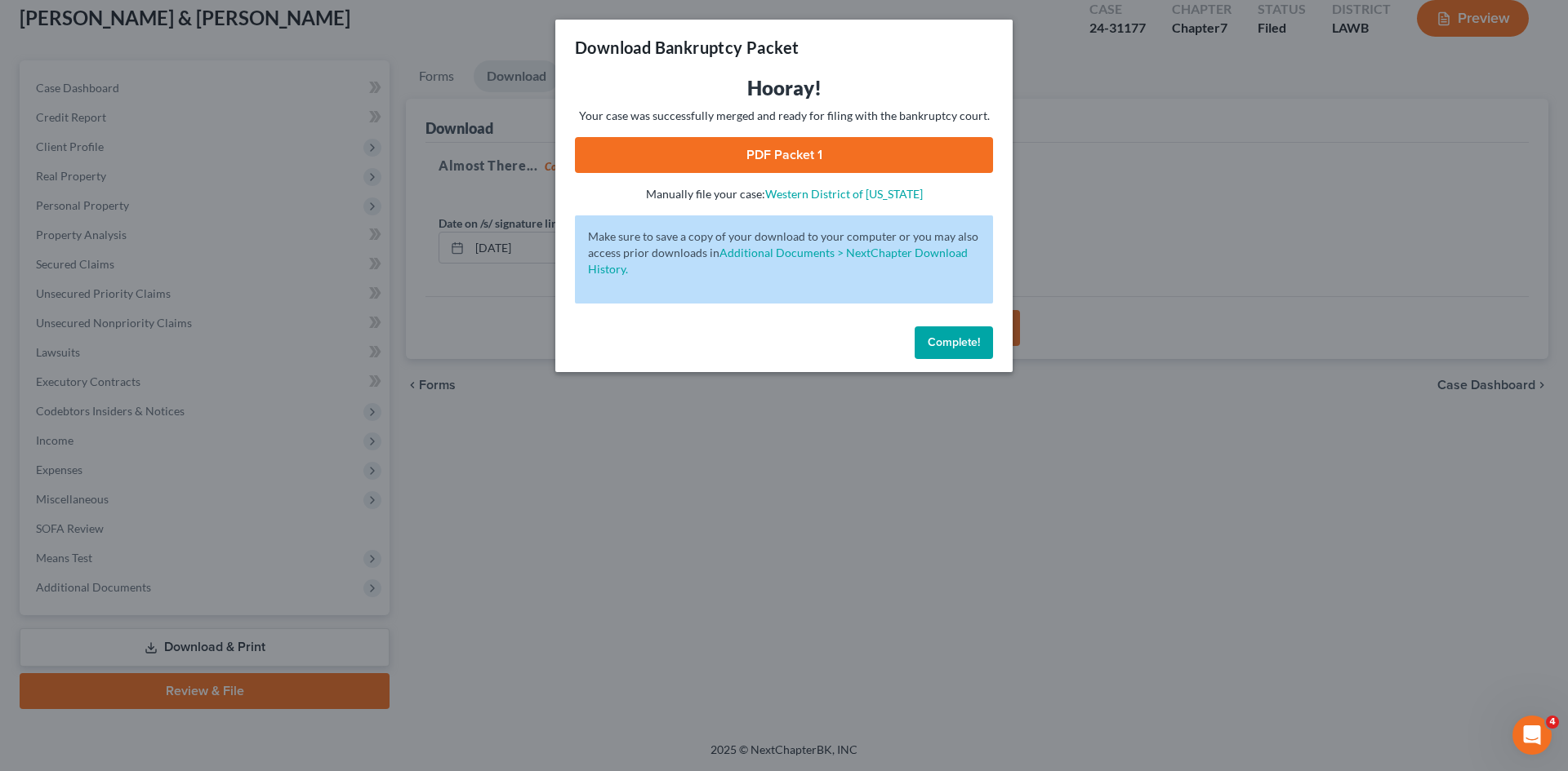
click at [845, 147] on link "PDF Packet 1" at bounding box center [784, 155] width 418 height 36
drag, startPoint x: 939, startPoint y: 329, endPoint x: 222, endPoint y: 159, distance: 736.9
click at [939, 329] on button "Complete!" at bounding box center [954, 342] width 79 height 33
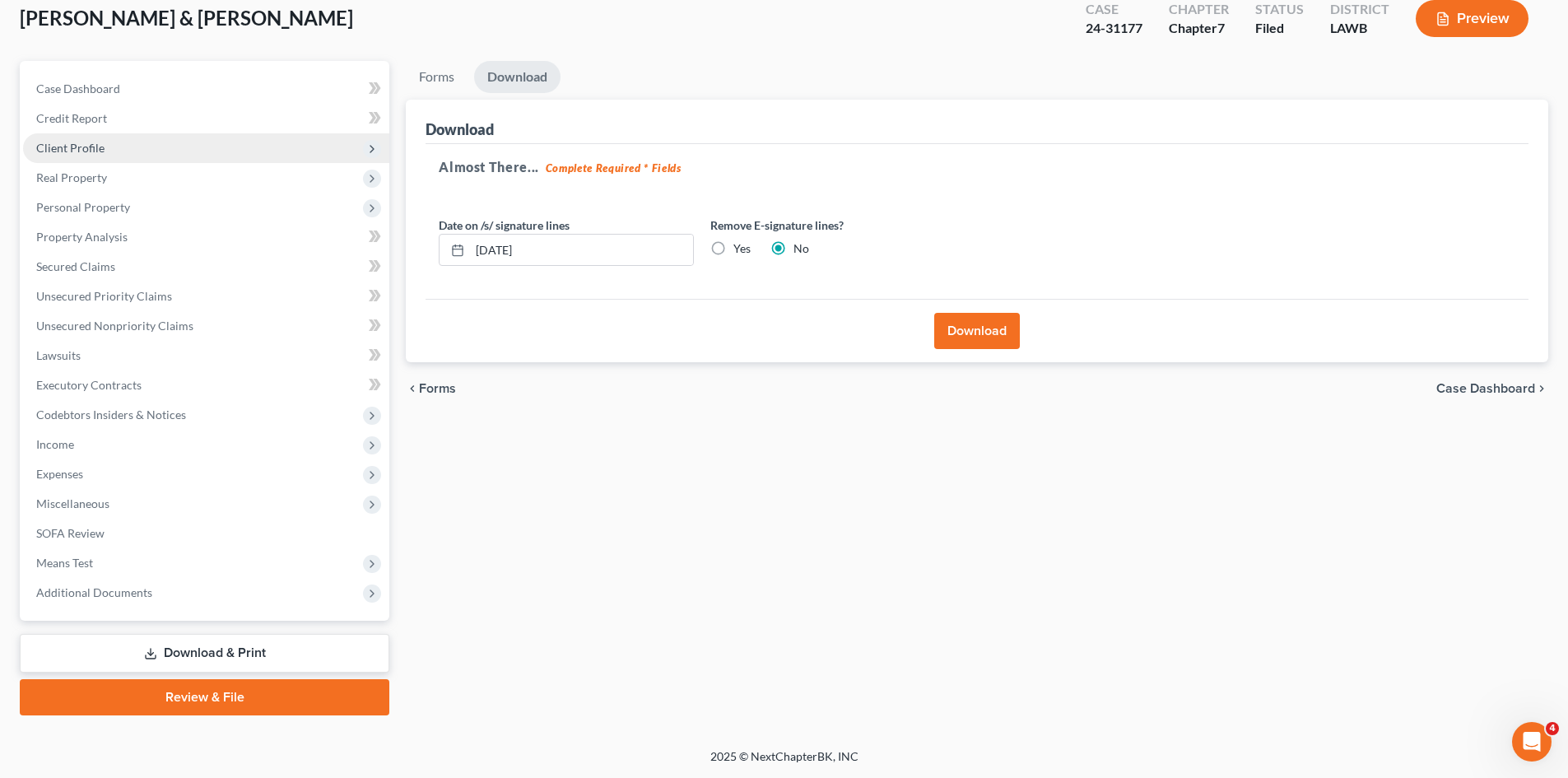
click at [156, 147] on span "Client Profile" at bounding box center [206, 148] width 366 height 30
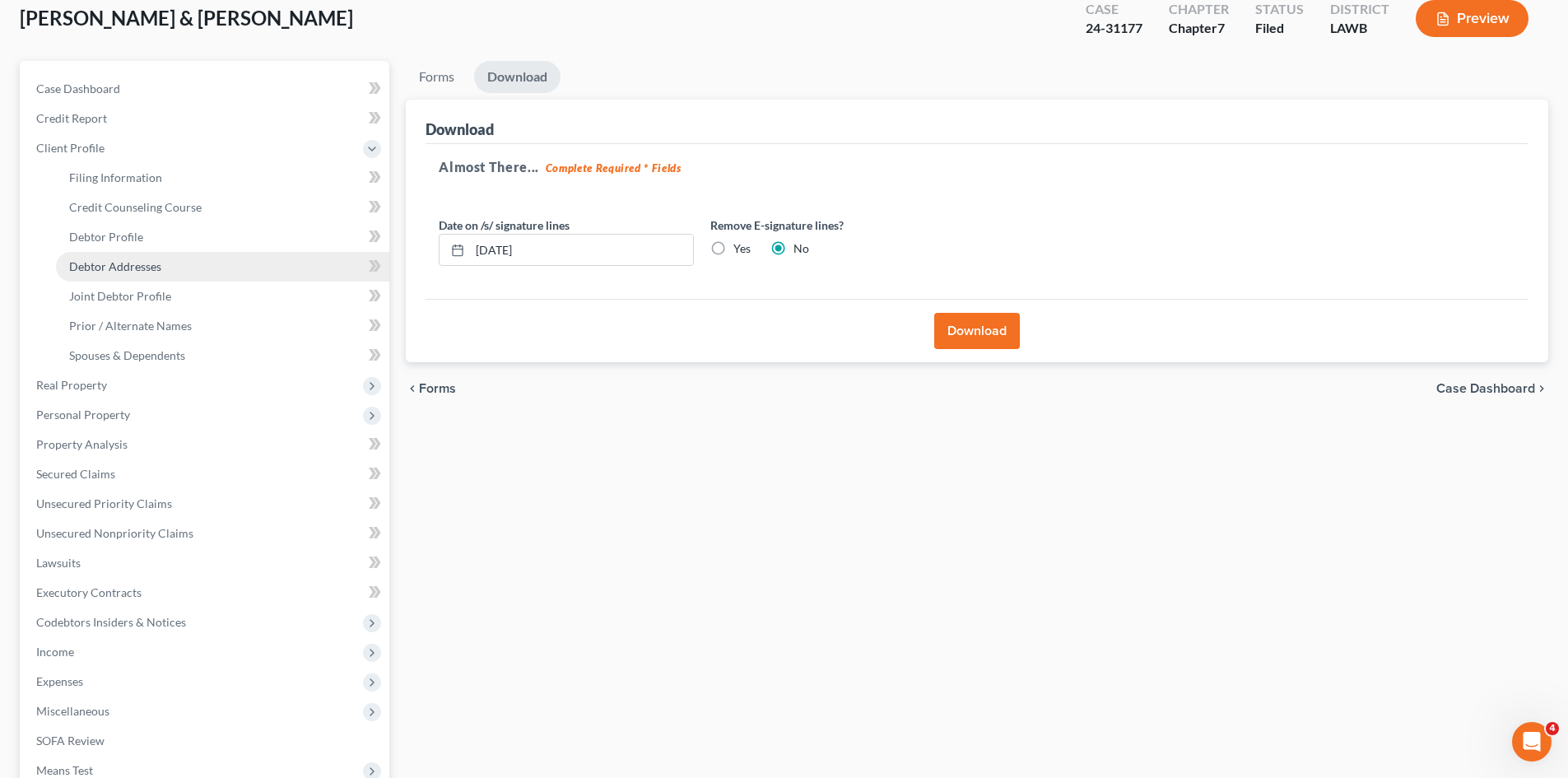
click at [159, 265] on span "Debtor Addresses" at bounding box center [115, 266] width 92 height 14
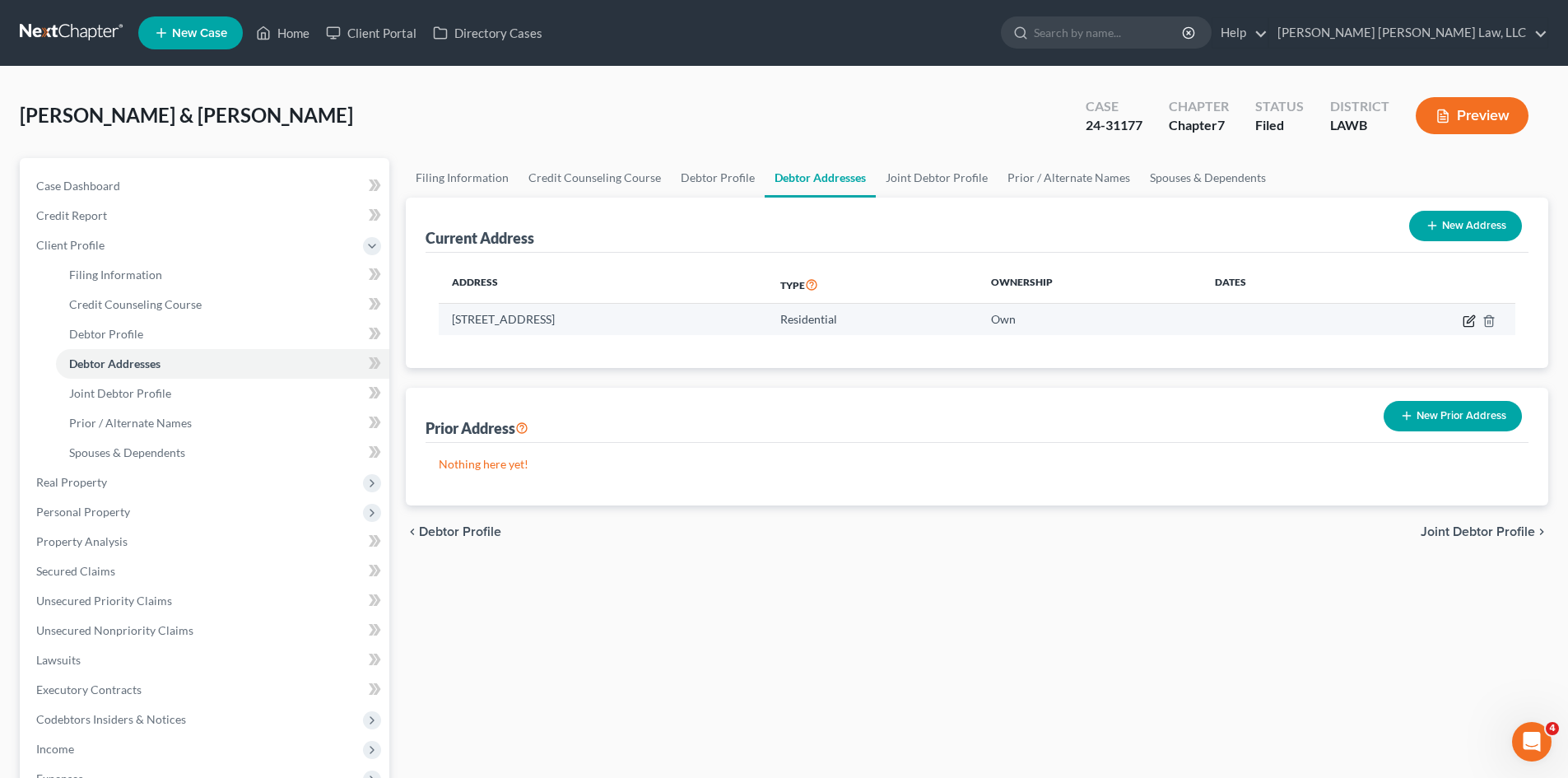
click at [1472, 321] on icon "button" at bounding box center [1470, 319] width 8 height 8
select select "19"
select select "36"
select select "0"
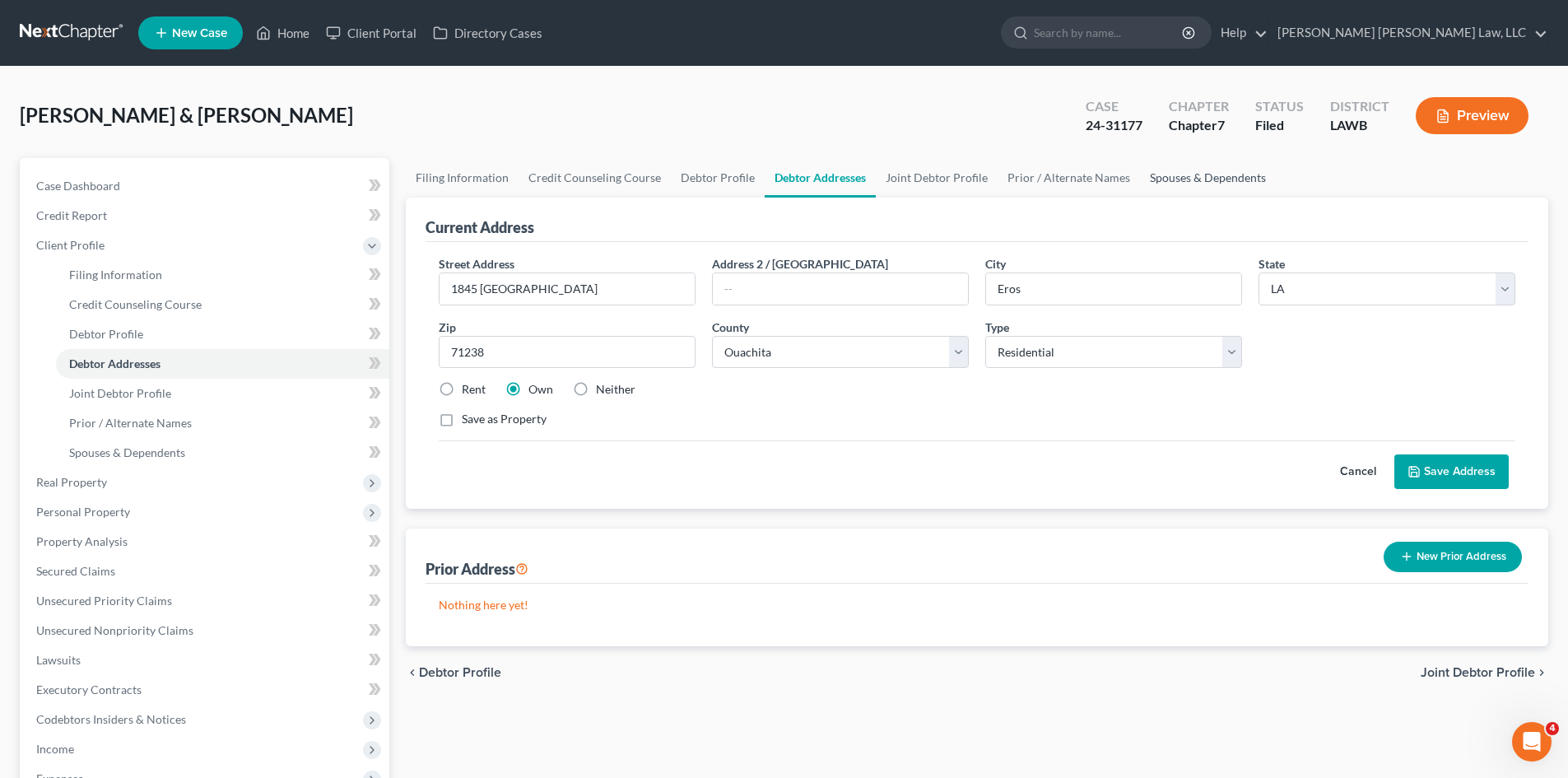
click at [1183, 178] on link "Spouses & Dependents" at bounding box center [1208, 177] width 136 height 40
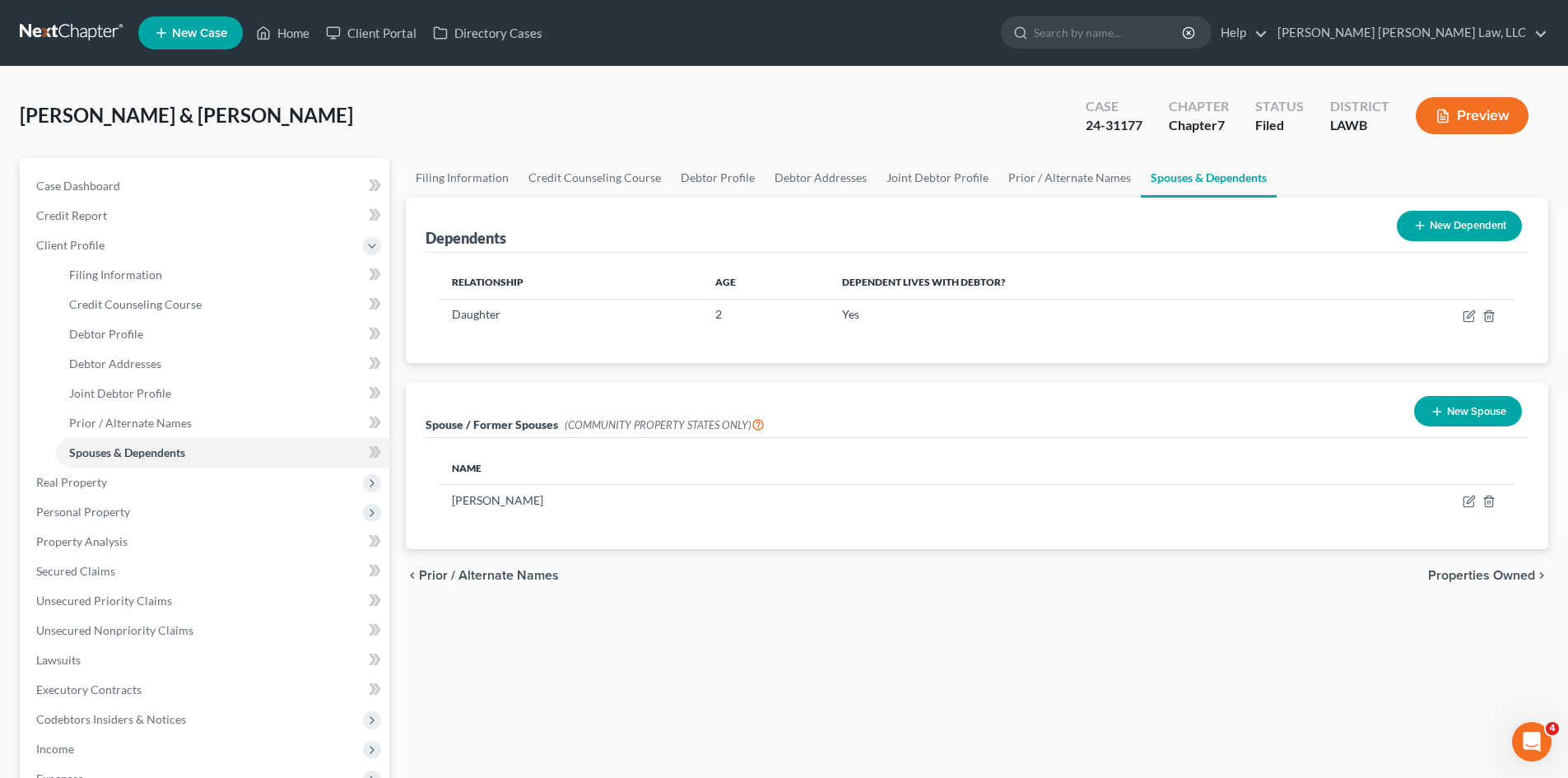
click at [793, 652] on div "Filing Information Credit Counseling Course Debtor Profile Debtor Addresses Joi…" at bounding box center [977, 589] width 1159 height 862
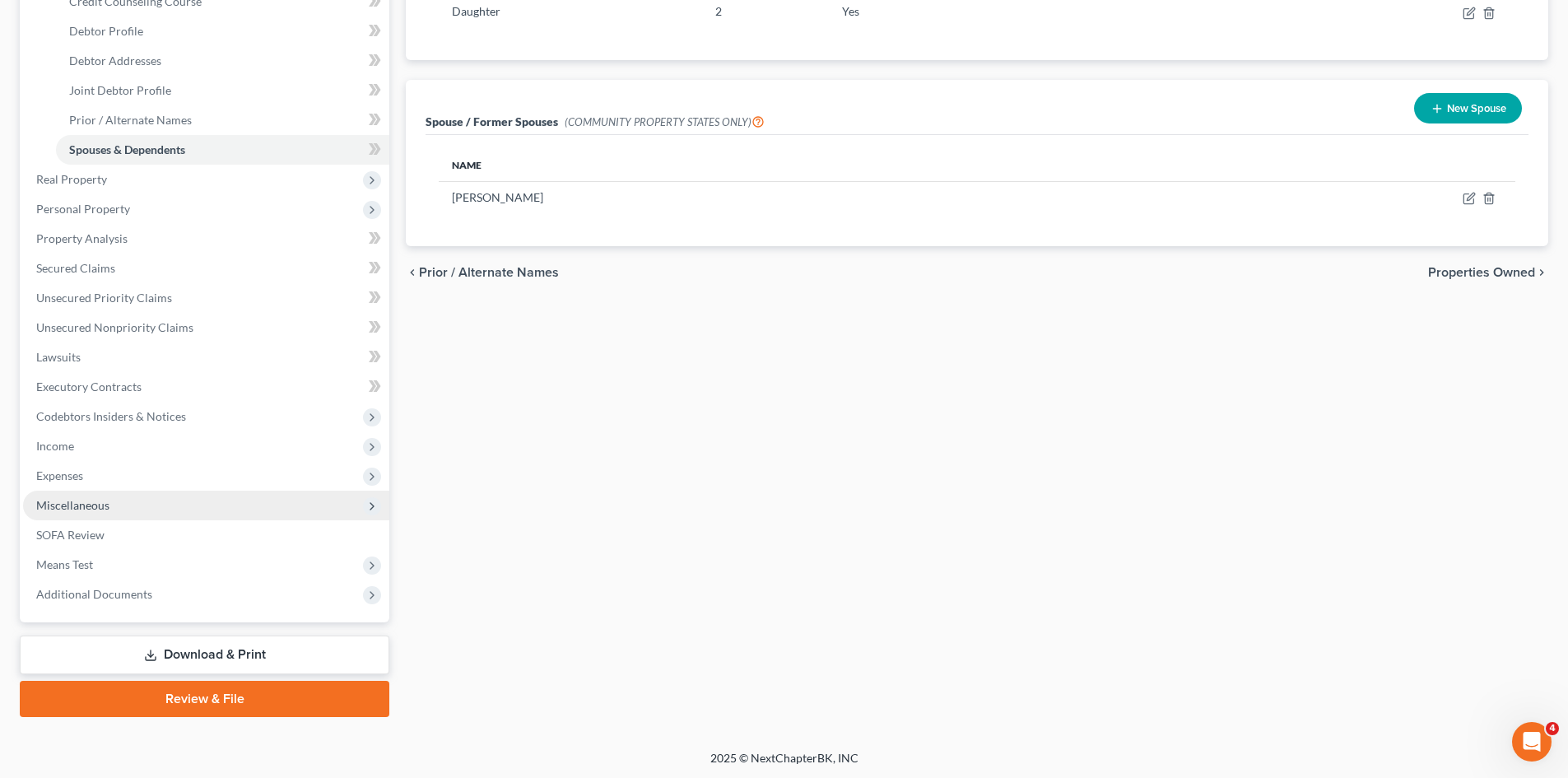
scroll to position [305, 0]
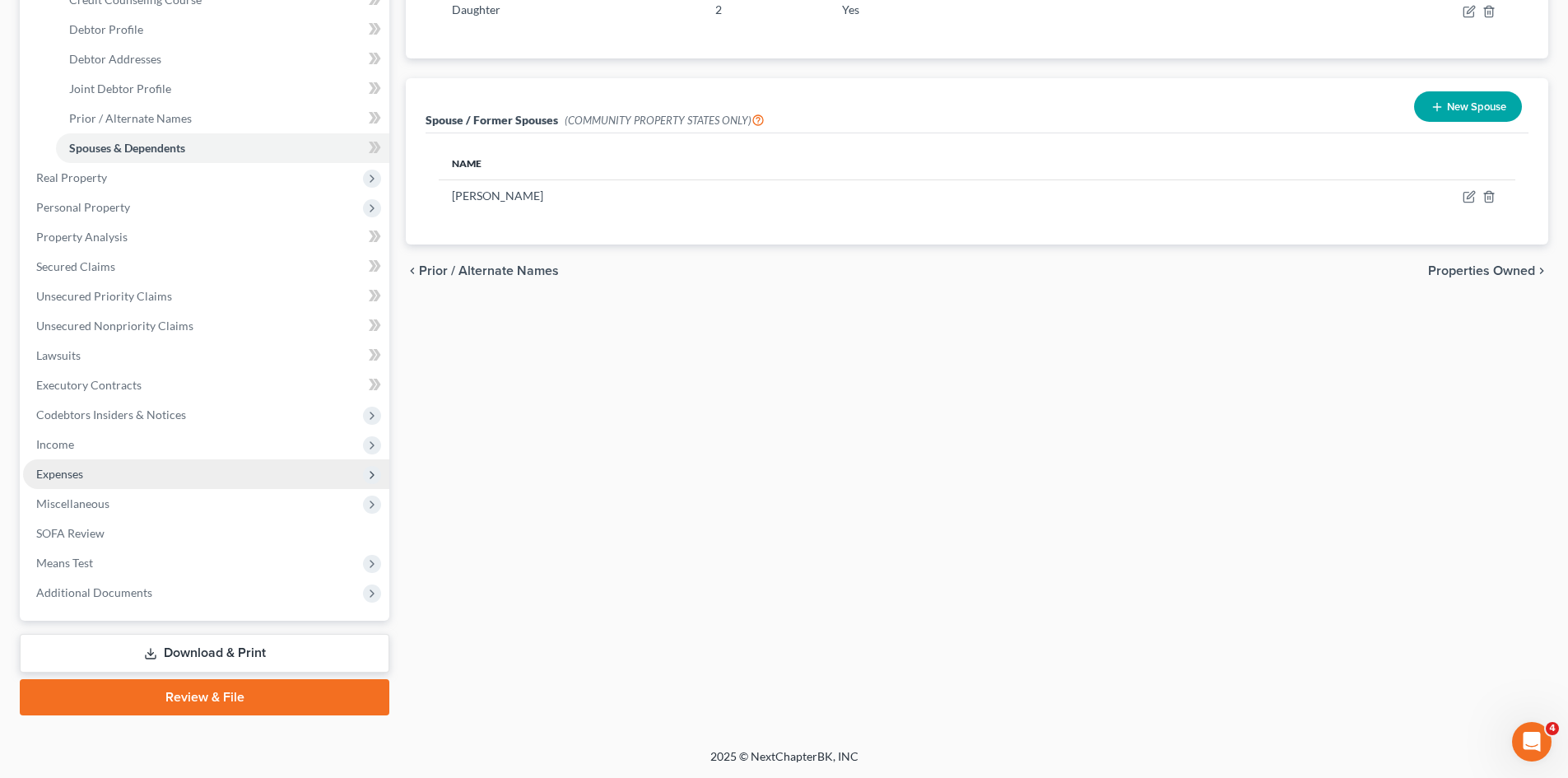
drag, startPoint x: 84, startPoint y: 446, endPoint x: 109, endPoint y: 465, distance: 31.4
click at [84, 446] on span "Income" at bounding box center [206, 444] width 366 height 30
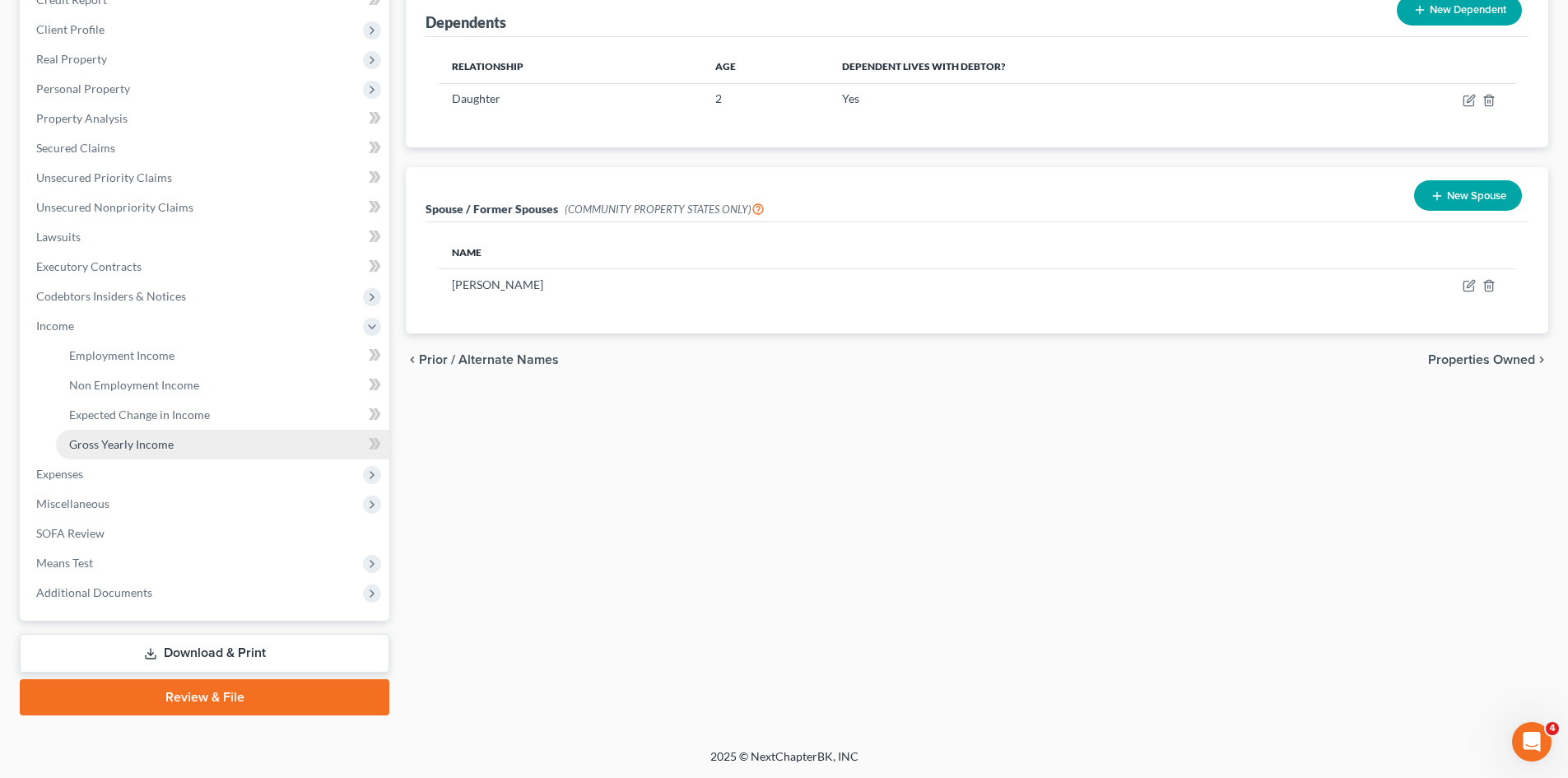
scroll to position [216, 0]
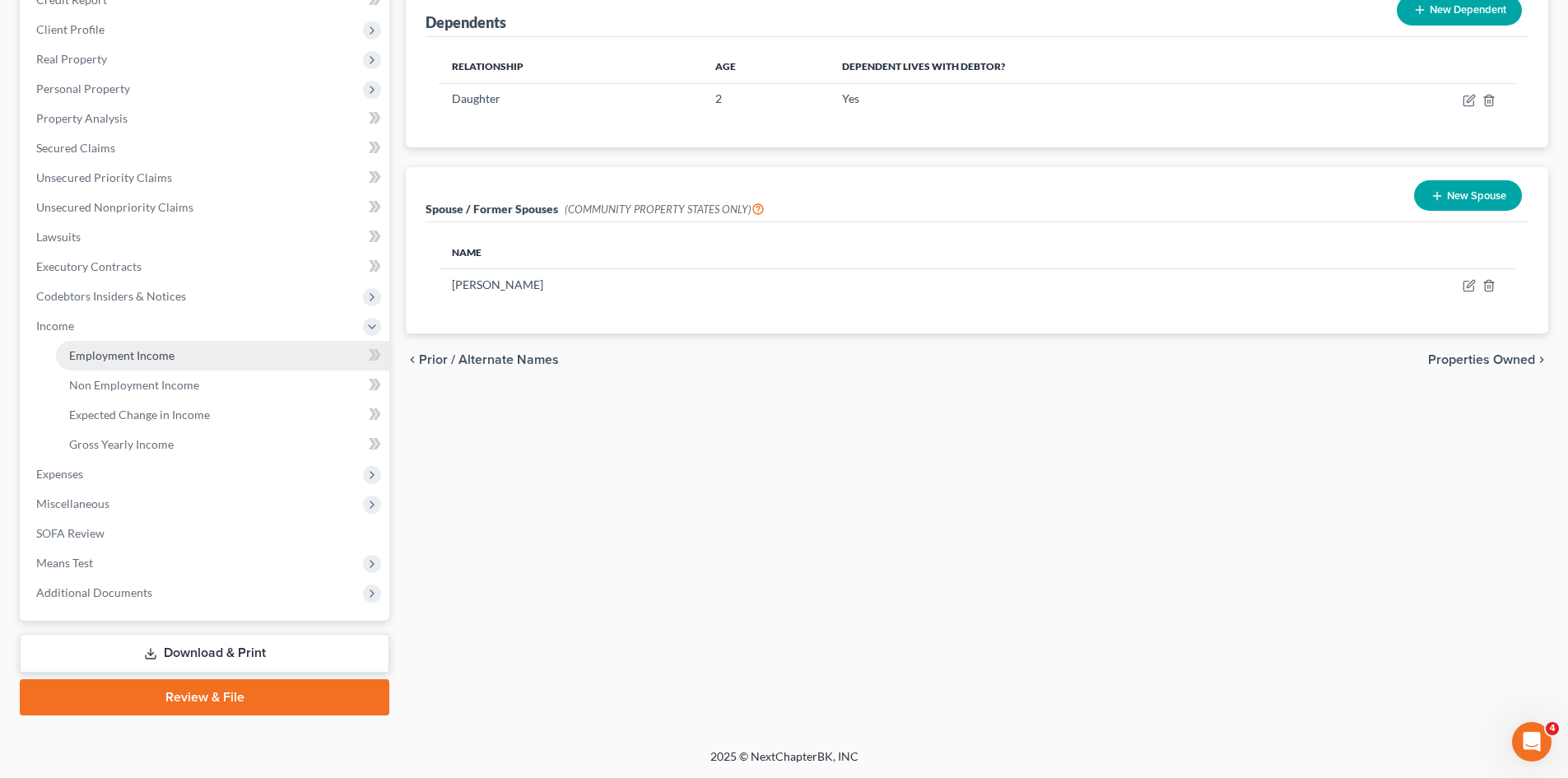
click at [126, 365] on link "Employment Income" at bounding box center [222, 355] width 333 height 30
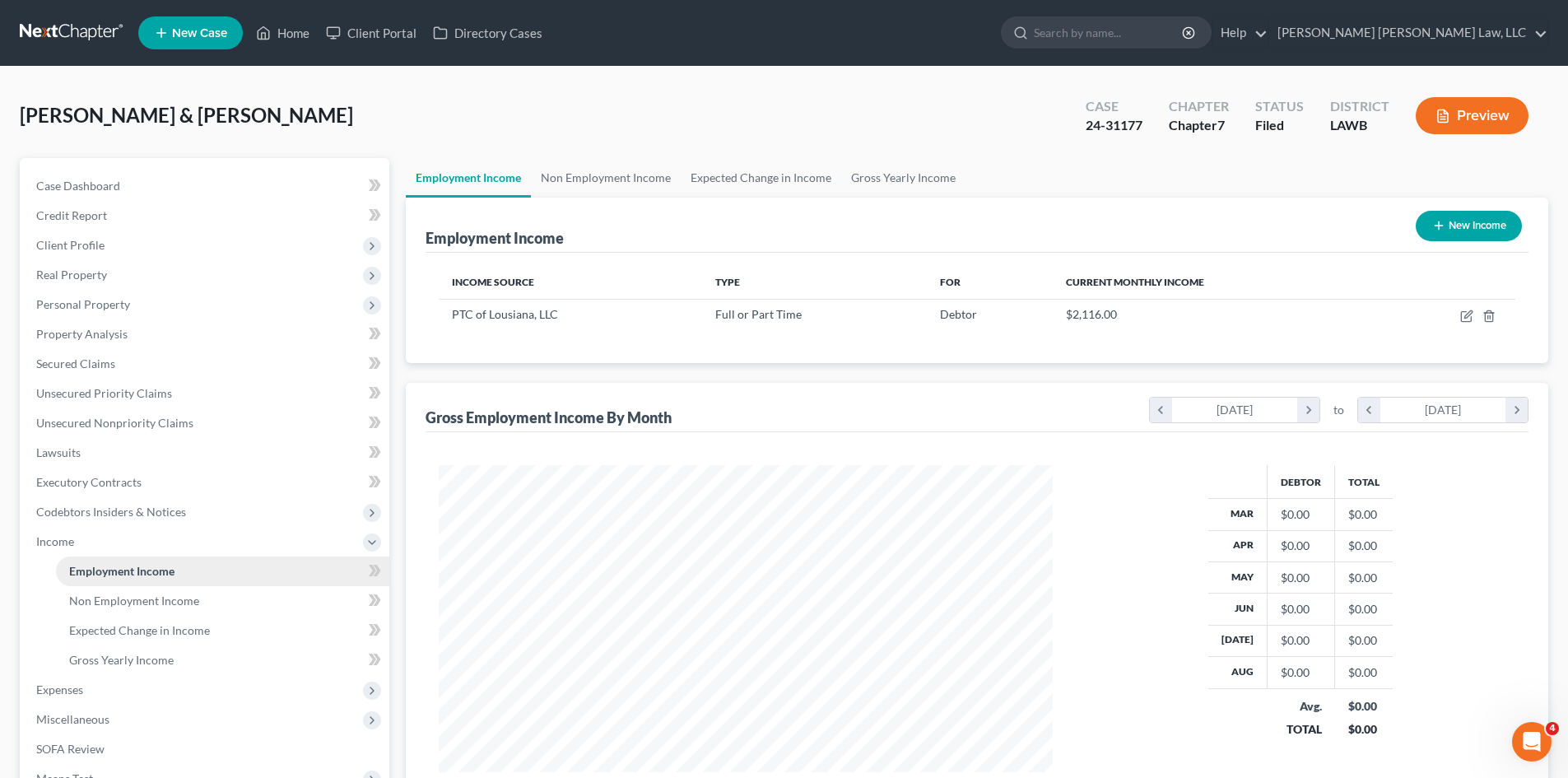
scroll to position [307, 647]
click at [627, 168] on link "Non Employment Income" at bounding box center [606, 177] width 150 height 40
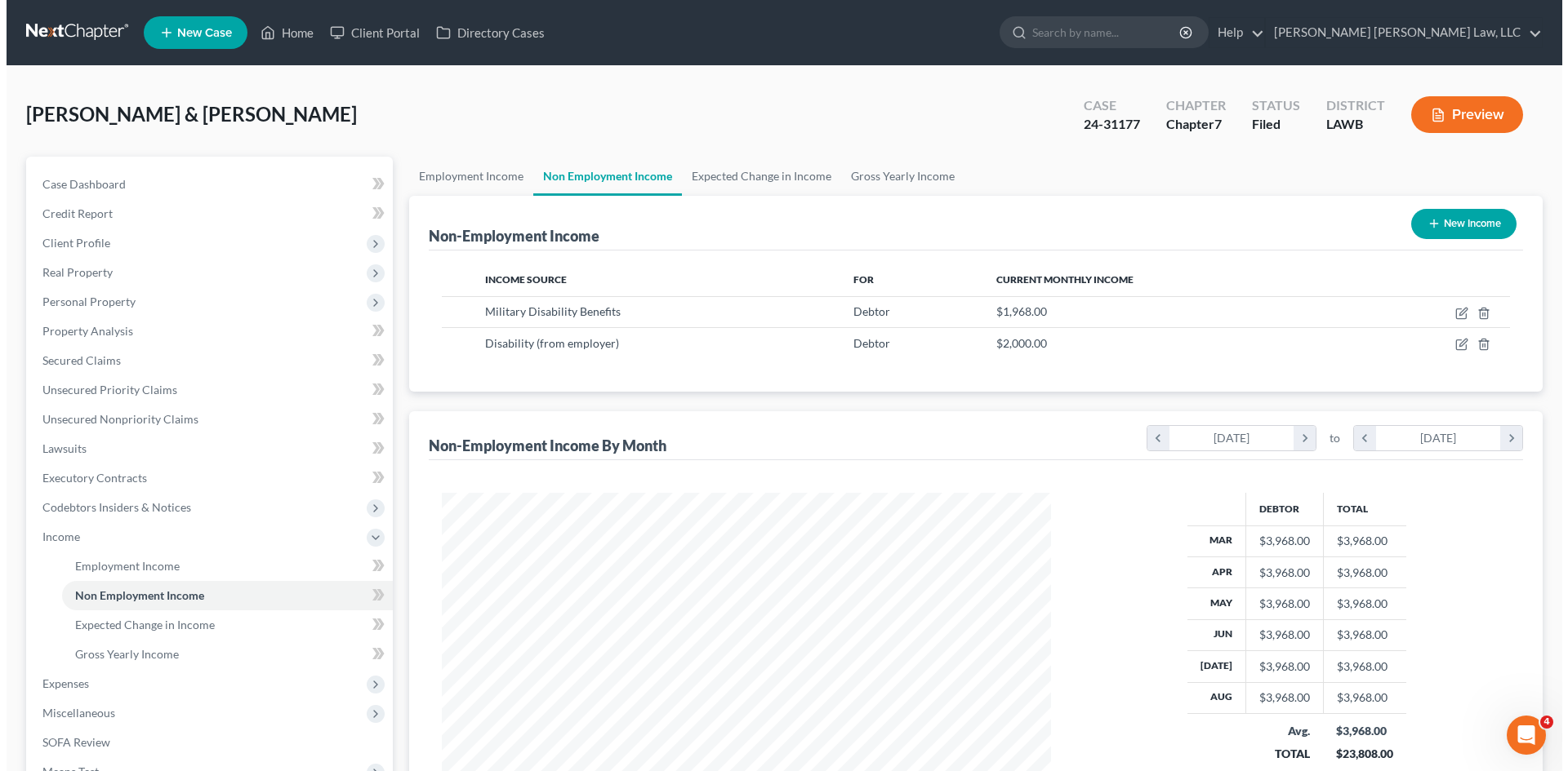
scroll to position [304, 642]
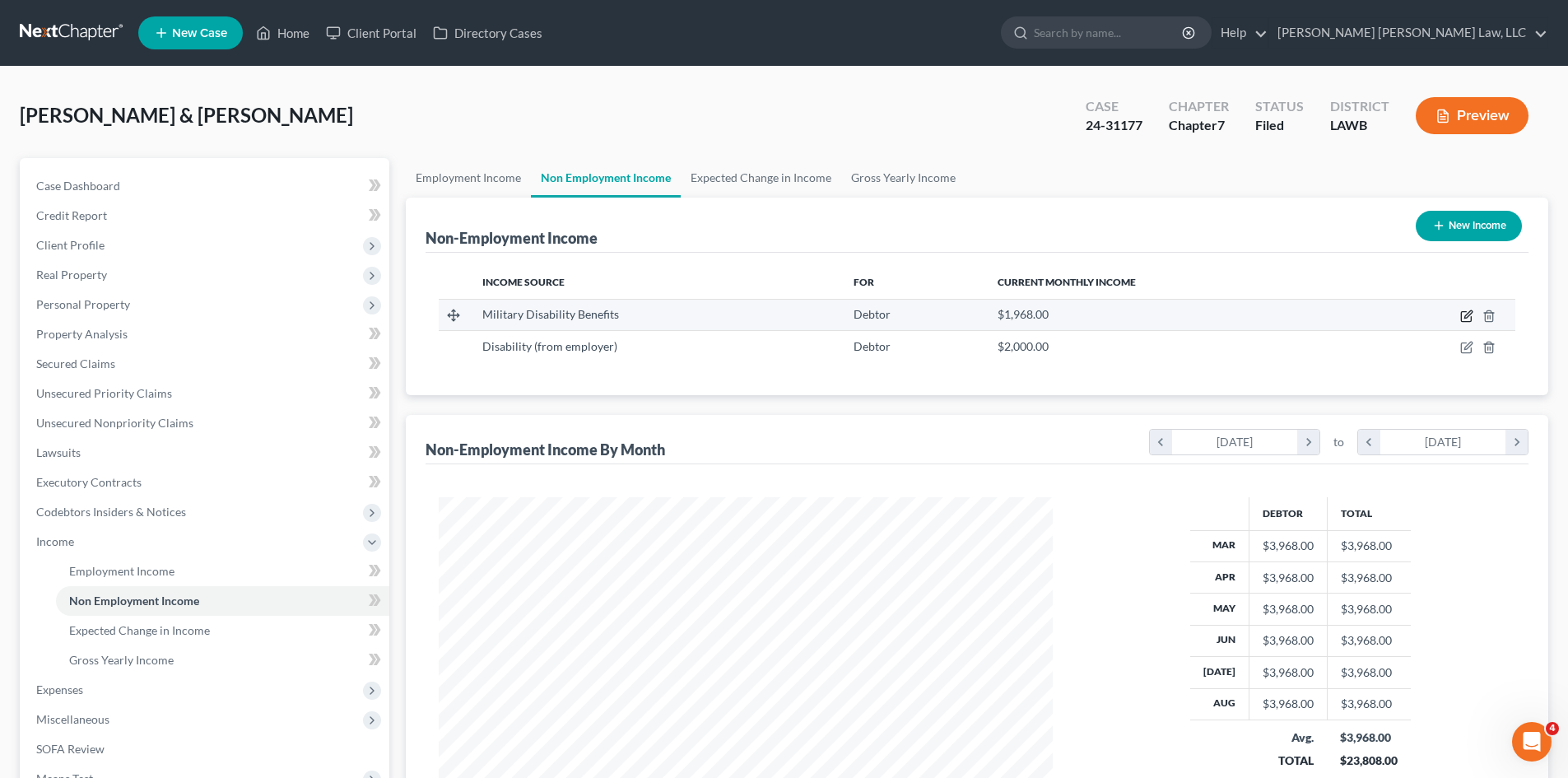
click at [1463, 314] on icon "button" at bounding box center [1467, 316] width 13 height 14
select select "12"
select select "0"
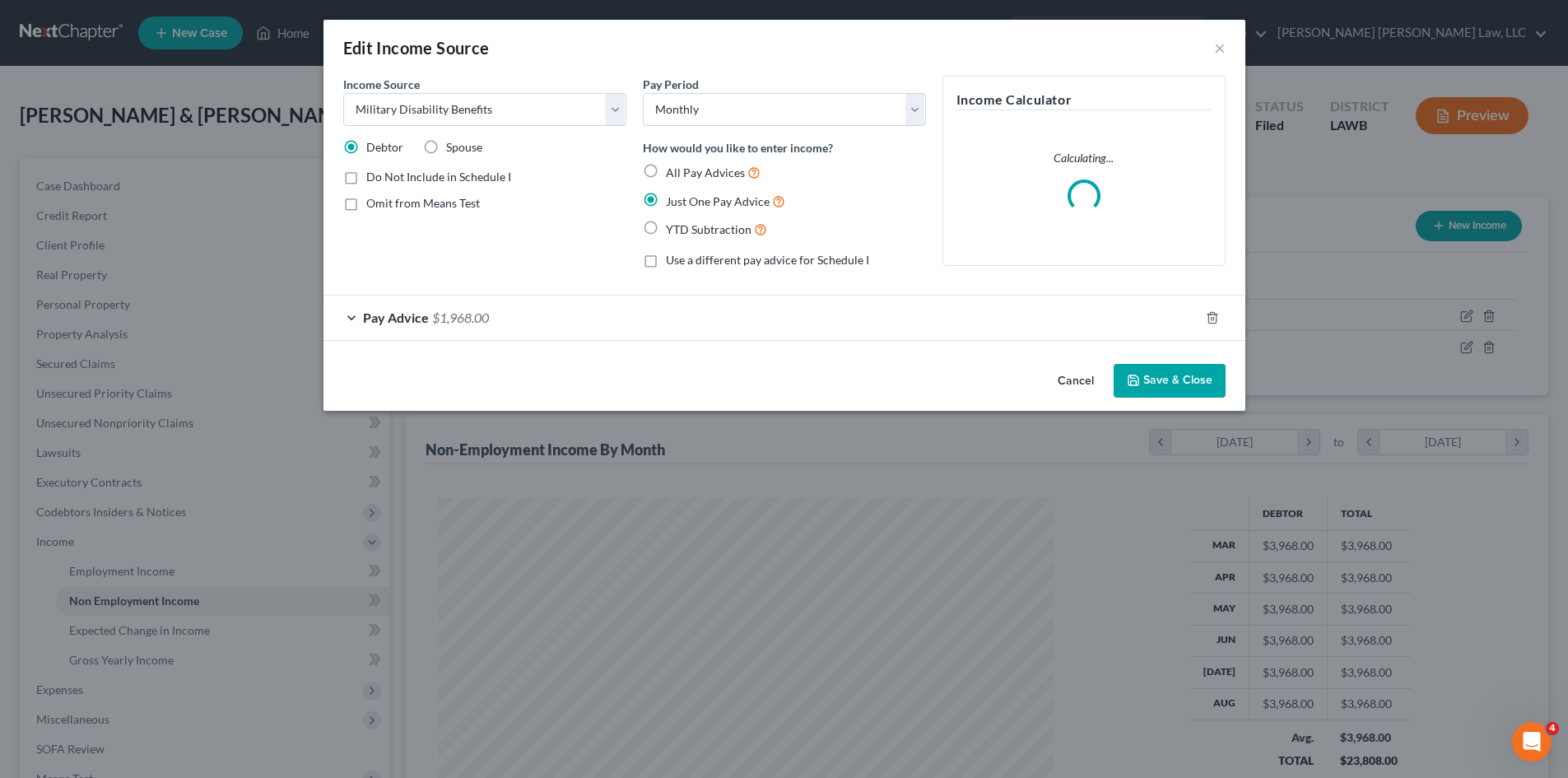
scroll to position [310, 653]
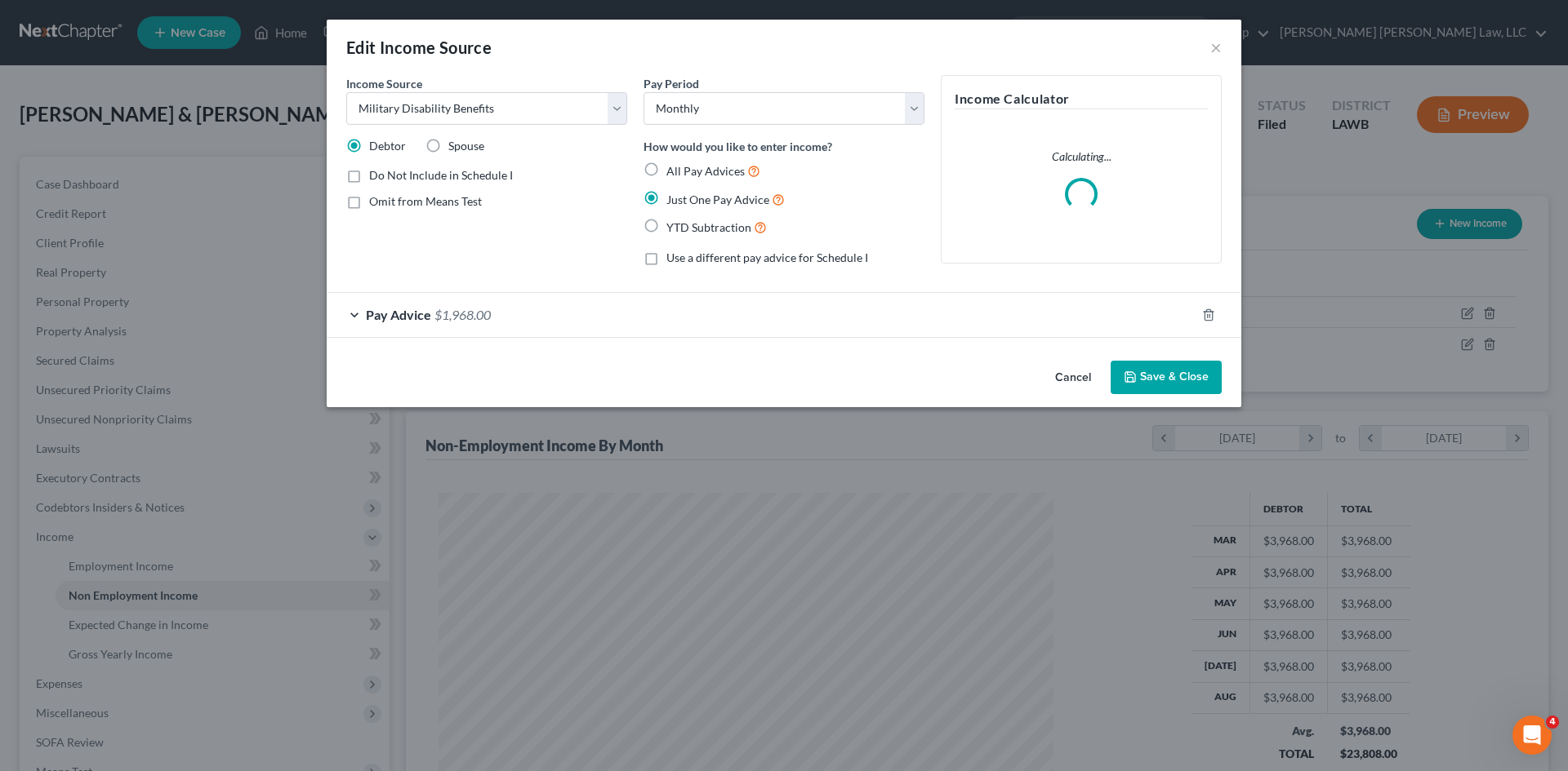
drag, startPoint x: 542, startPoint y: 314, endPoint x: 479, endPoint y: 391, distance: 99.5
click at [543, 314] on div "Pay Advice $1,968.00" at bounding box center [761, 314] width 869 height 43
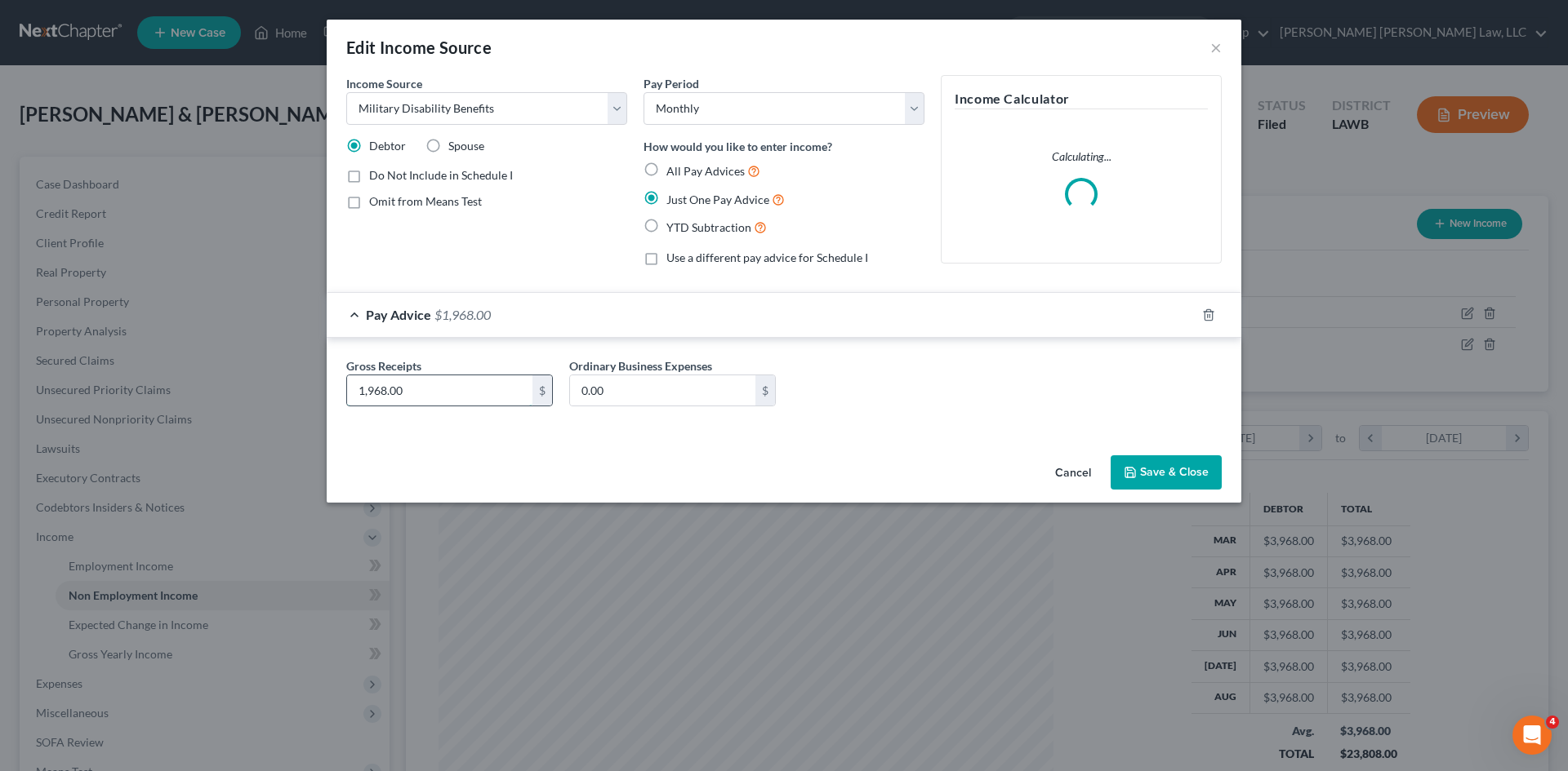
drag, startPoint x: 501, startPoint y: 396, endPoint x: 478, endPoint y: 388, distance: 24.4
click at [503, 396] on input "1,968.00" at bounding box center [440, 391] width 186 height 31
click at [476, 394] on input "1,968.00" at bounding box center [440, 391] width 186 height 31
type input "2,796.00"
drag, startPoint x: 1182, startPoint y: 477, endPoint x: 387, endPoint y: 396, distance: 799.1
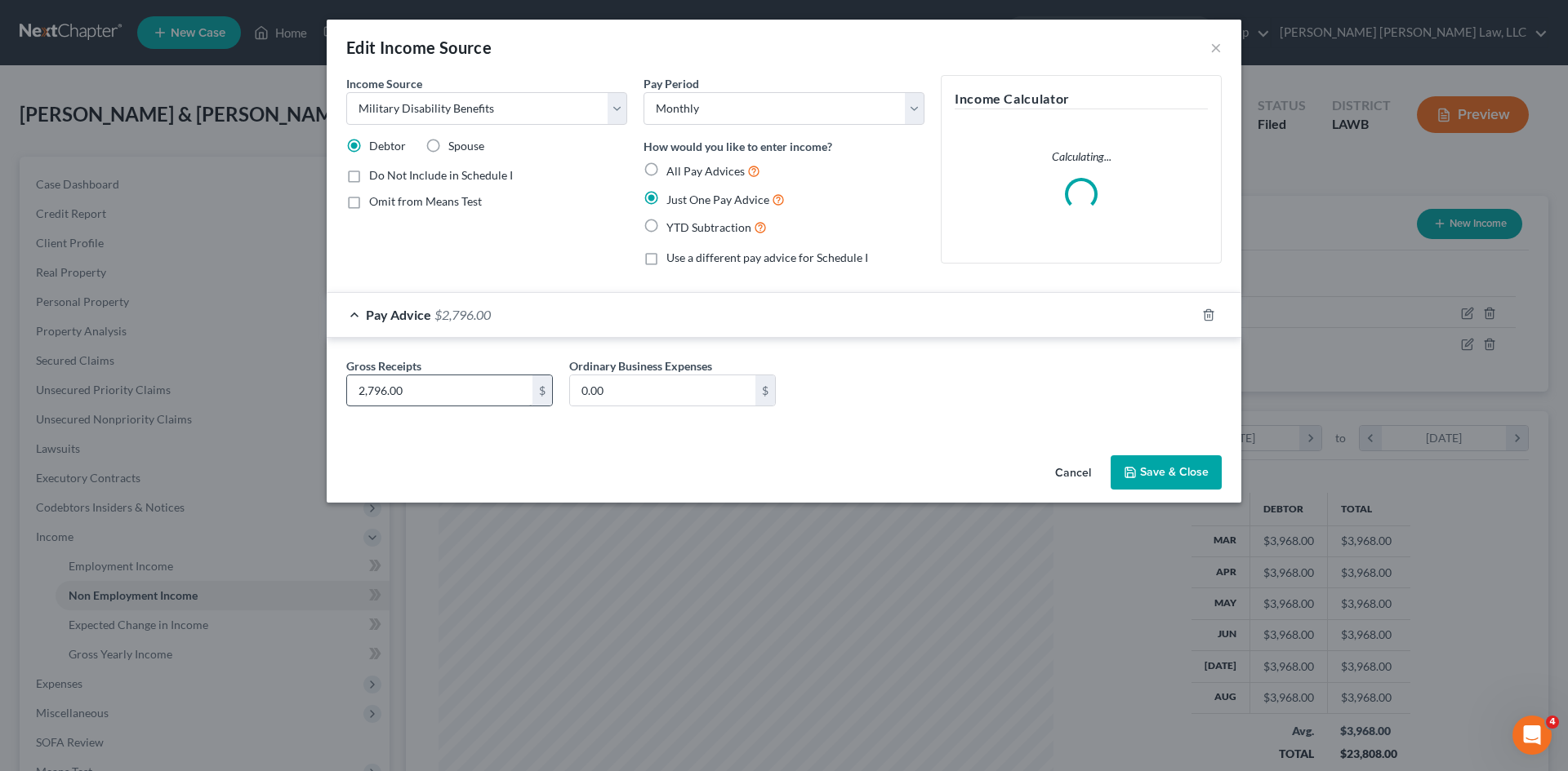
click at [1183, 479] on button "Save & Close" at bounding box center [1166, 472] width 111 height 34
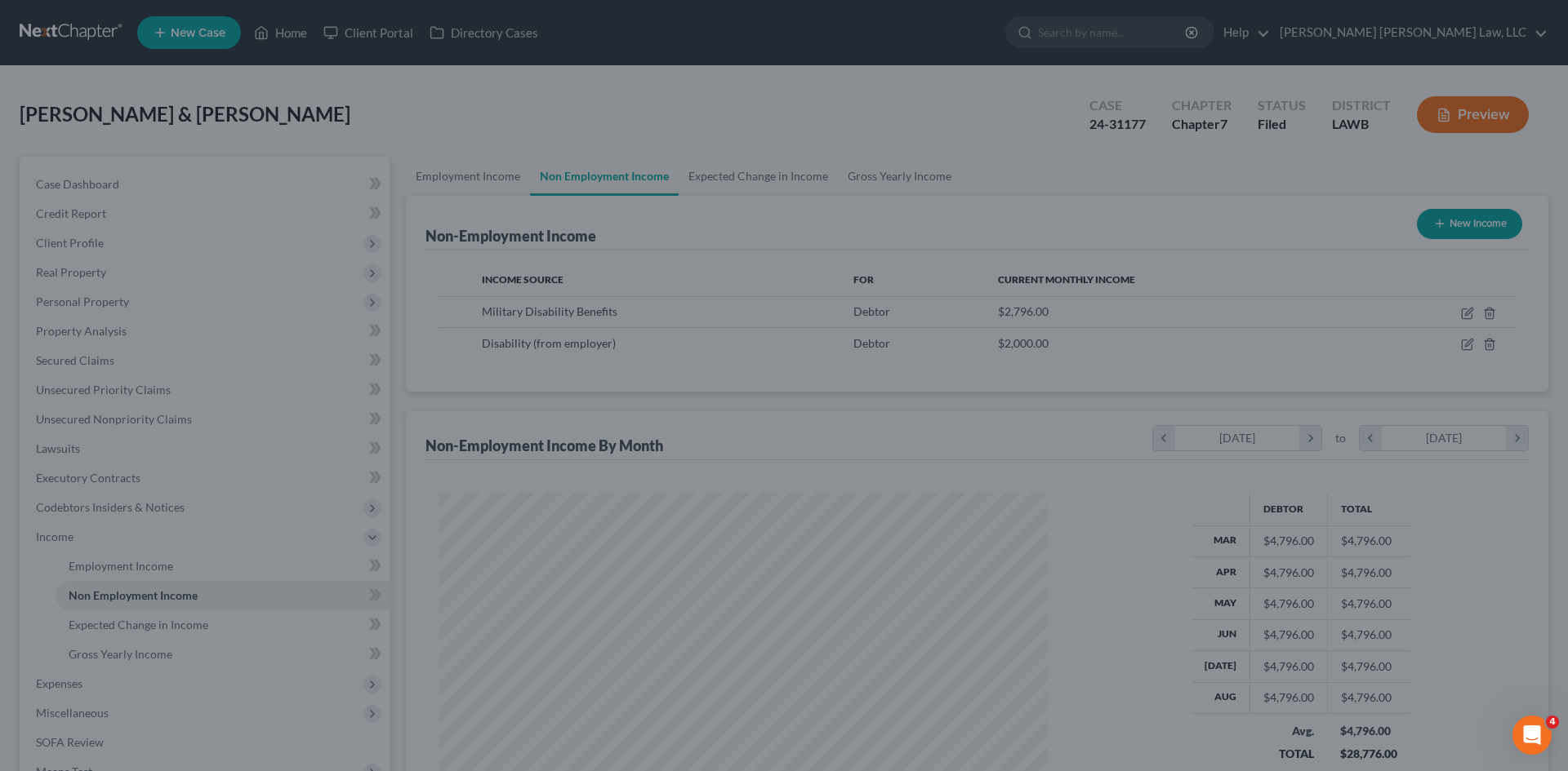
scroll to position [815790, 815928]
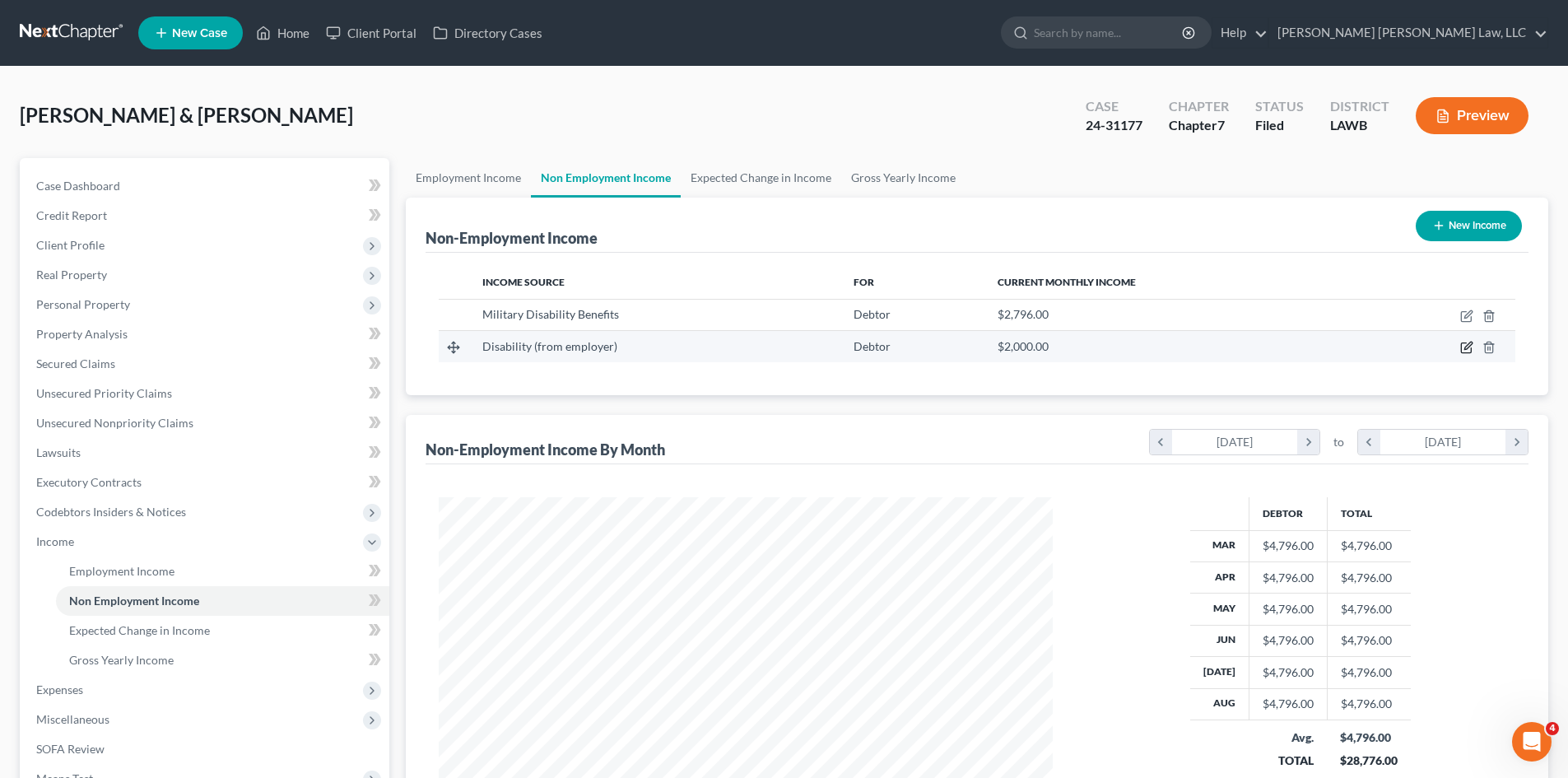
click at [1463, 345] on icon "button" at bounding box center [1467, 348] width 13 height 14
select select "1"
select select "0"
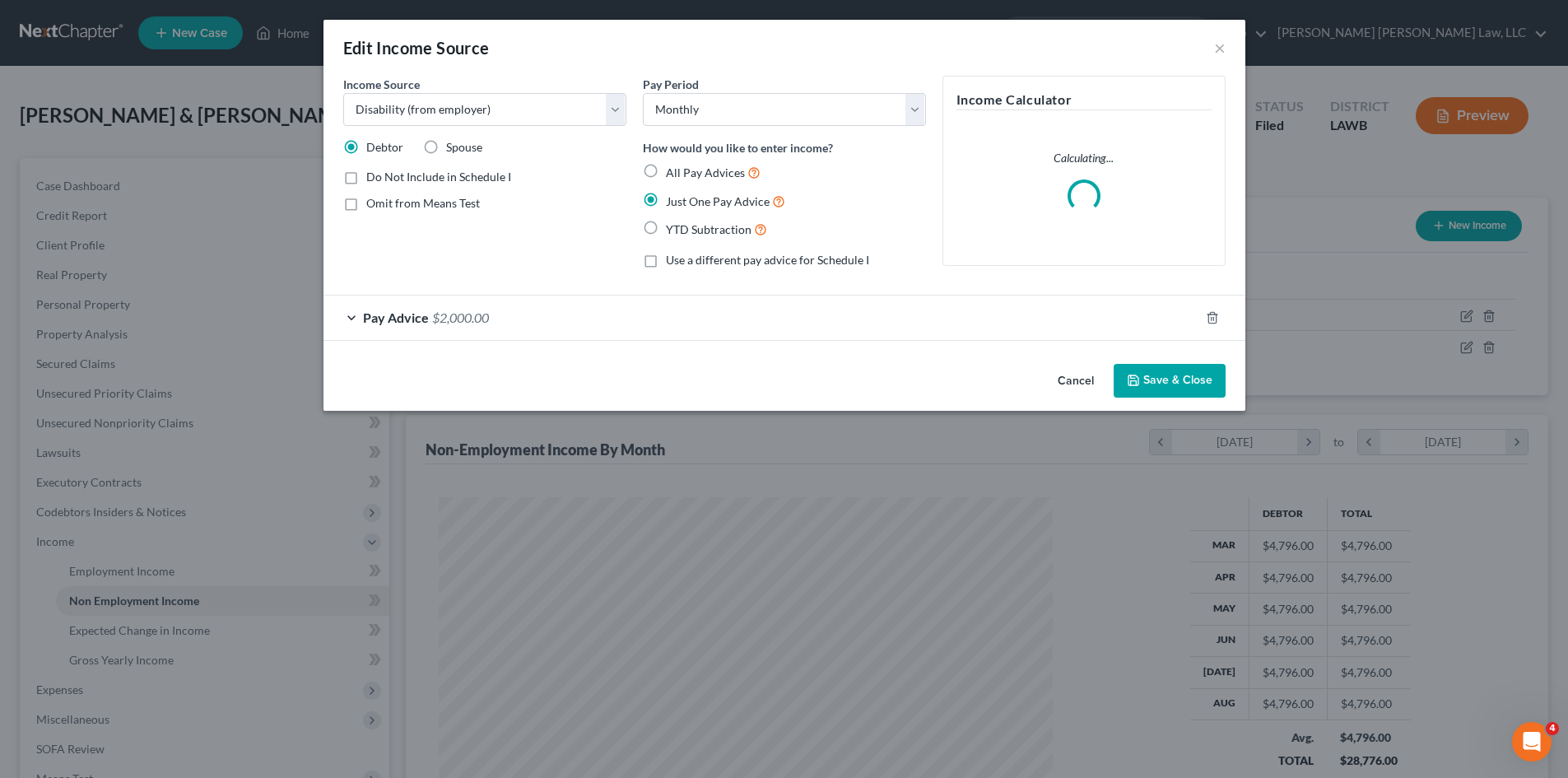
scroll to position [310, 653]
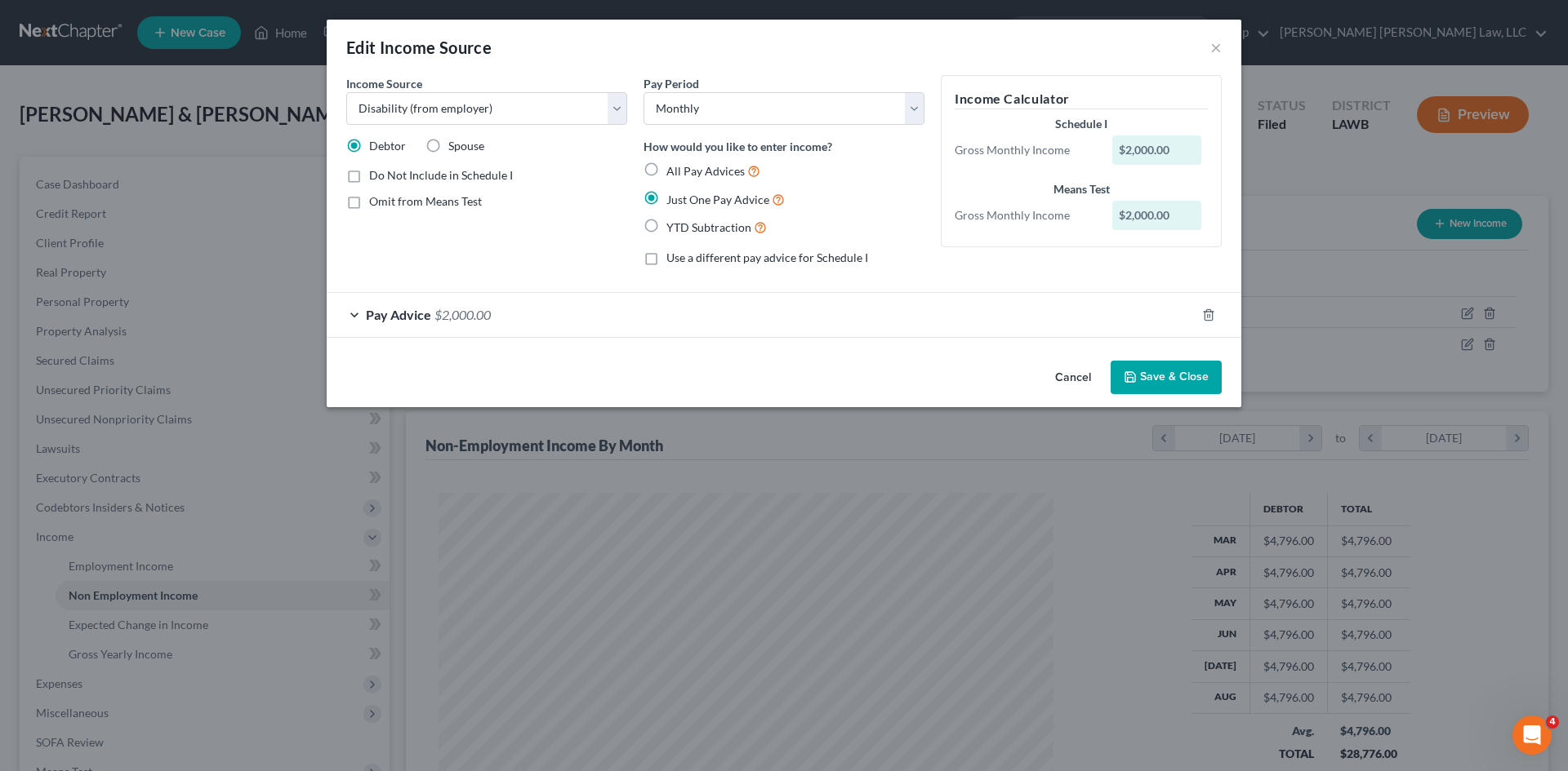
click at [1187, 391] on button "Save & Close" at bounding box center [1166, 377] width 111 height 34
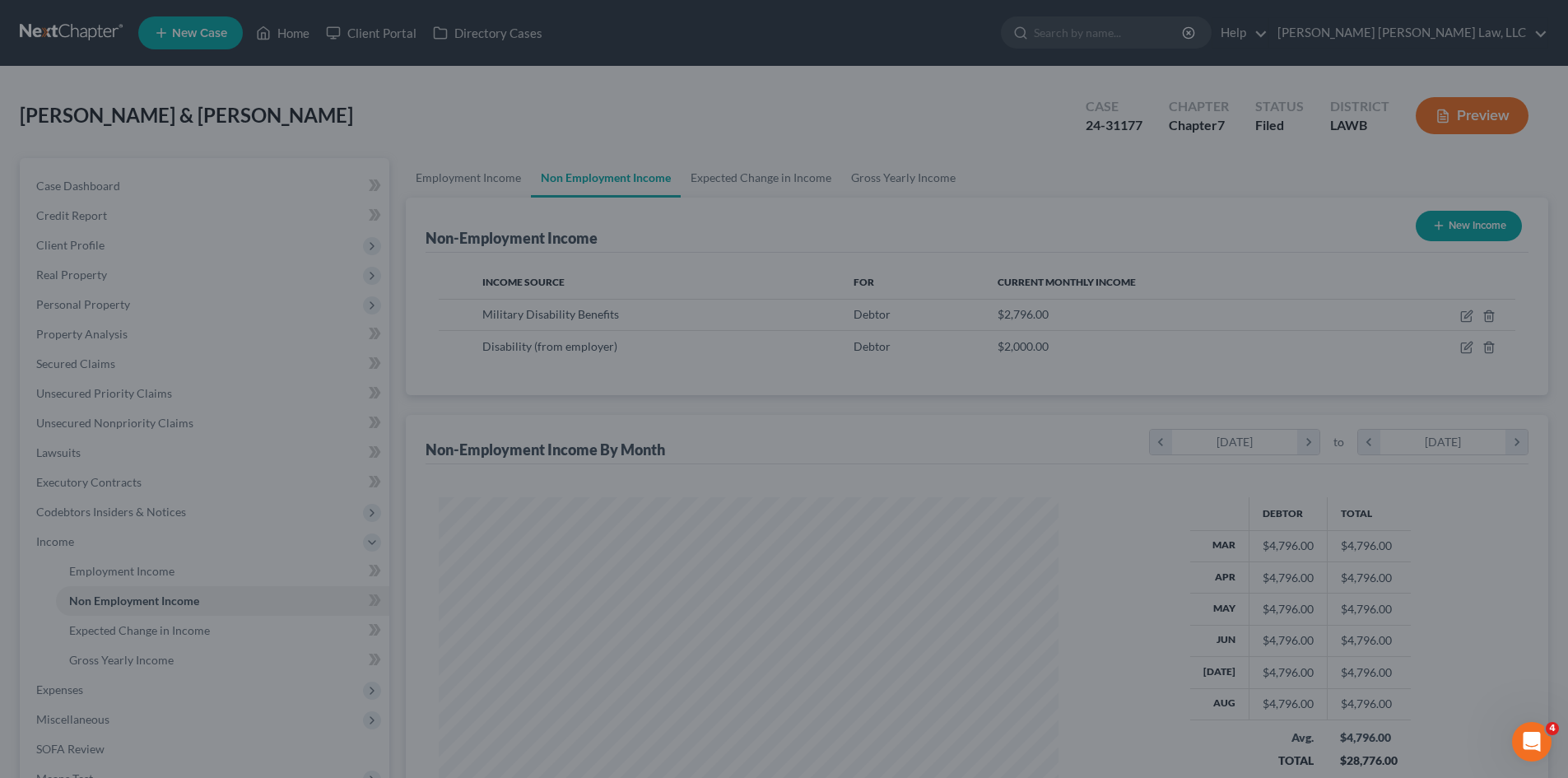
scroll to position [823197, 822512]
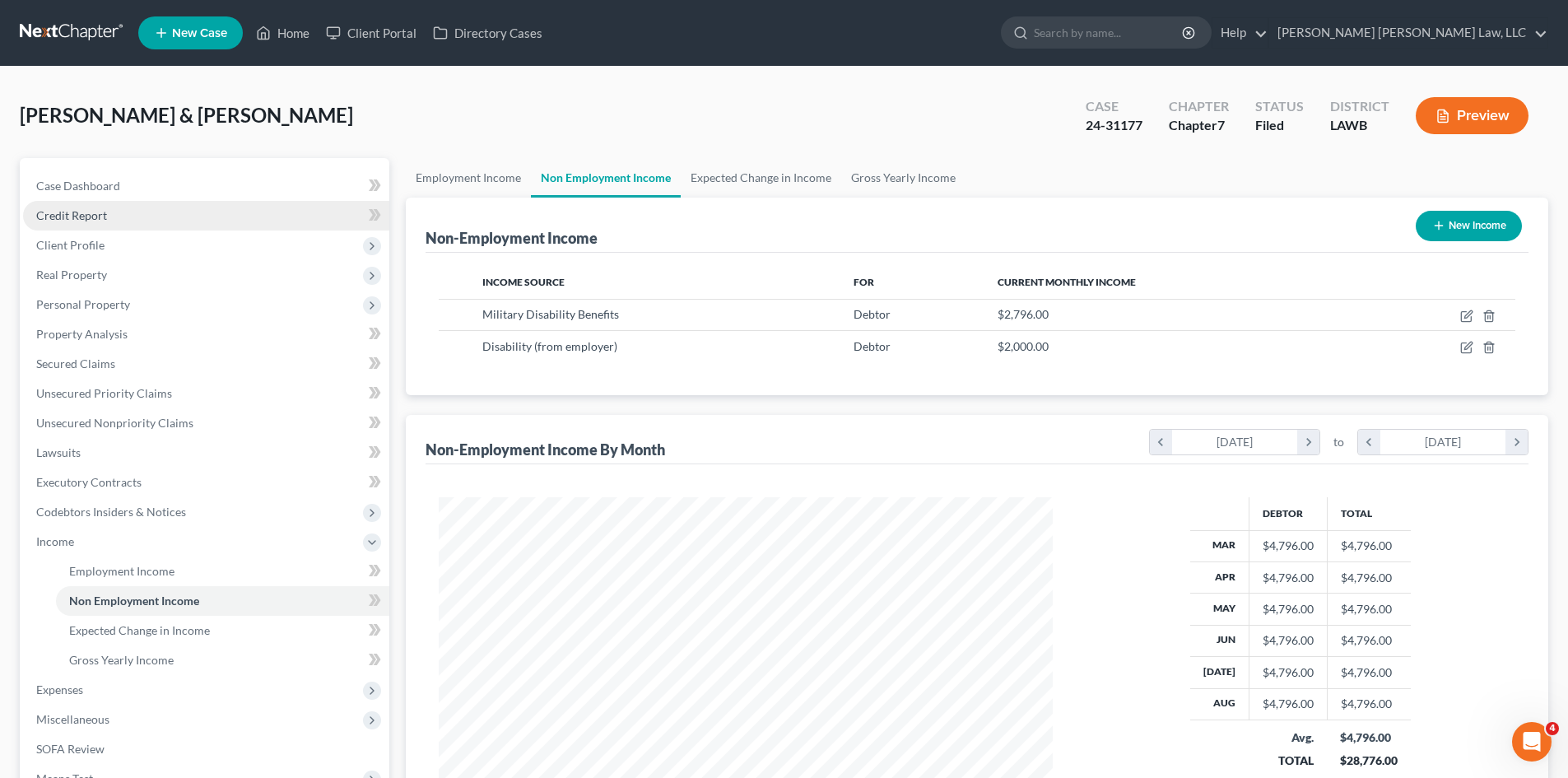
click at [120, 229] on link "Credit Report" at bounding box center [206, 215] width 366 height 30
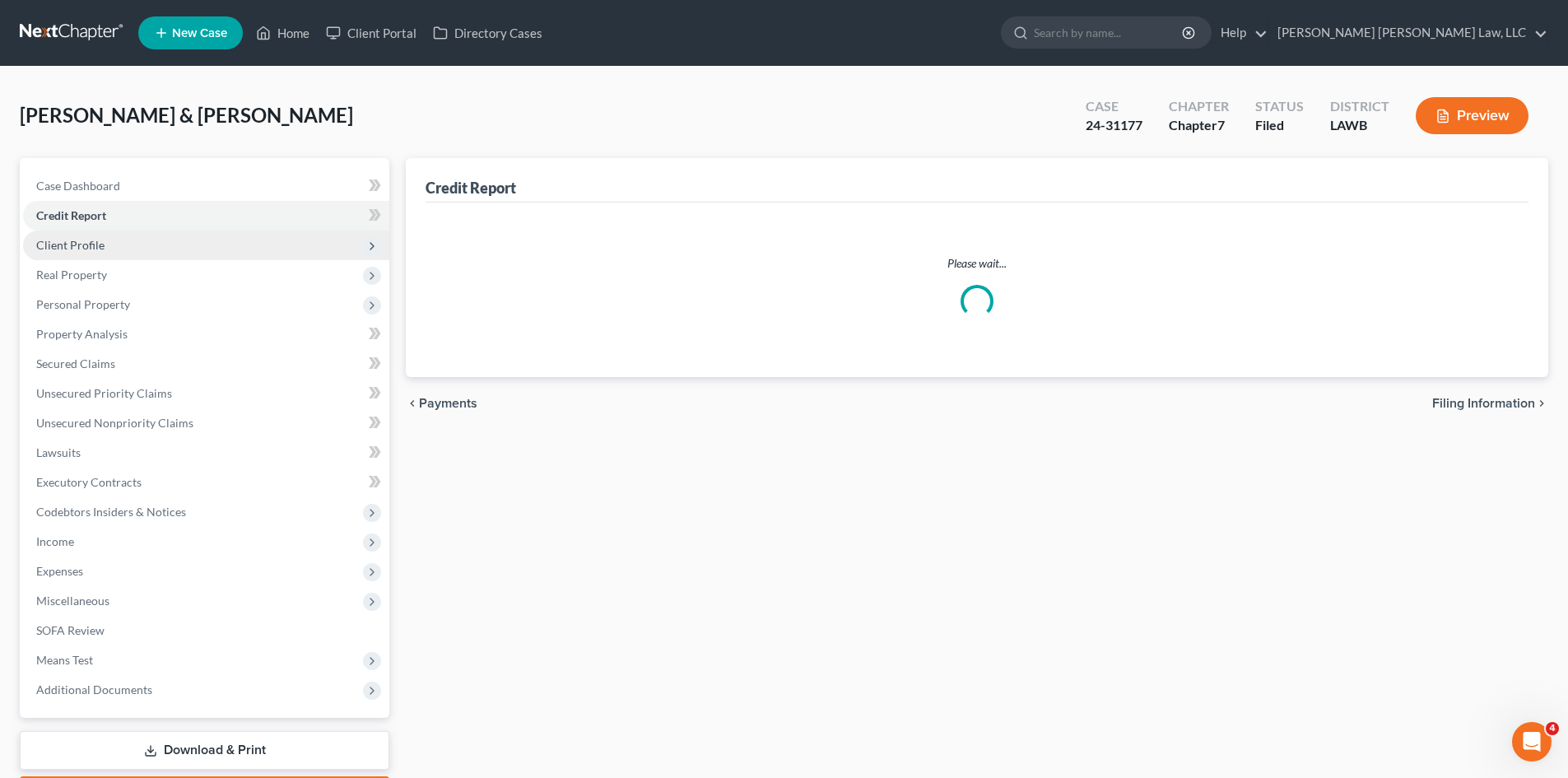
click at [119, 240] on span "Client Profile" at bounding box center [206, 245] width 366 height 30
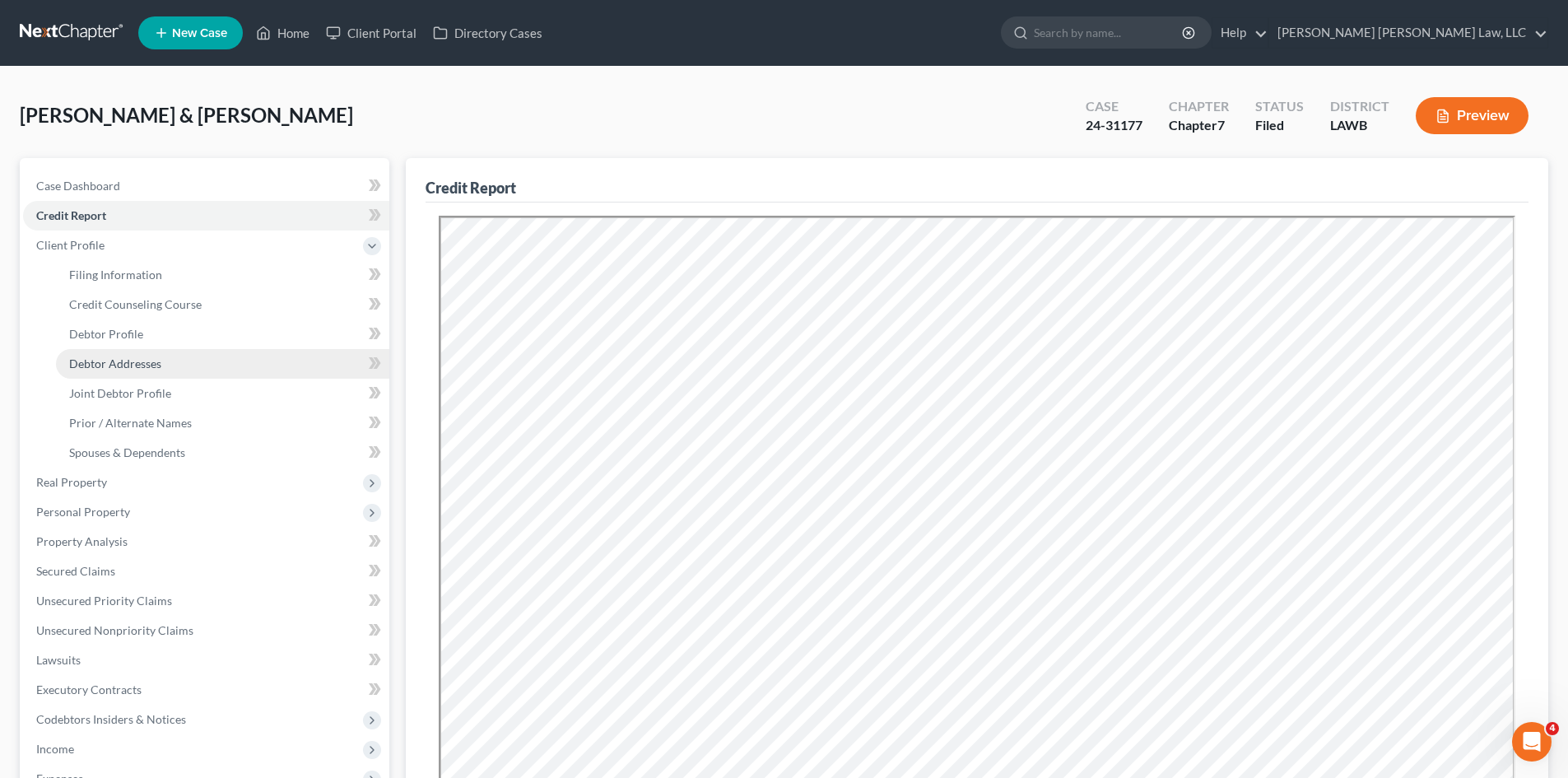
click at [135, 365] on span "Debtor Addresses" at bounding box center [115, 364] width 92 height 14
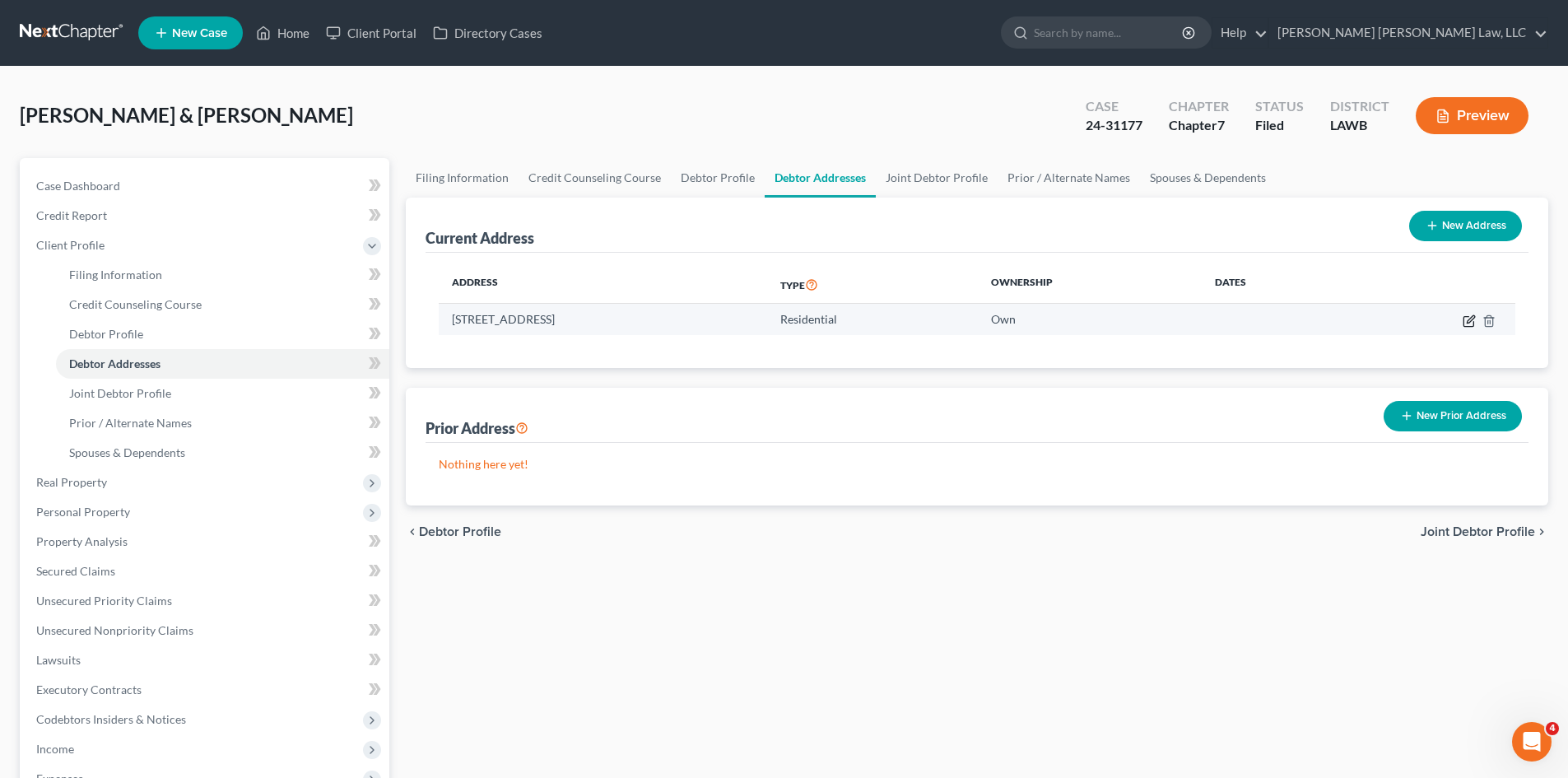
click at [1464, 320] on icon "button" at bounding box center [1468, 321] width 10 height 10
select select "19"
select select "36"
select select "0"
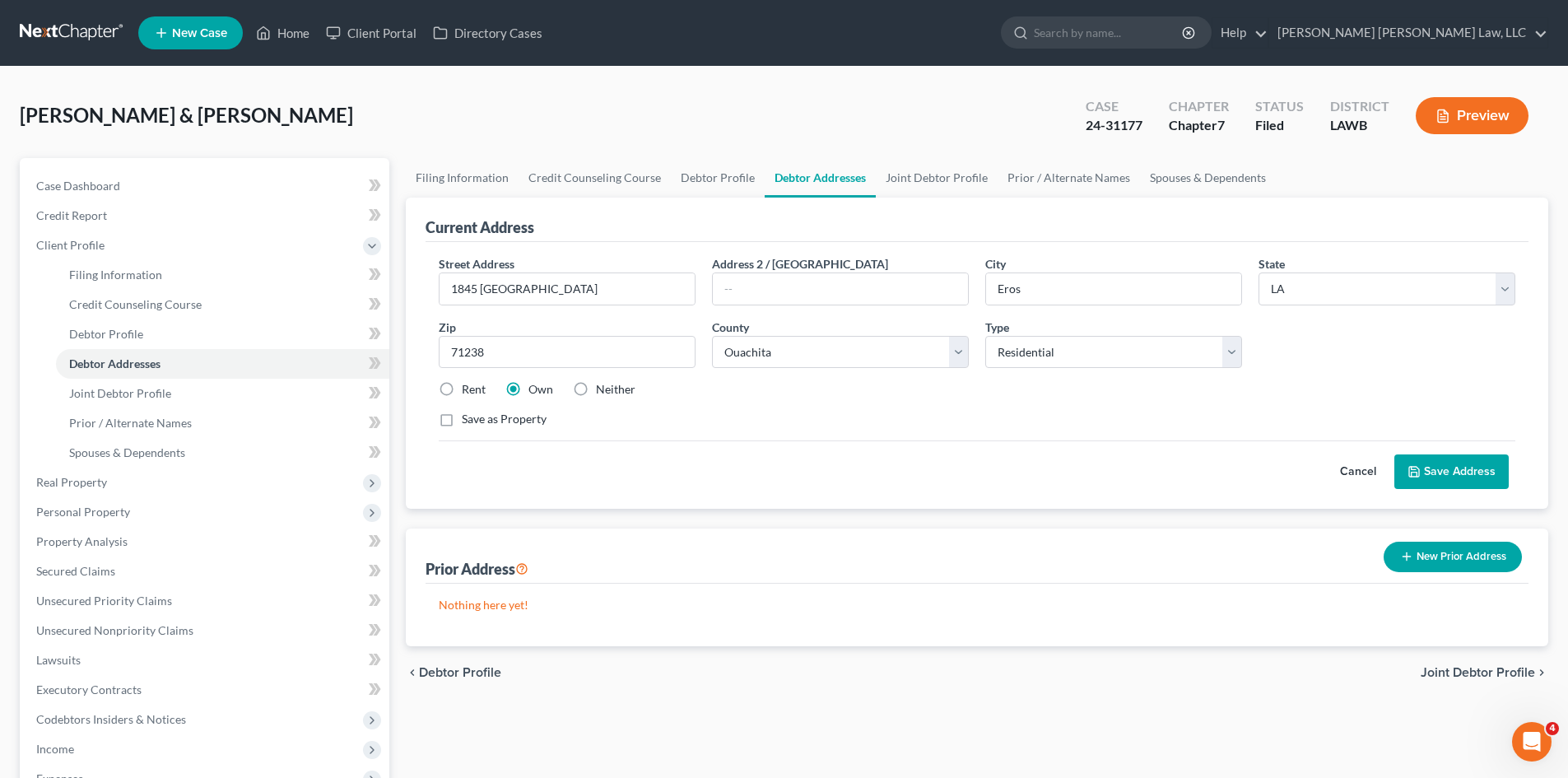
drag, startPoint x: 973, startPoint y: 489, endPoint x: 1229, endPoint y: 494, distance: 256.0
click at [973, 489] on div "Cancel Save Address" at bounding box center [977, 465] width 1077 height 49
click at [1350, 477] on button "Cancel" at bounding box center [1358, 472] width 73 height 33
